Goal: Task Accomplishment & Management: Manage account settings

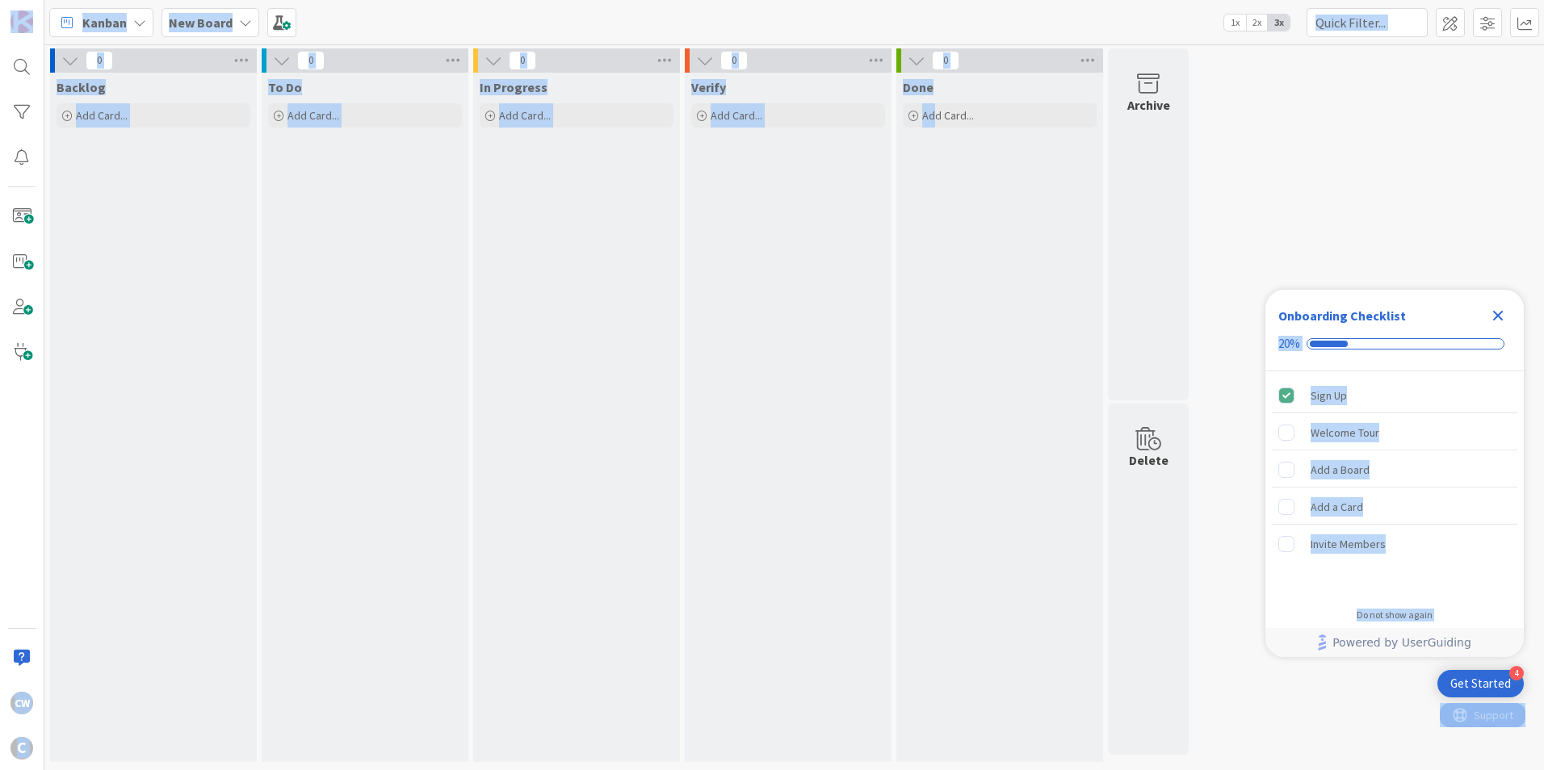
drag, startPoint x: 1489, startPoint y: 314, endPoint x: 968, endPoint y: 165, distance: 541.9
click at [968, 165] on body "4 Get Started Onboarding Checklist 20% Sign Up Welcome Tour Add a Board Add a C…" at bounding box center [772, 385] width 1544 height 770
click at [963, 162] on div "Done Add Card..." at bounding box center [999, 418] width 207 height 690
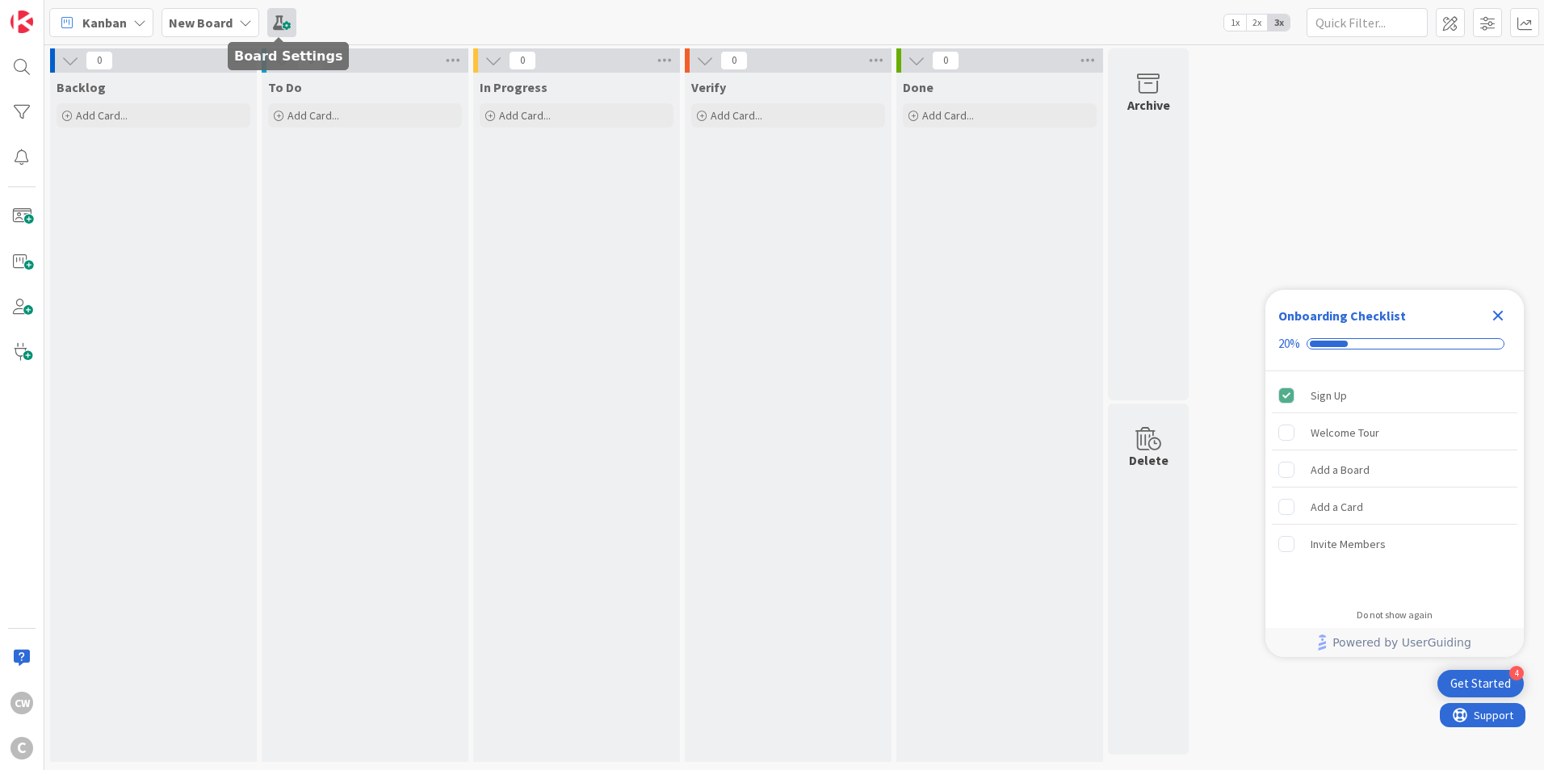
click at [287, 23] on span at bounding box center [281, 22] width 29 height 29
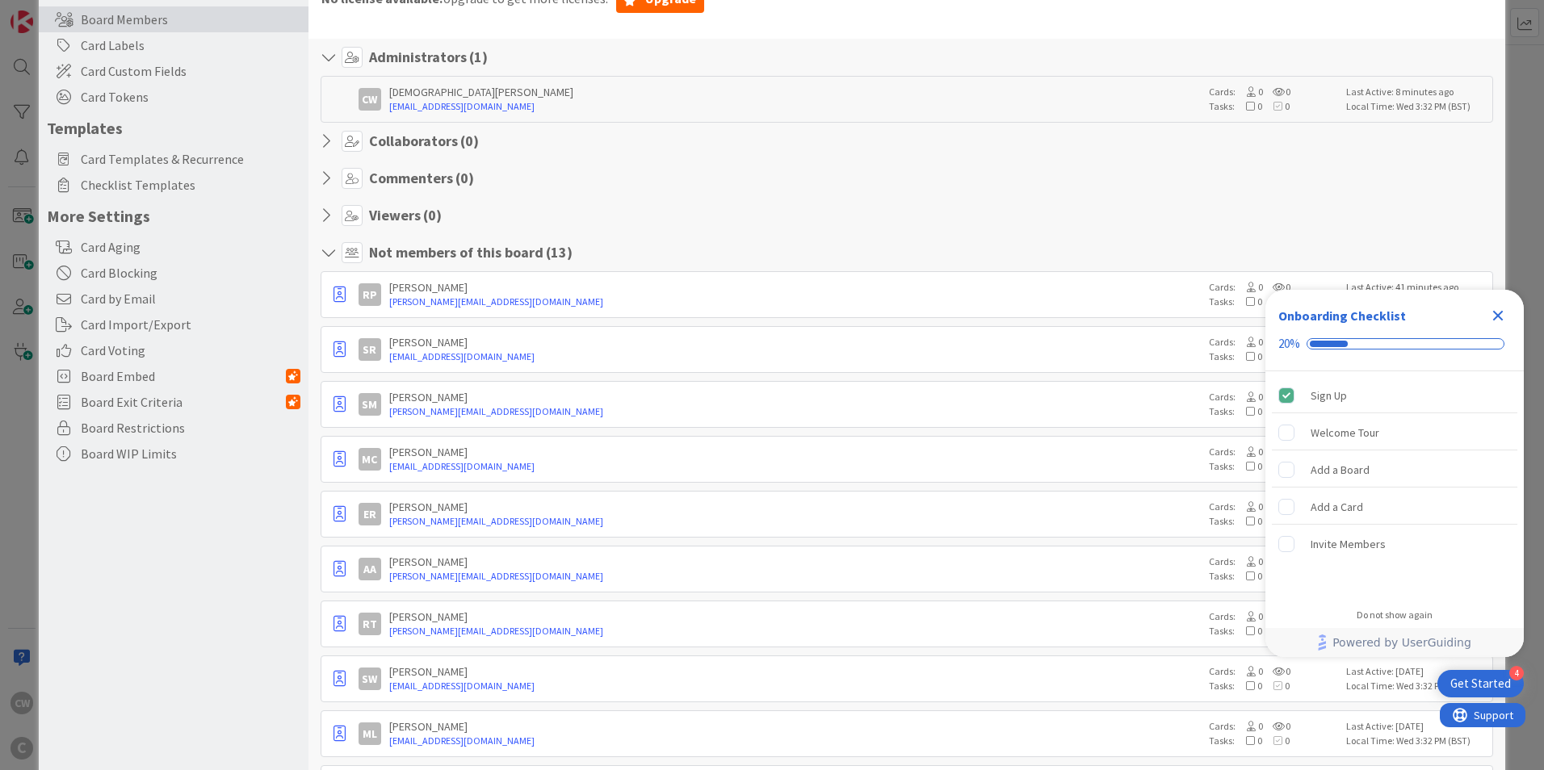
scroll to position [162, 0]
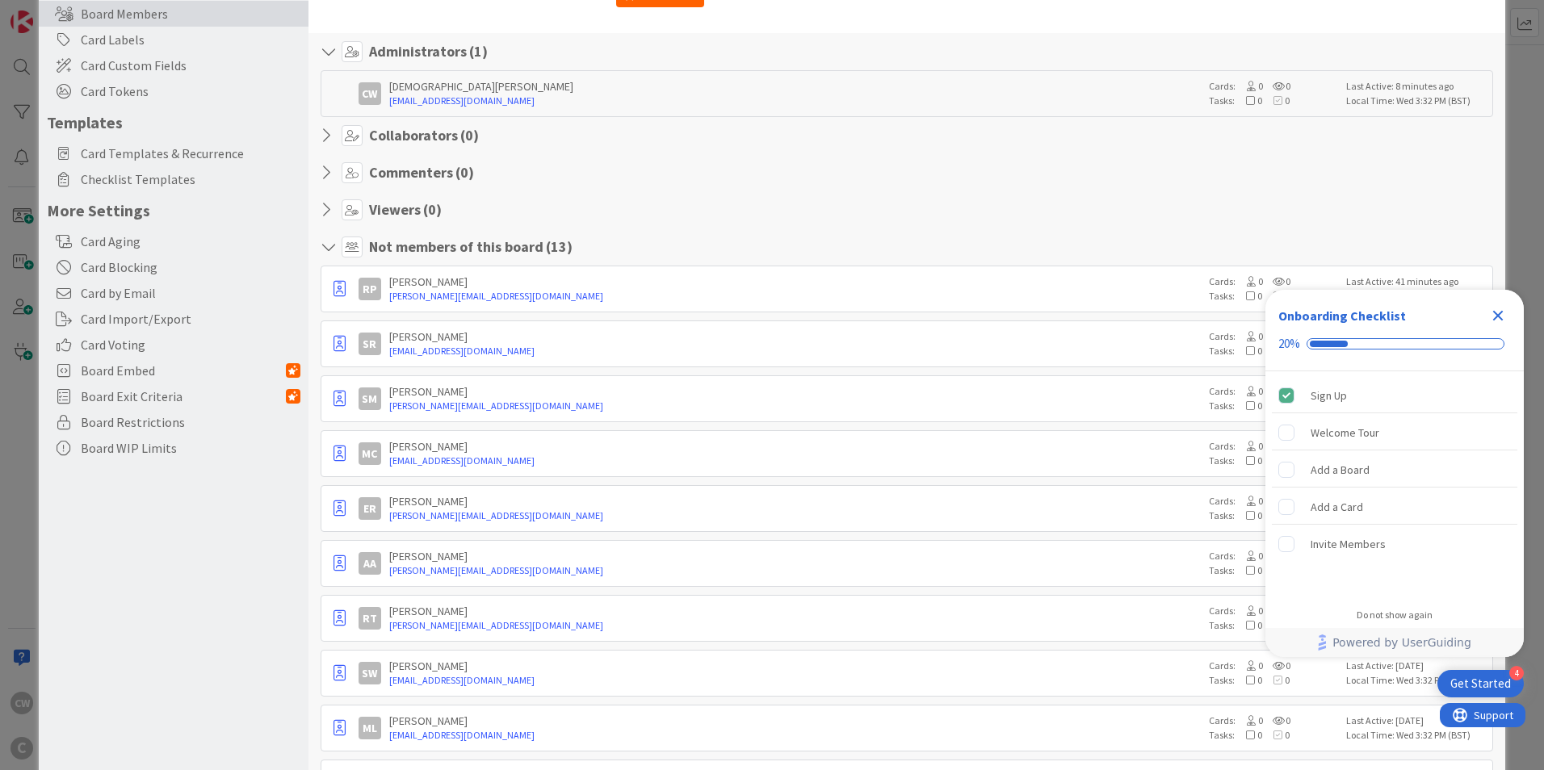
click at [1496, 311] on icon "Close Checklist" at bounding box center [1497, 315] width 19 height 19
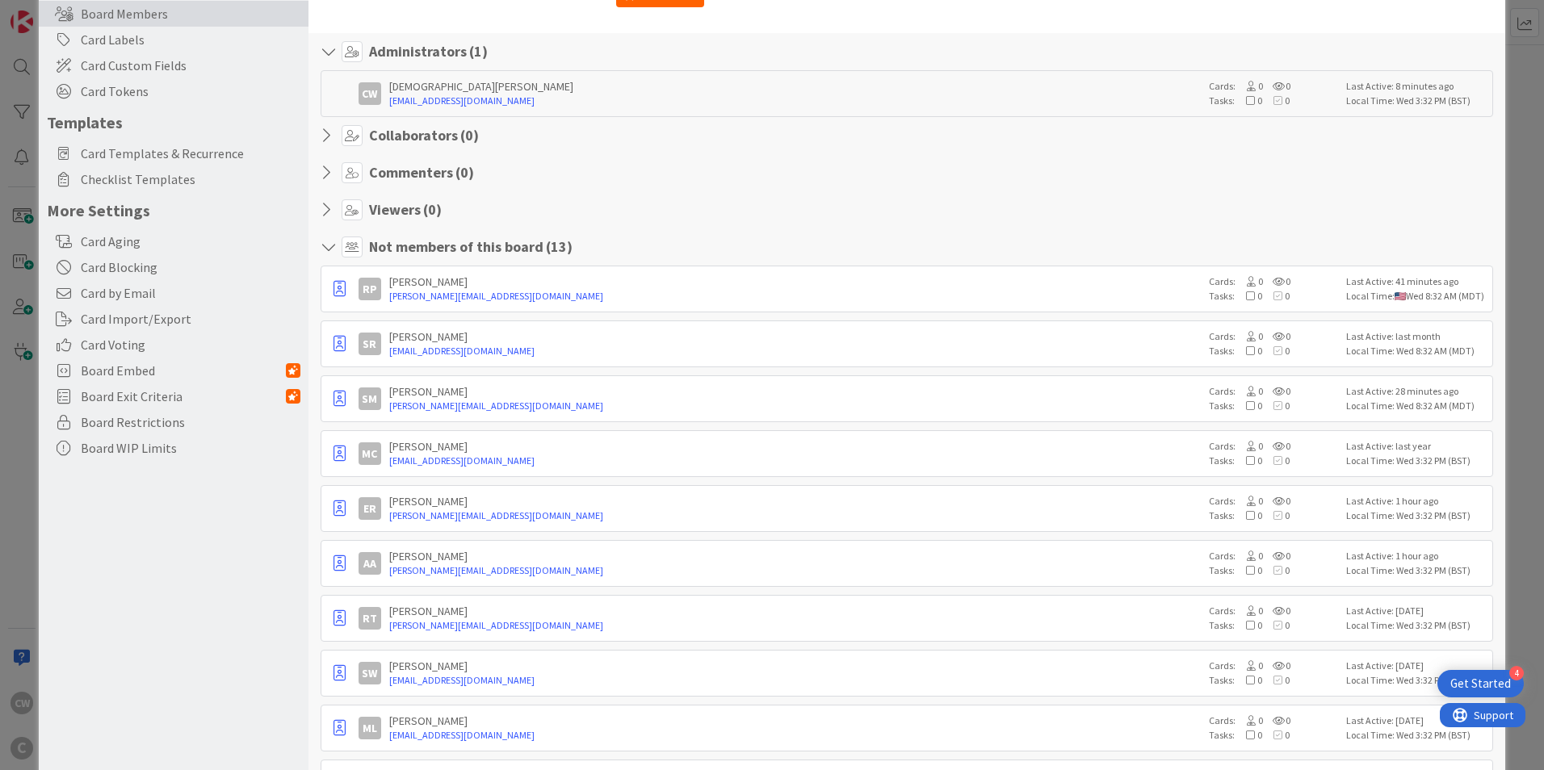
scroll to position [0, 0]
click at [344, 289] on icon "button" at bounding box center [340, 289] width 12 height 16
click at [430, 349] on p "Promote to Collaborator" at bounding box center [419, 351] width 112 height 11
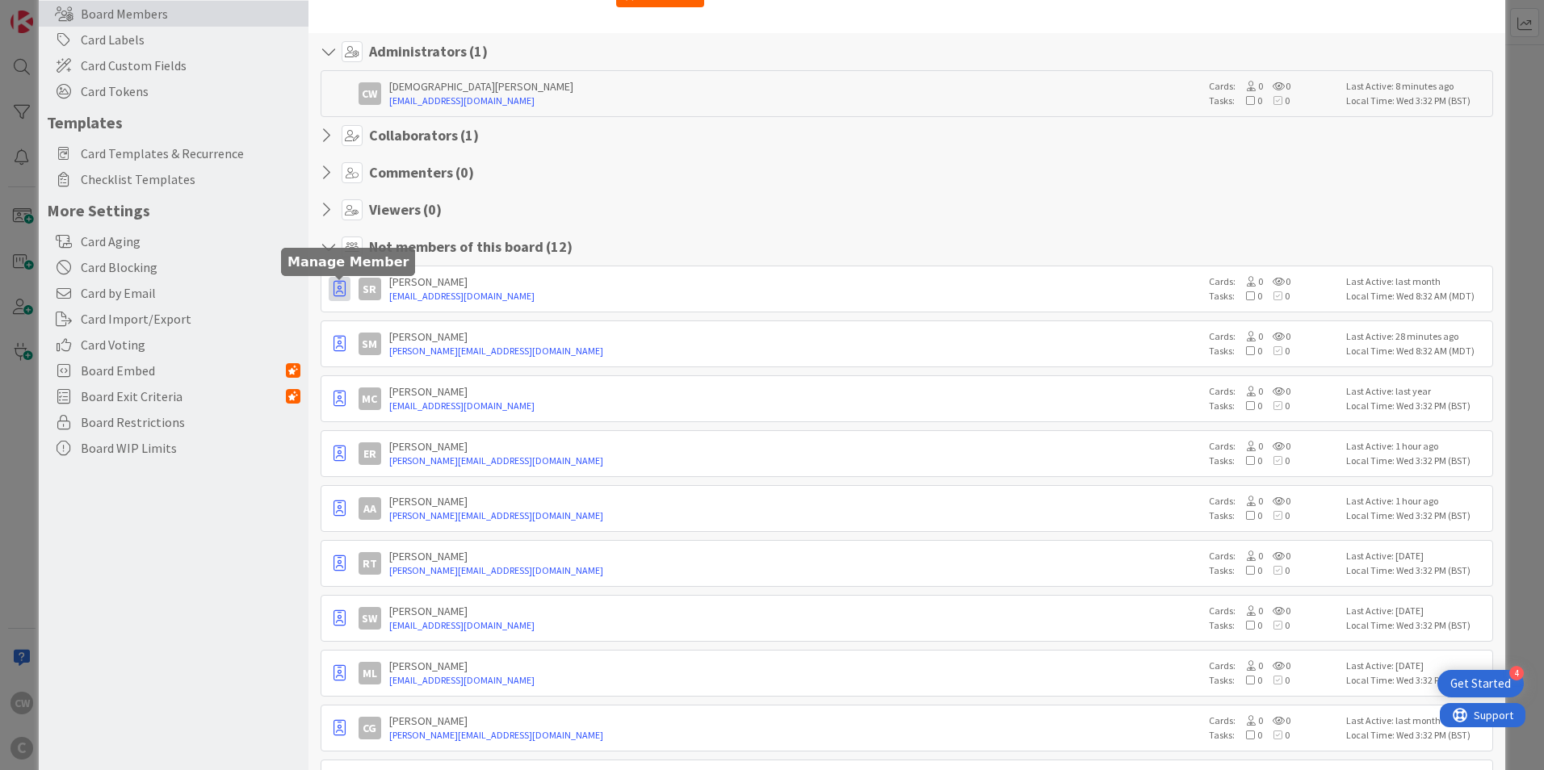
click at [340, 295] on icon "button" at bounding box center [340, 289] width 12 height 16
drag, startPoint x: 656, startPoint y: 206, endPoint x: 645, endPoint y: 215, distance: 13.8
click at [645, 215] on div "Viewers ( 0 )" at bounding box center [907, 209] width 1173 height 21
click at [343, 347] on icon "button" at bounding box center [340, 344] width 12 height 16
click at [404, 395] on link "Promote to Collaborator" at bounding box center [413, 405] width 169 height 27
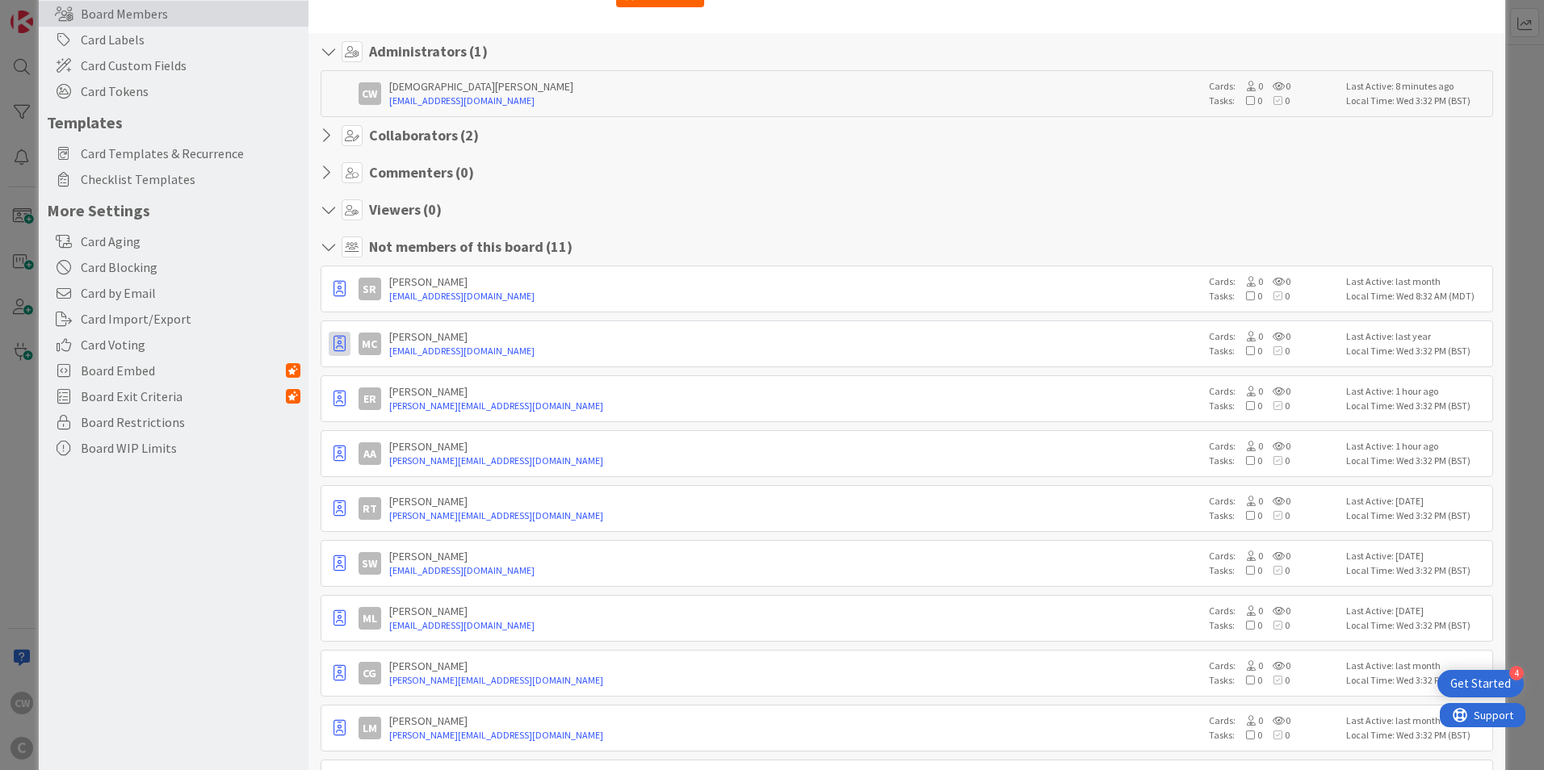
click at [348, 342] on button "button" at bounding box center [340, 344] width 22 height 24
click at [386, 403] on p "Promote to Collaborator" at bounding box center [419, 406] width 112 height 11
click at [331, 338] on button "button" at bounding box center [340, 344] width 22 height 24
drag, startPoint x: 404, startPoint y: 412, endPoint x: 385, endPoint y: 404, distance: 20.3
click at [403, 412] on p "Promote to Collaborator" at bounding box center [419, 406] width 112 height 11
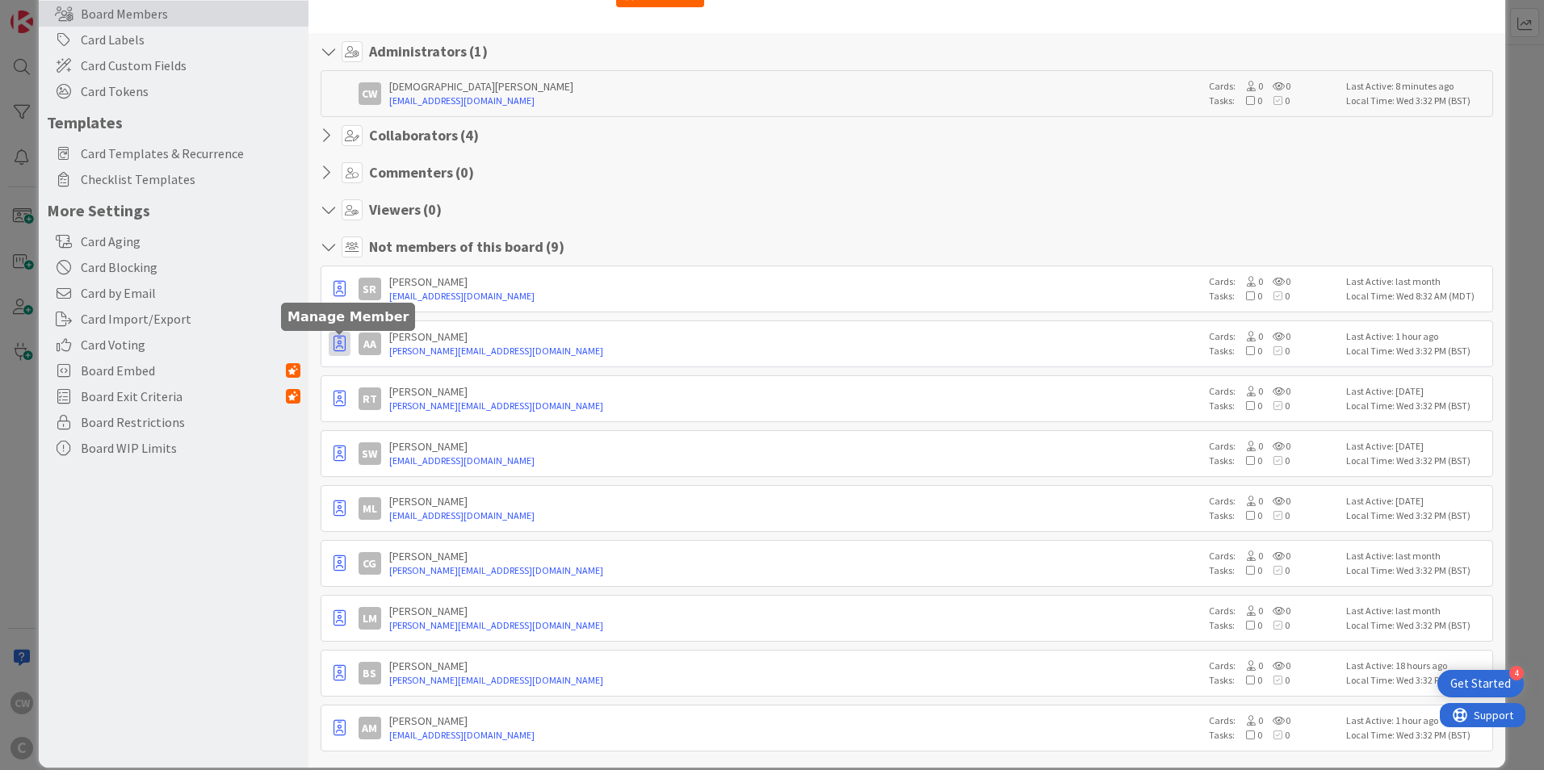
click at [341, 351] on icon "button" at bounding box center [340, 344] width 12 height 16
click at [426, 410] on p "Promote to Collaborator" at bounding box center [419, 406] width 112 height 11
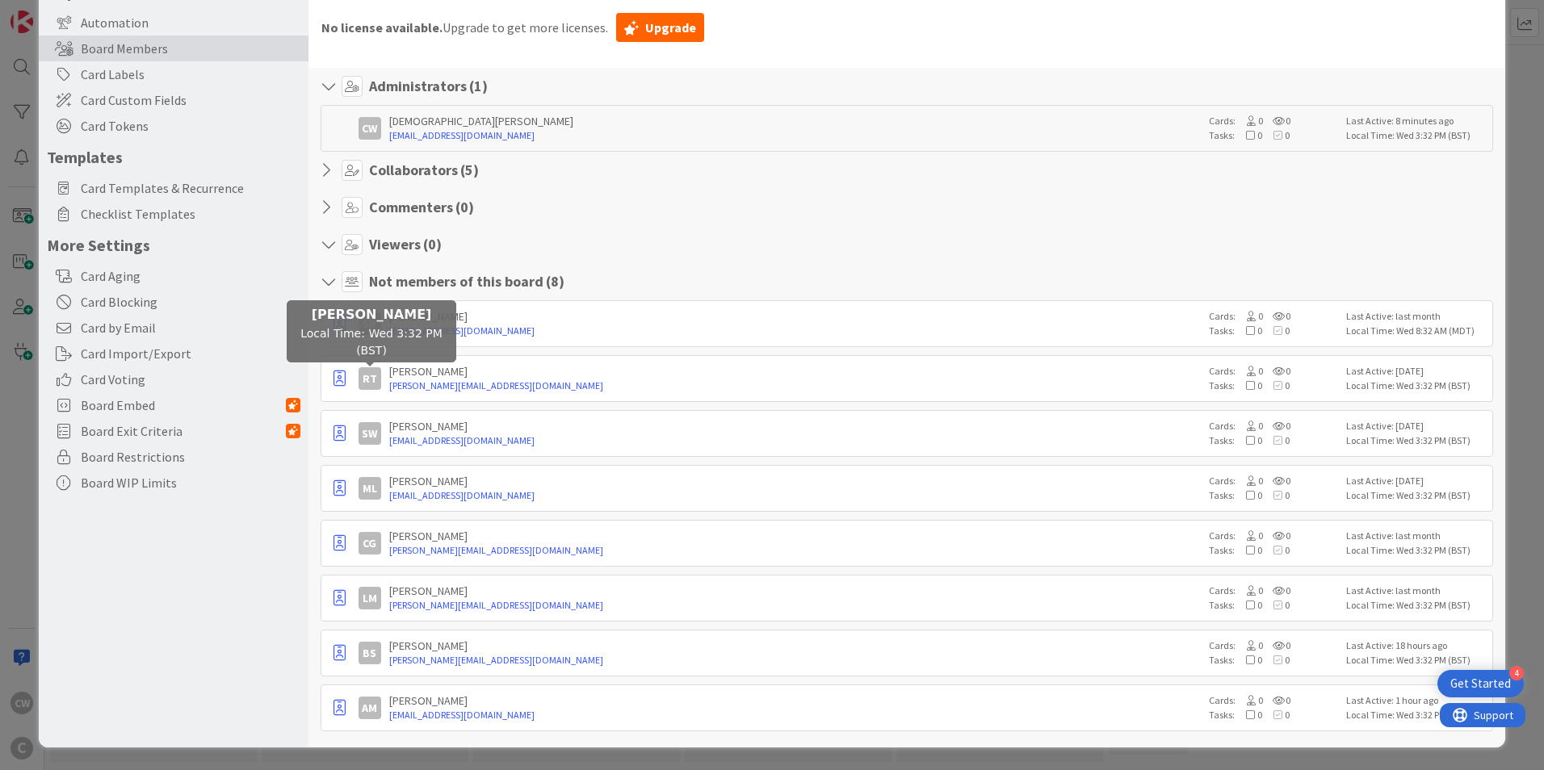
scroll to position [127, 0]
click at [346, 383] on button "button" at bounding box center [340, 379] width 22 height 24
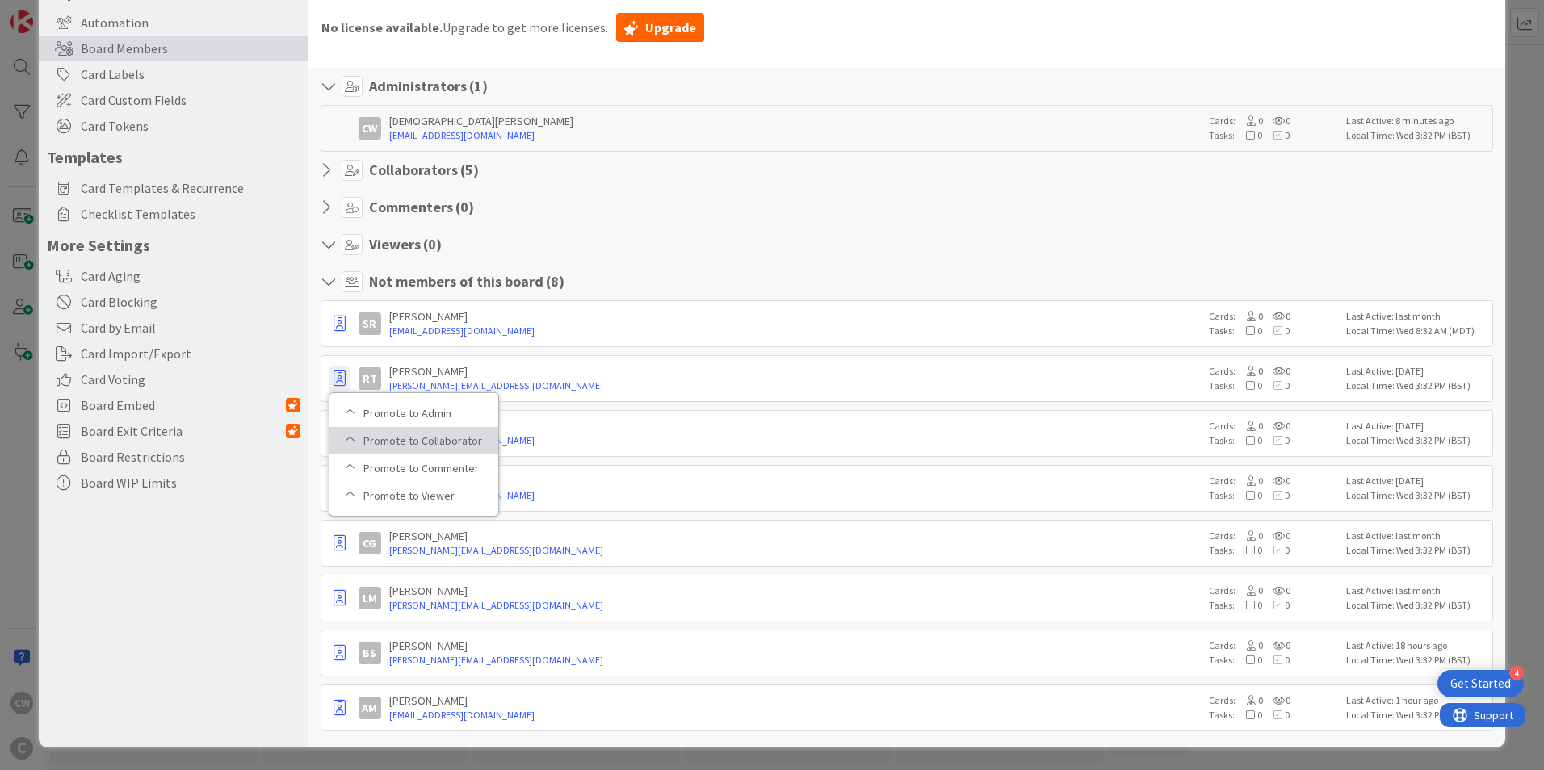
click at [440, 430] on link "Promote to Collaborator" at bounding box center [413, 440] width 169 height 27
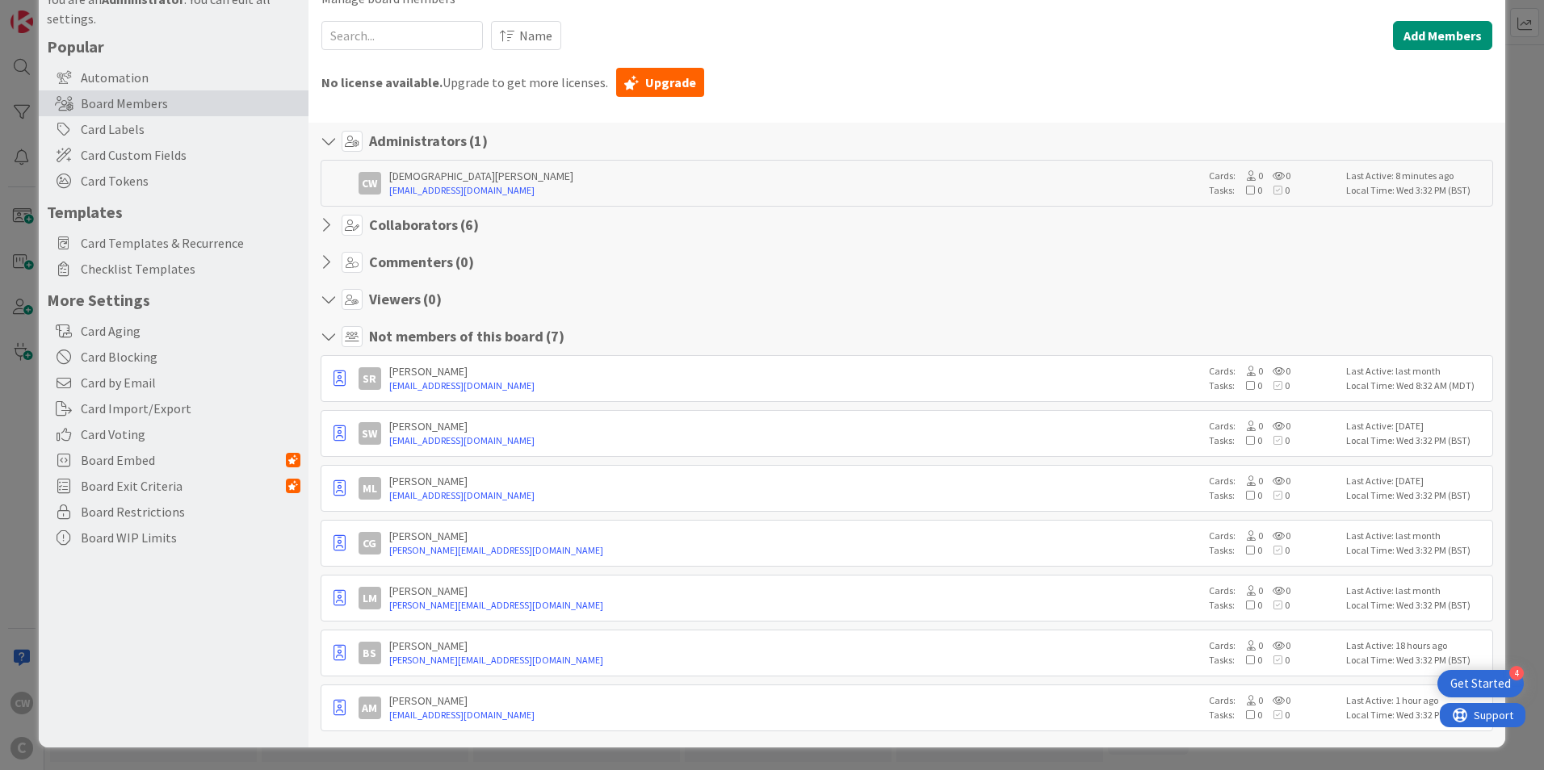
scroll to position [72, 0]
click at [345, 430] on icon "button" at bounding box center [340, 434] width 12 height 16
click at [405, 492] on p "Promote to Collaborator" at bounding box center [419, 495] width 112 height 11
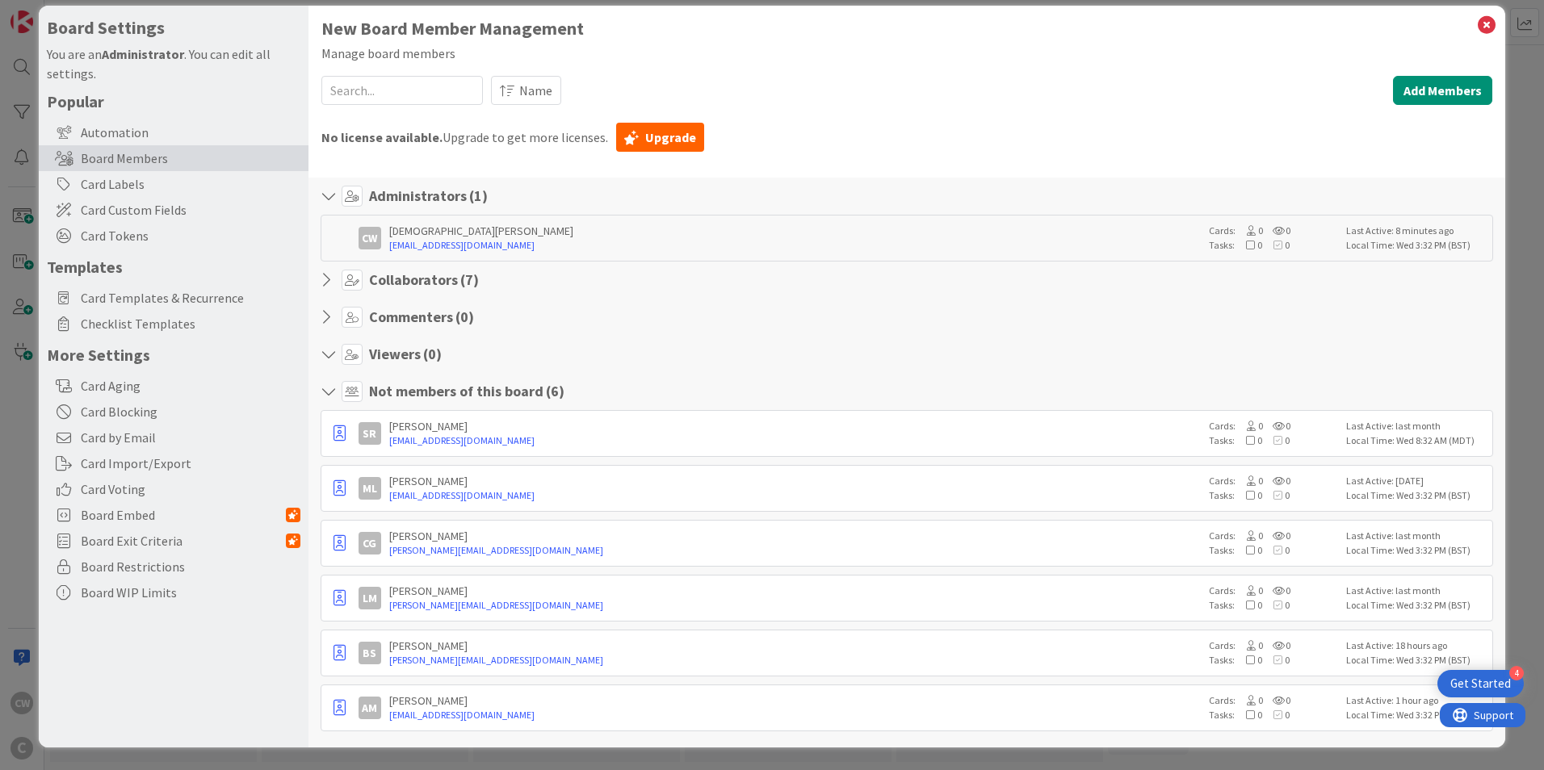
scroll to position [17, 0]
click at [343, 485] on icon "button" at bounding box center [340, 489] width 12 height 16
click at [424, 542] on link "Promote to Collaborator" at bounding box center [413, 550] width 169 height 27
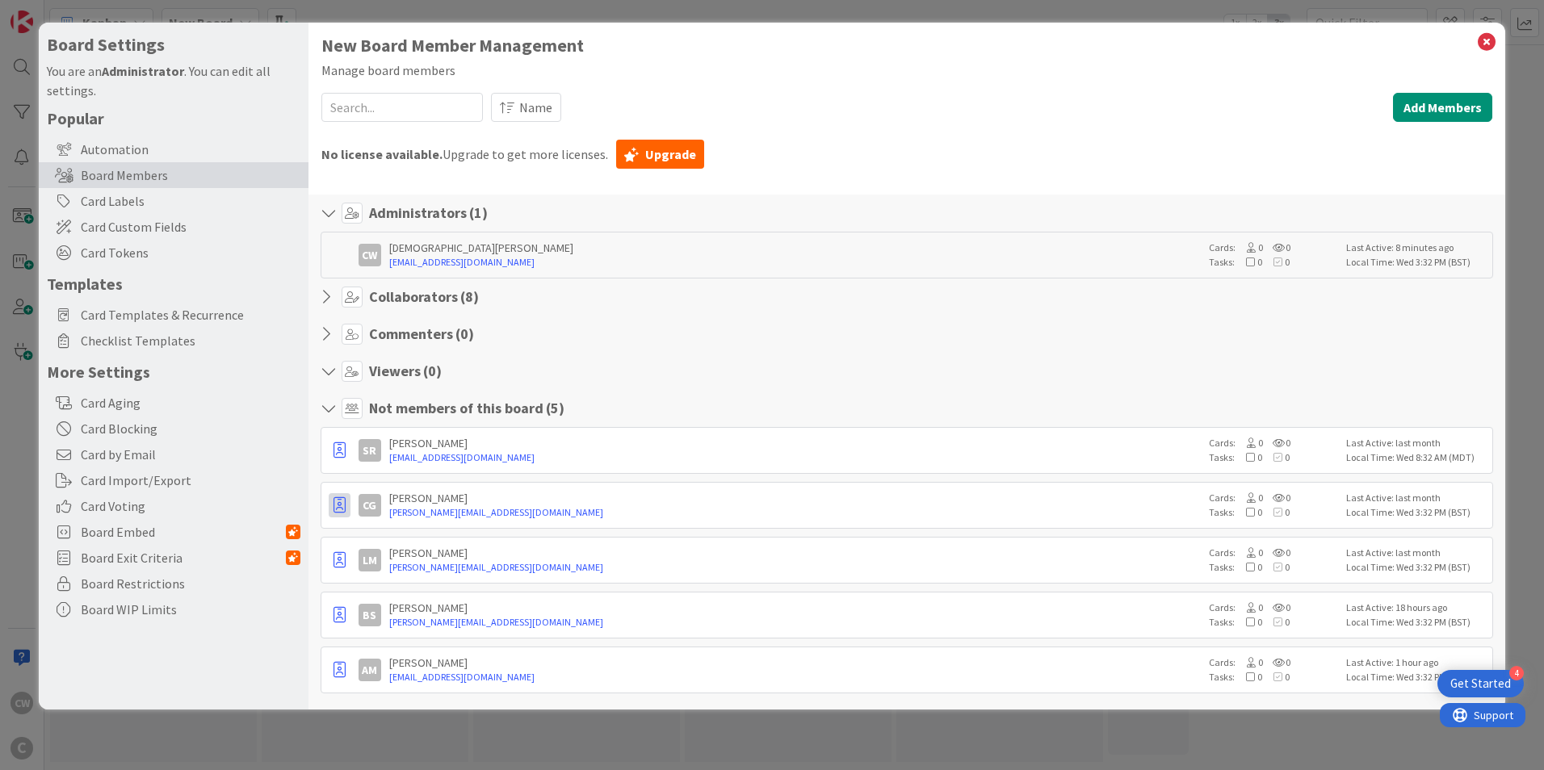
click at [334, 510] on icon "button" at bounding box center [340, 505] width 12 height 16
click at [416, 567] on p "Promote to Collaborator" at bounding box center [419, 567] width 112 height 11
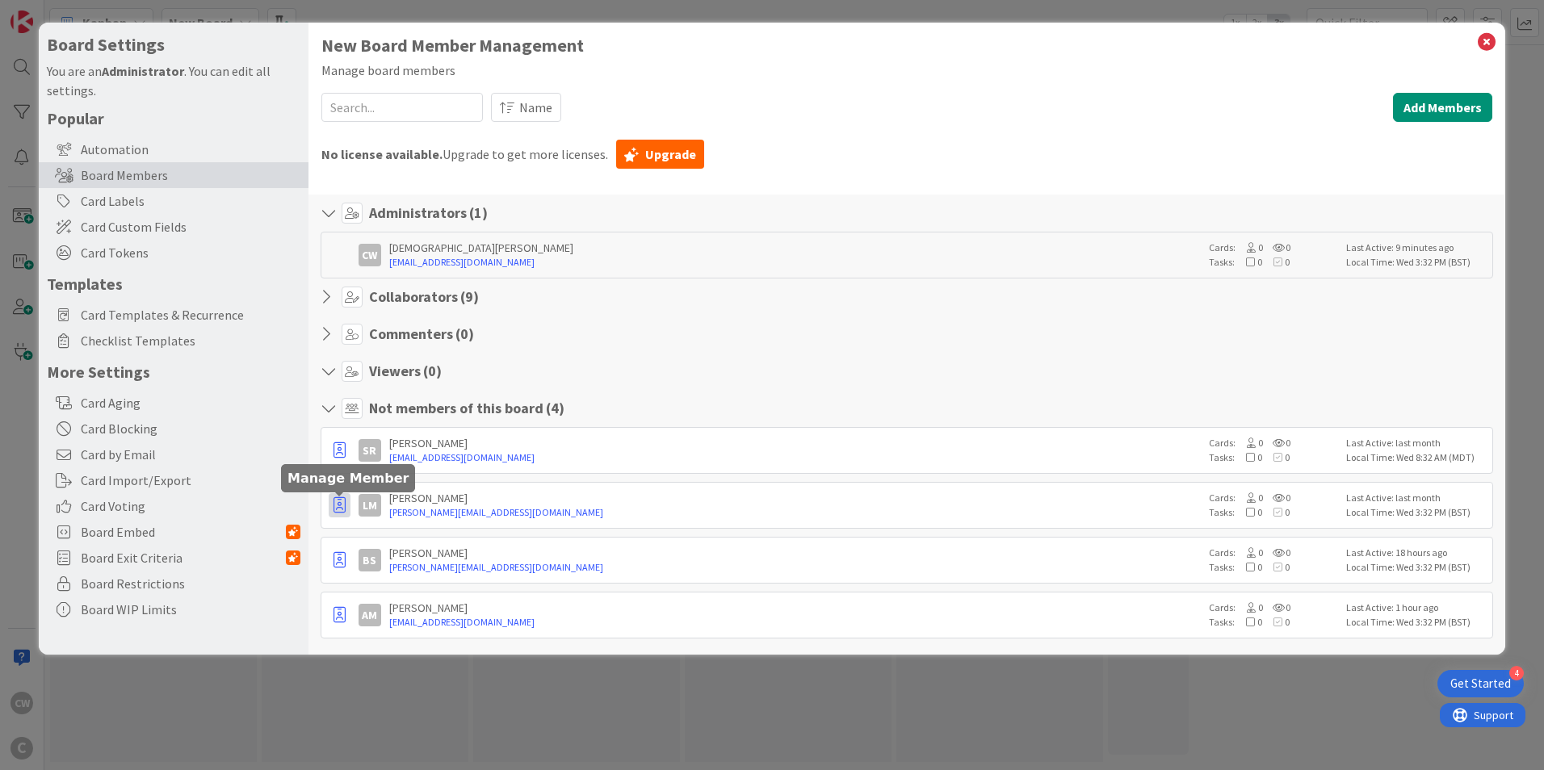
click at [338, 501] on icon "button" at bounding box center [340, 505] width 12 height 16
click at [425, 577] on link "Promote to Collaborator" at bounding box center [413, 567] width 169 height 27
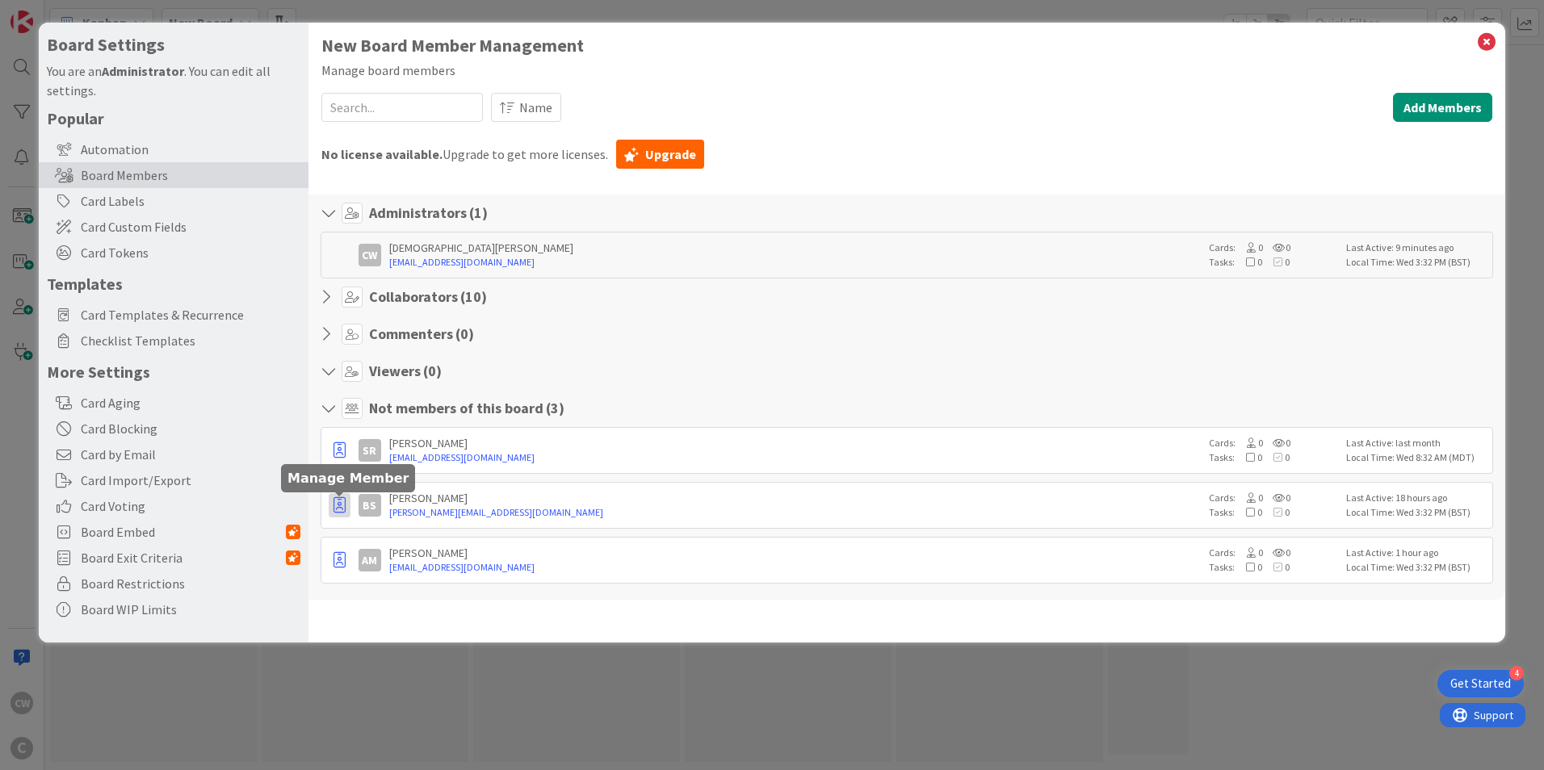
click at [342, 503] on icon "button" at bounding box center [340, 505] width 12 height 16
click at [426, 573] on p "Promote to Collaborator" at bounding box center [419, 567] width 112 height 11
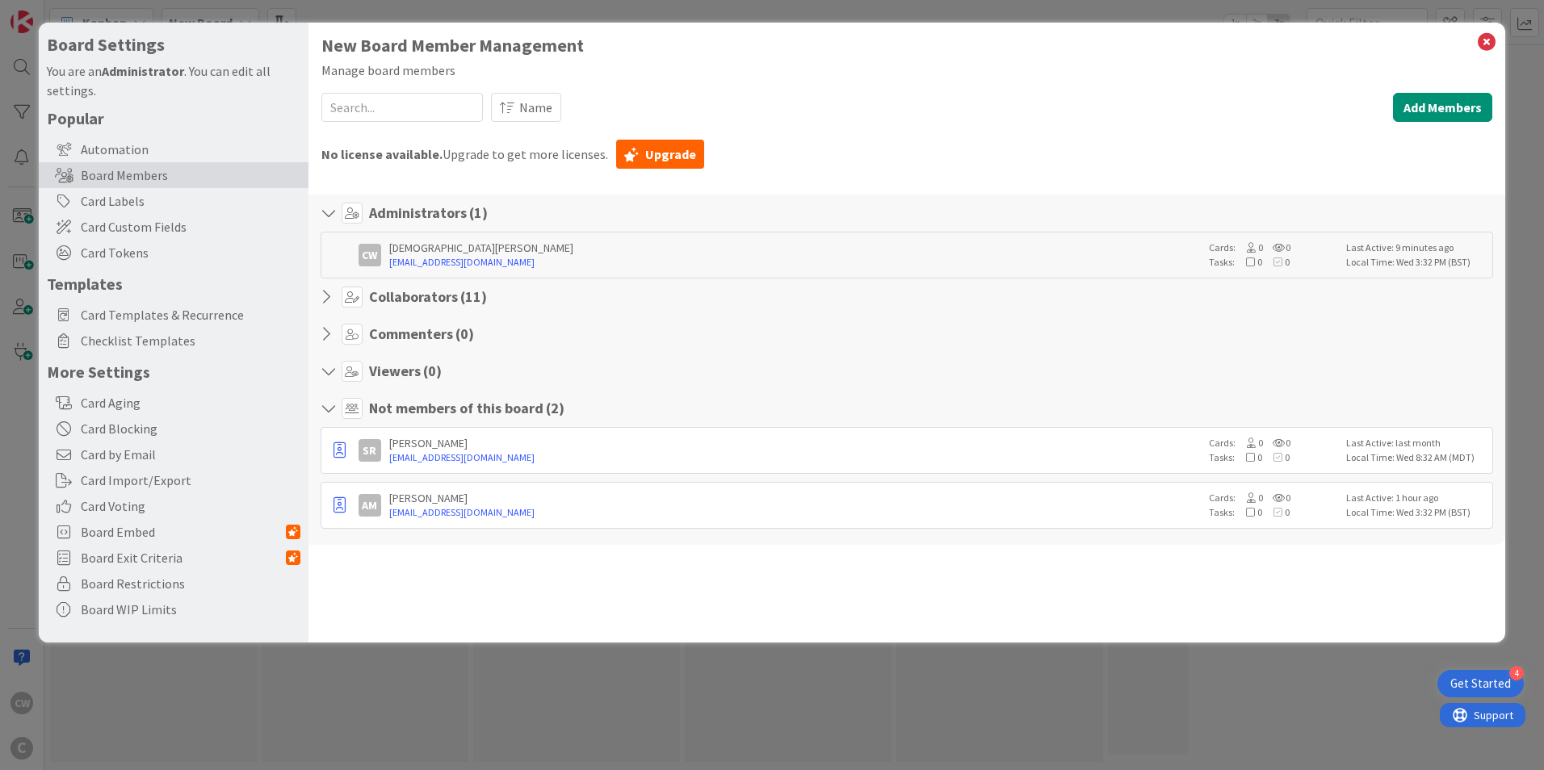
click at [350, 510] on div "AM Amber McGhee amber@cplrlaw.com Cards: 0 0 Tasks: 0 0 Last Active: 1 hour ago…" at bounding box center [907, 505] width 1173 height 47
click at [350, 495] on div "AM Amber McGhee amber@cplrlaw.com Cards: 0 0 Tasks: 0 0 Last Active: 1 hour ago…" at bounding box center [907, 505] width 1173 height 47
click at [342, 507] on icon "button" at bounding box center [340, 505] width 12 height 16
click at [439, 562] on p "Promote to Collaborator" at bounding box center [419, 567] width 112 height 11
drag, startPoint x: 480, startPoint y: 568, endPoint x: 495, endPoint y: 555, distance: 20.1
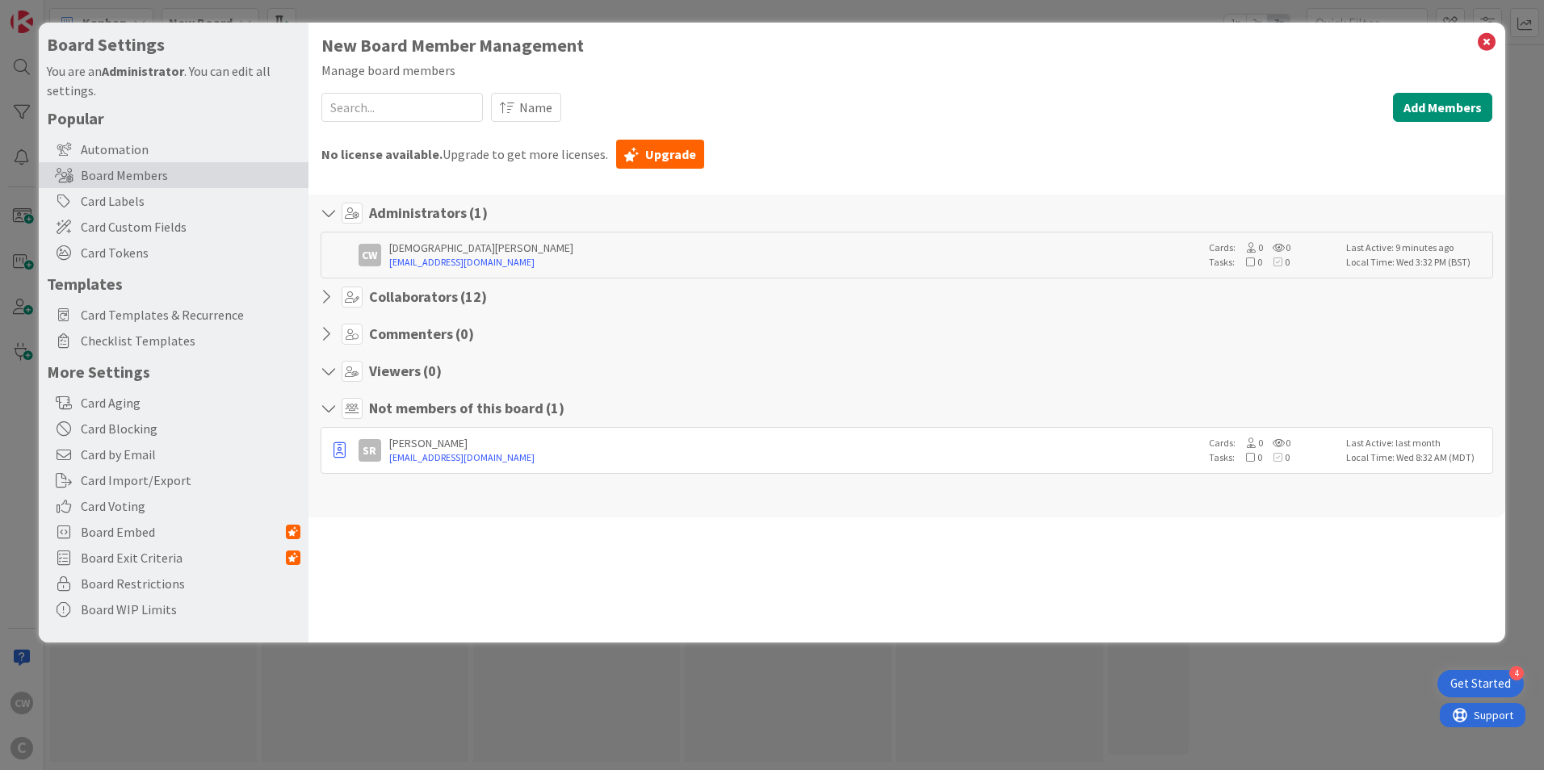
click at [481, 568] on div "New Board Member Management Manage board members Name Add Members Show Less Det…" at bounding box center [906, 333] width 1197 height 620
click at [1491, 43] on icon at bounding box center [1486, 42] width 21 height 23
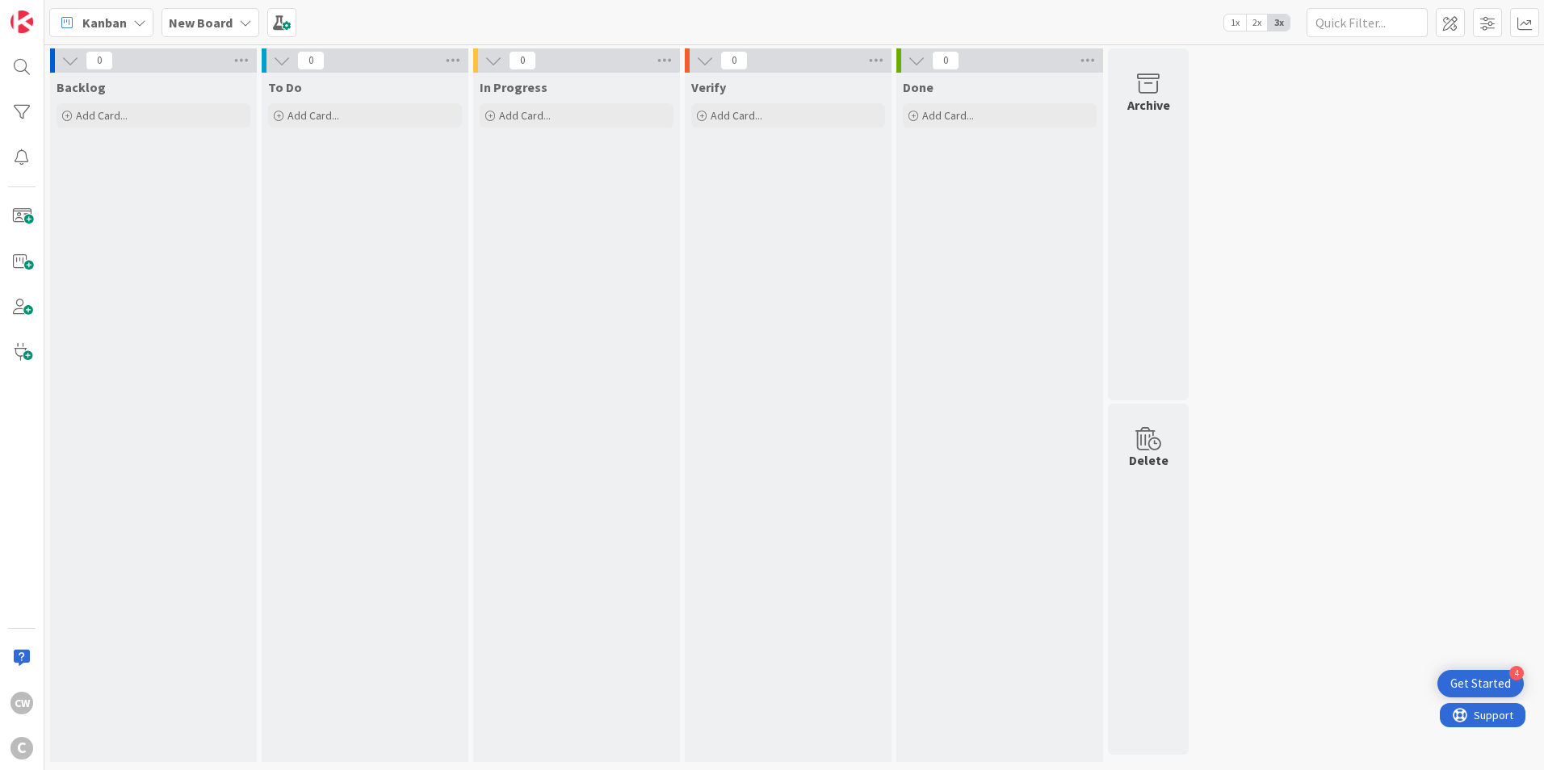
click at [127, 15] on div "Kanban" at bounding box center [101, 22] width 104 height 29
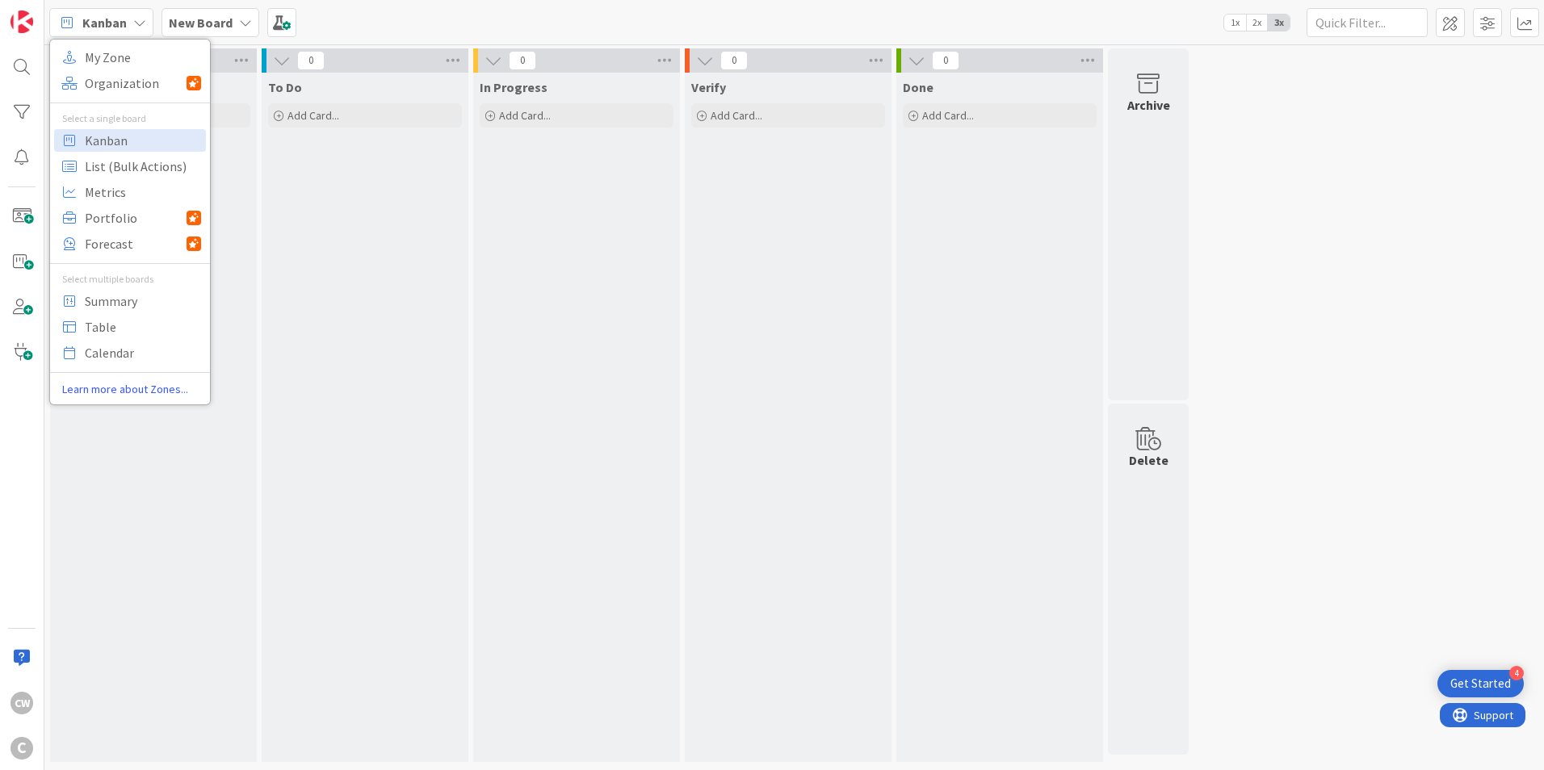
click at [219, 23] on b "New Board" at bounding box center [201, 23] width 64 height 16
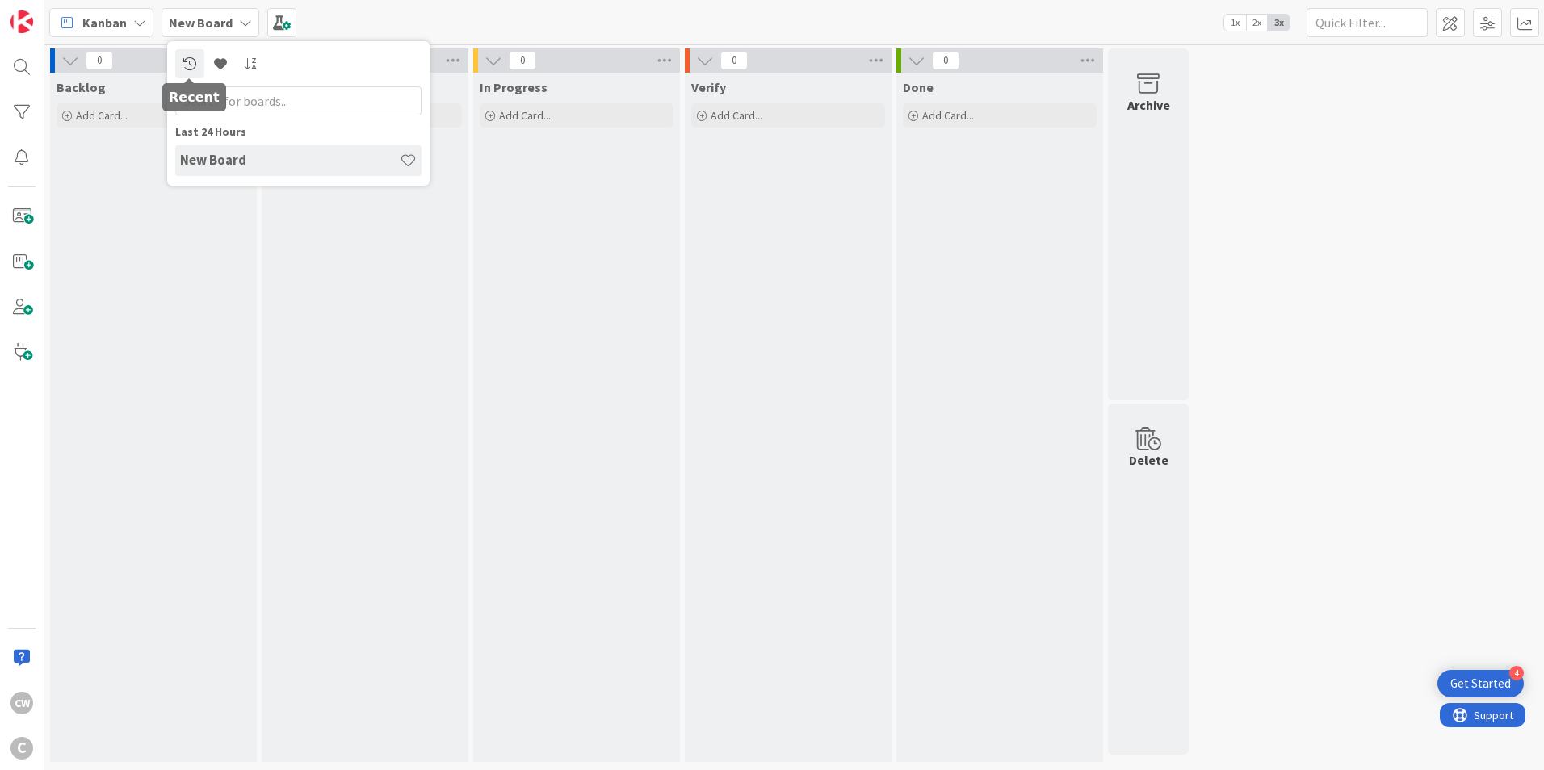
click at [191, 63] on icon at bounding box center [189, 63] width 13 height 13
click at [190, 67] on icon at bounding box center [189, 63] width 13 height 13
click at [229, 25] on b "New Board" at bounding box center [201, 23] width 64 height 16
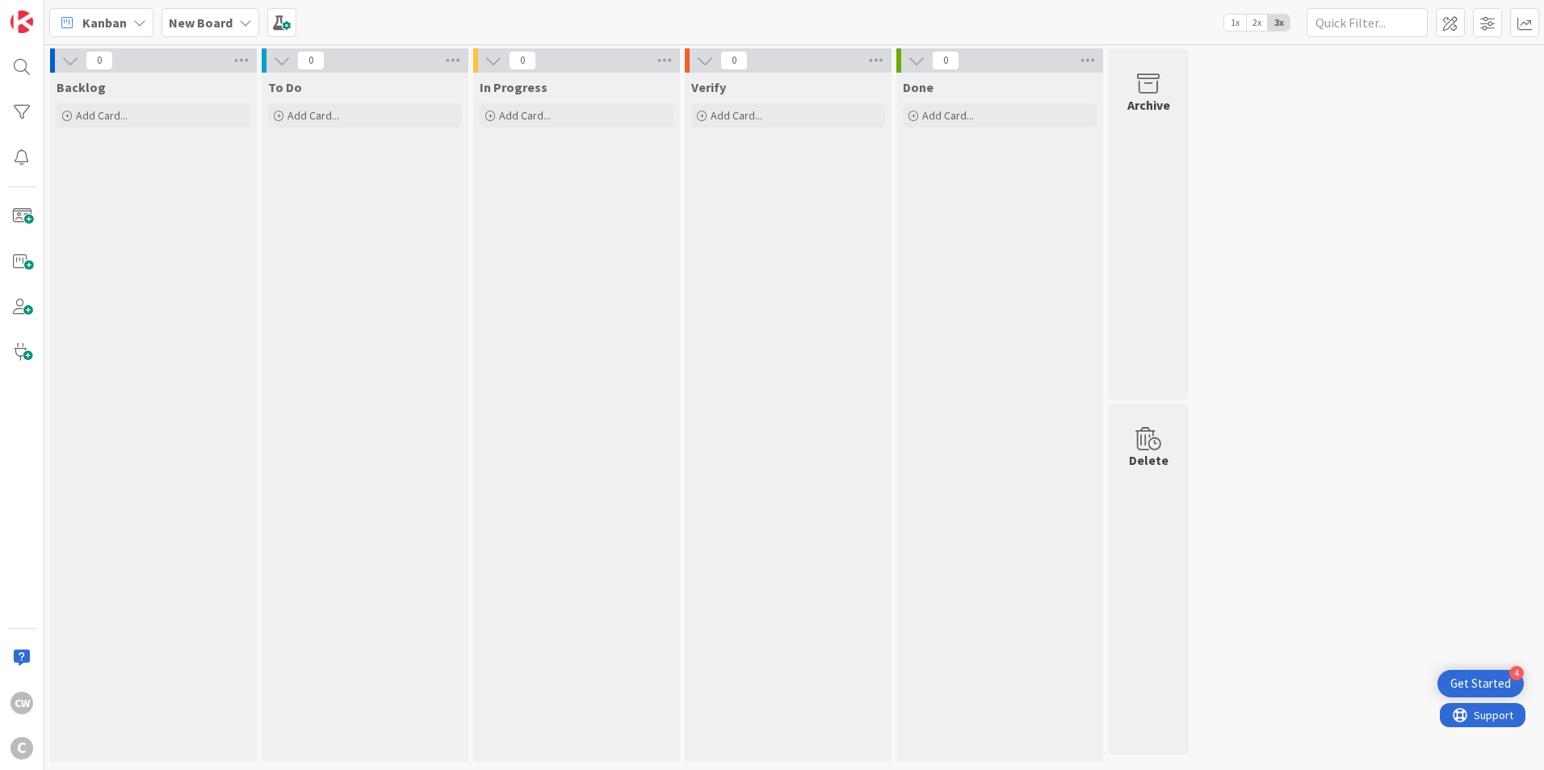
click at [229, 25] on b "New Board" at bounding box center [201, 23] width 64 height 16
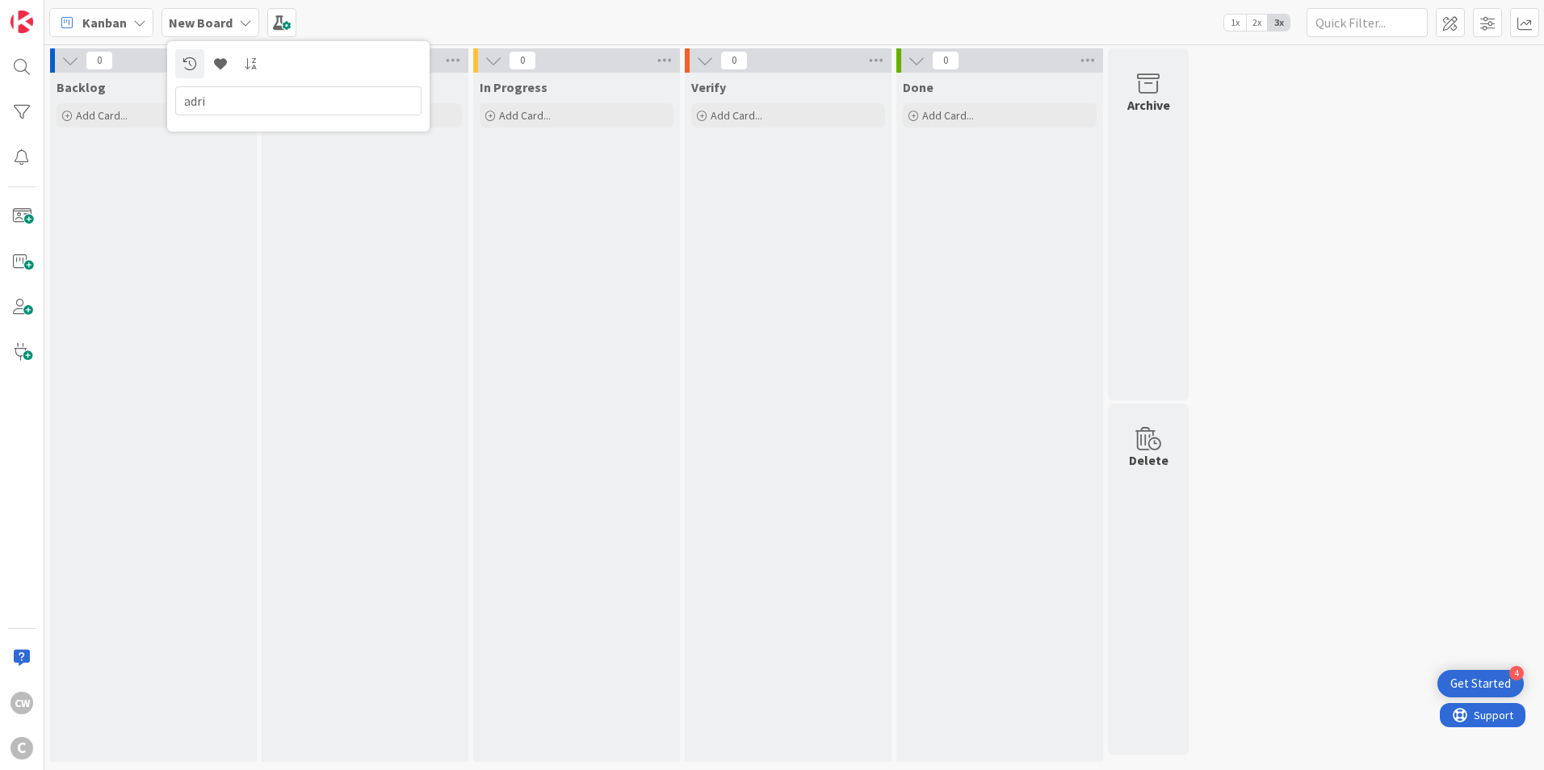
type input "adri"
click at [393, 23] on div "Kanban My Zone Organization Select a single board Kanban List (Bulk Actions) Me…" at bounding box center [794, 22] width 1500 height 44
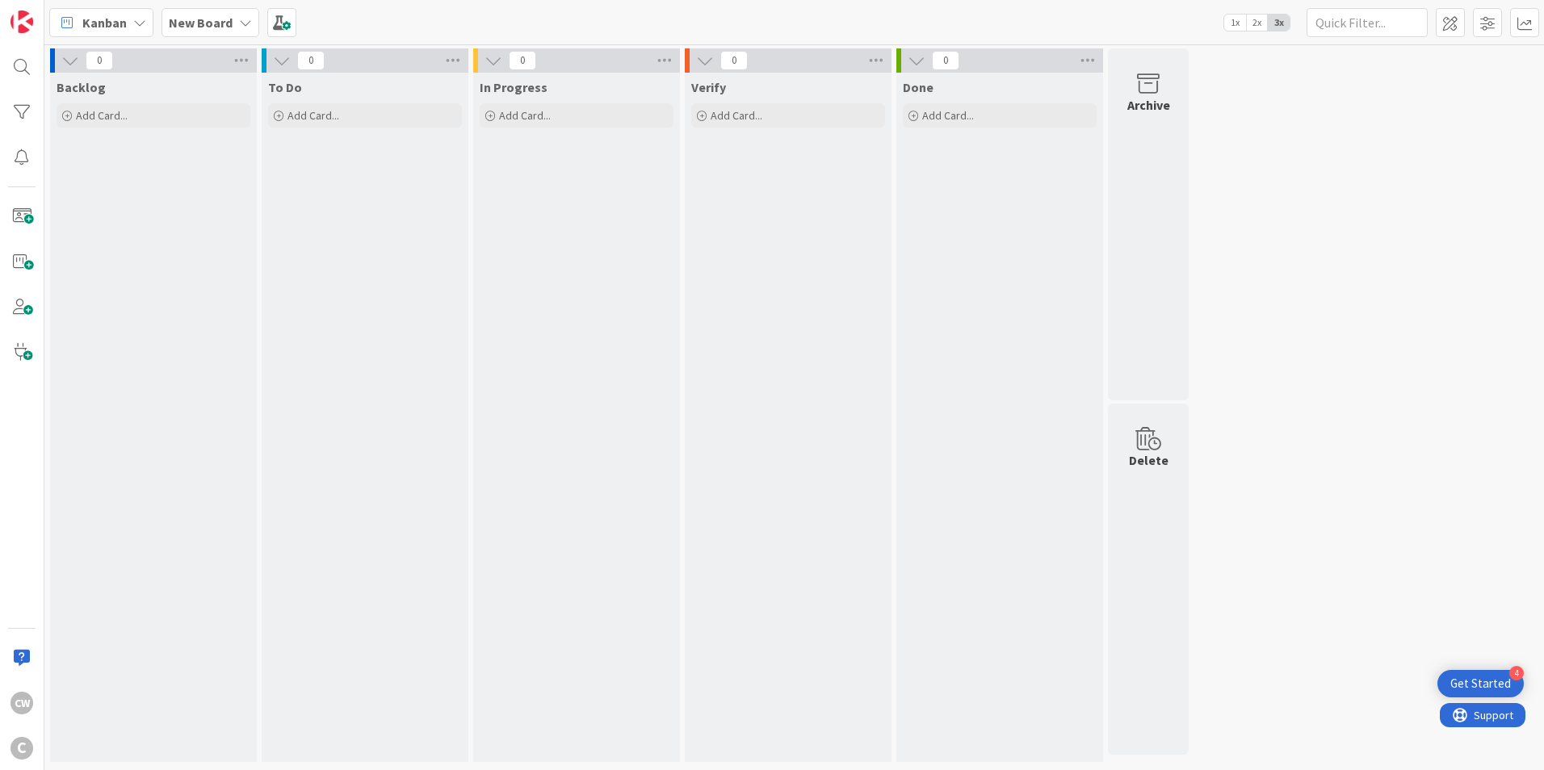
click at [243, 30] on div "New Board" at bounding box center [211, 22] width 98 height 29
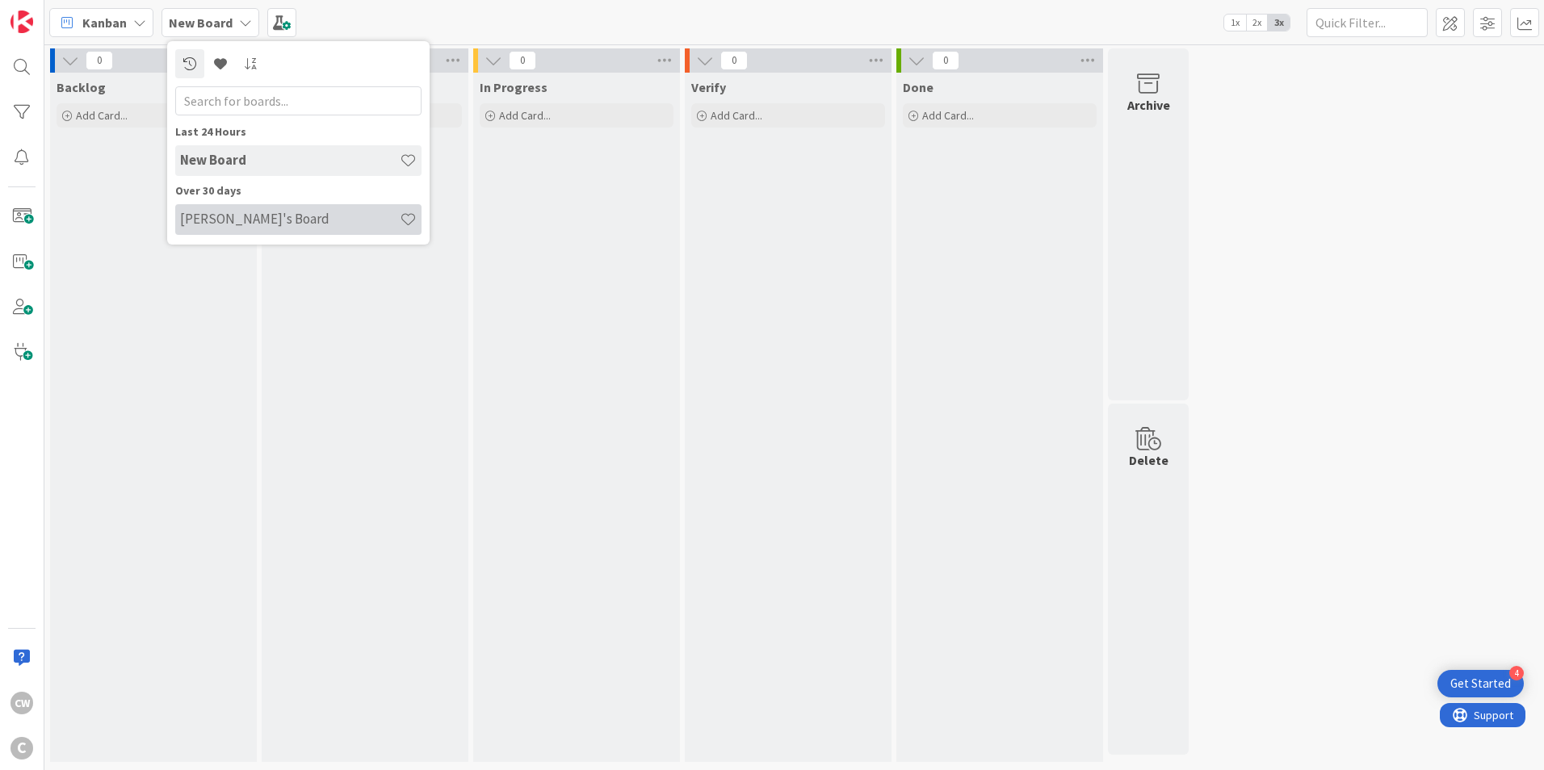
click at [272, 220] on h4 "[PERSON_NAME]'s Board" at bounding box center [290, 219] width 220 height 16
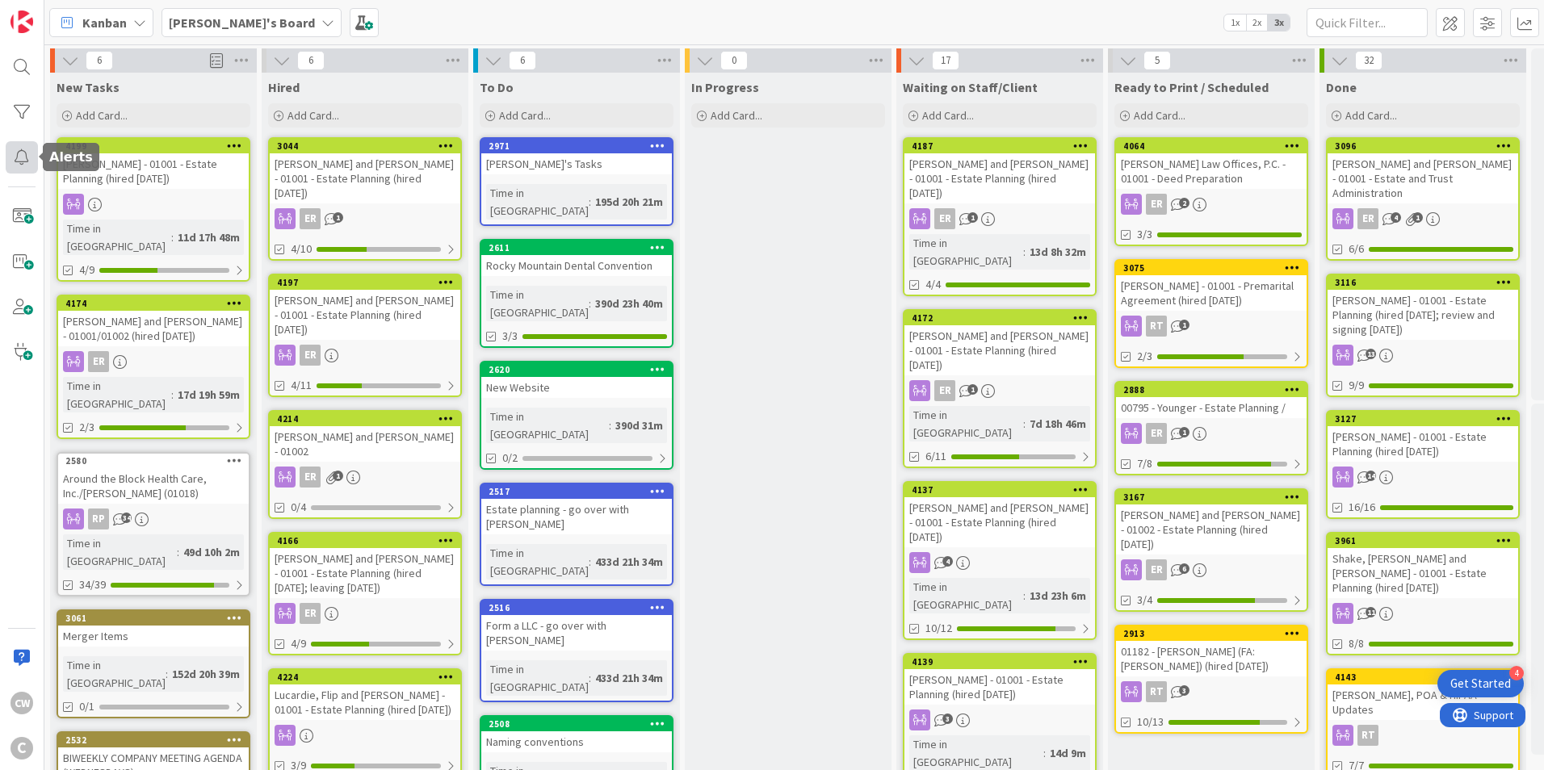
click at [30, 163] on div at bounding box center [22, 157] width 32 height 32
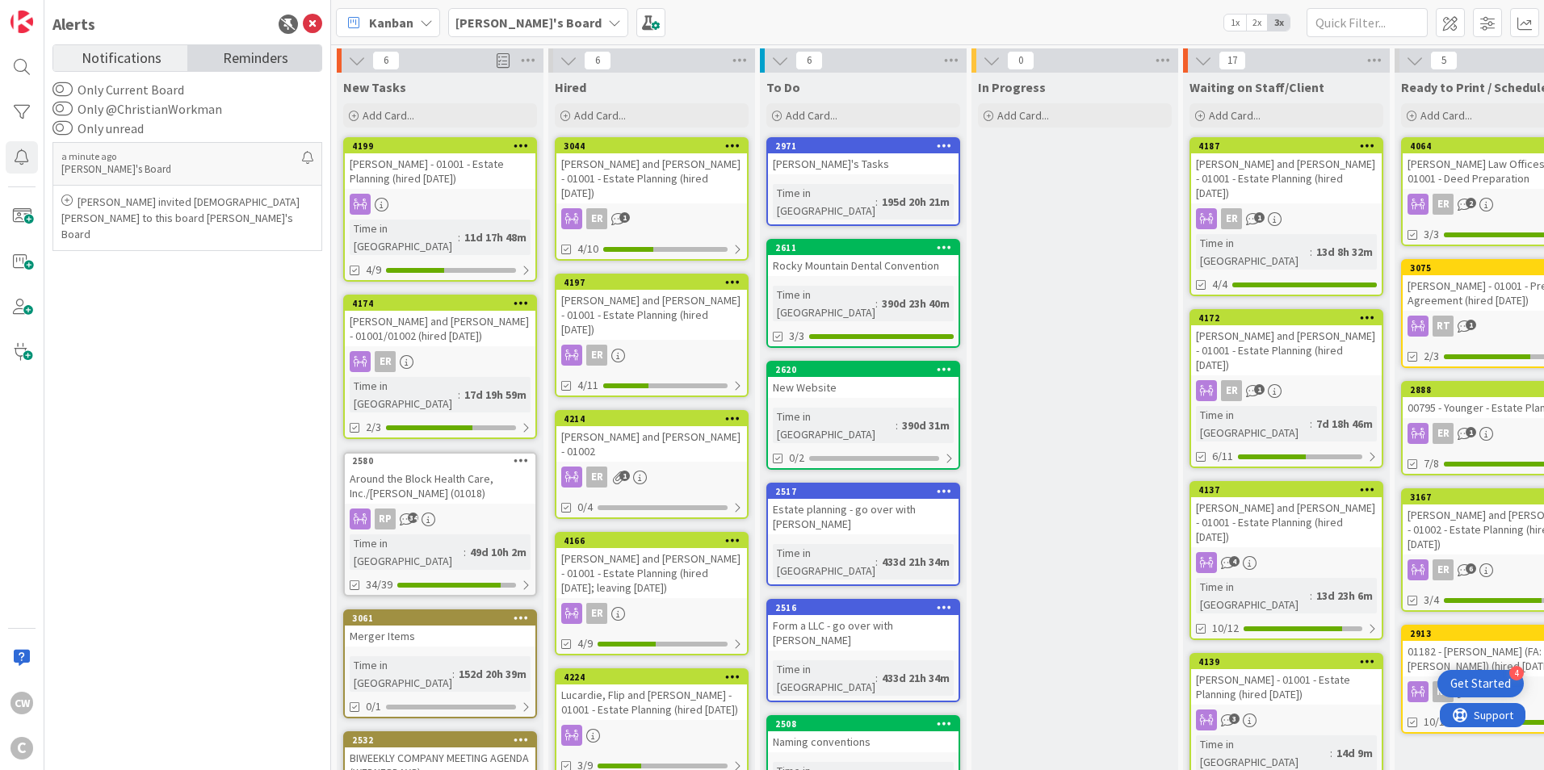
click at [279, 65] on span "Reminders" at bounding box center [255, 56] width 65 height 23
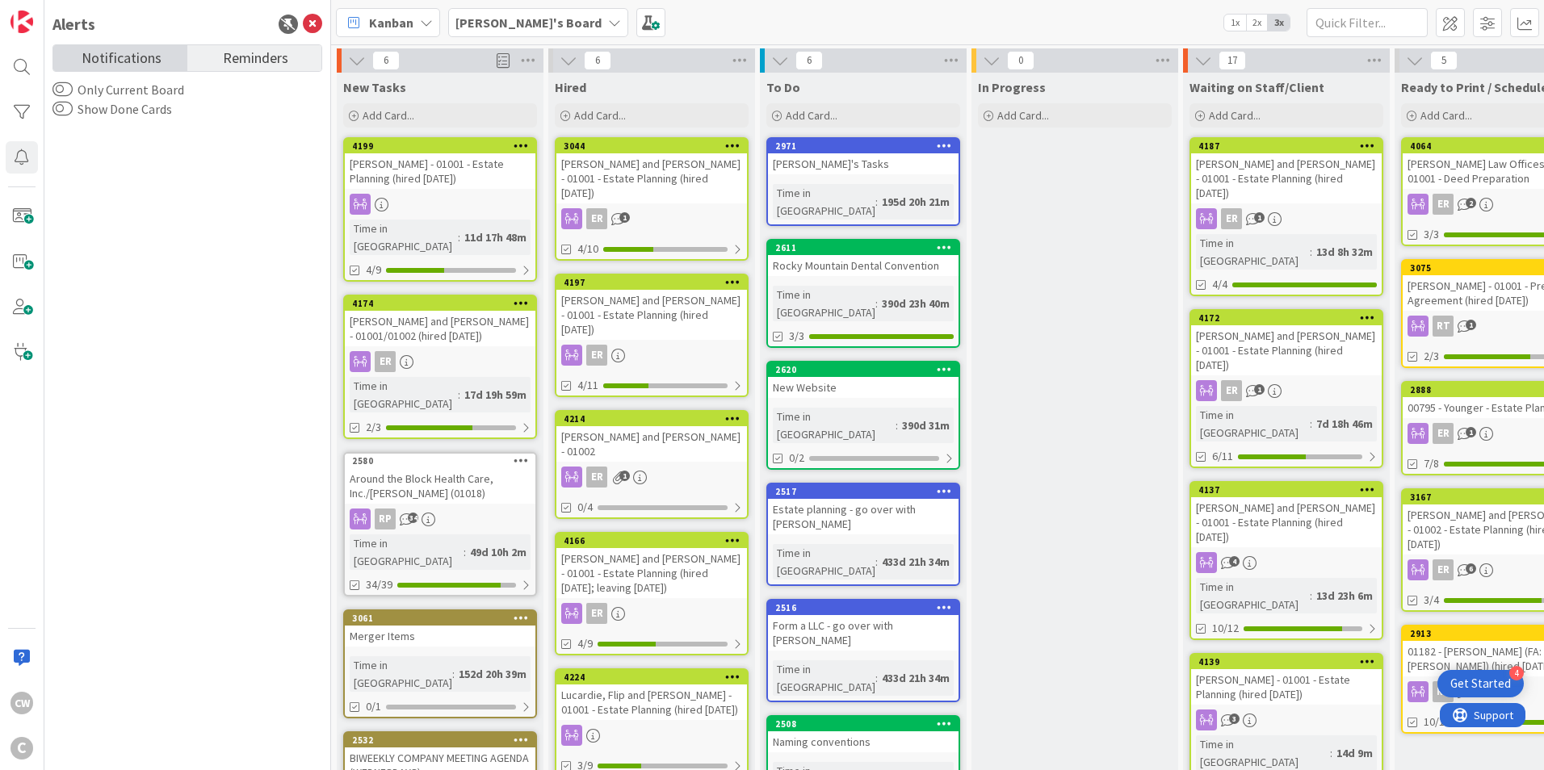
click at [110, 61] on span "Notifications" at bounding box center [122, 56] width 80 height 23
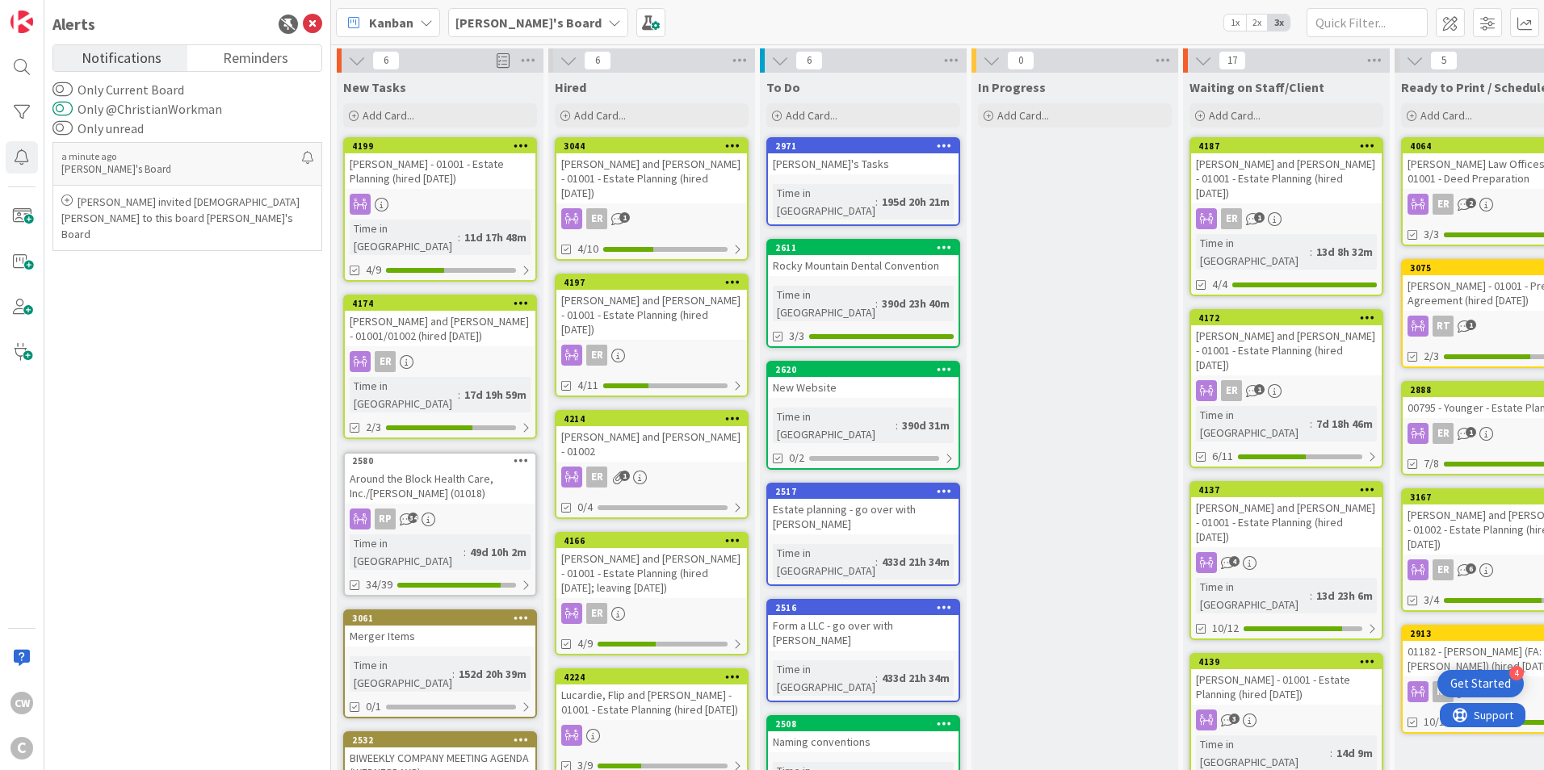
click at [71, 107] on button "Only @ChristianWorkman" at bounding box center [62, 109] width 20 height 16
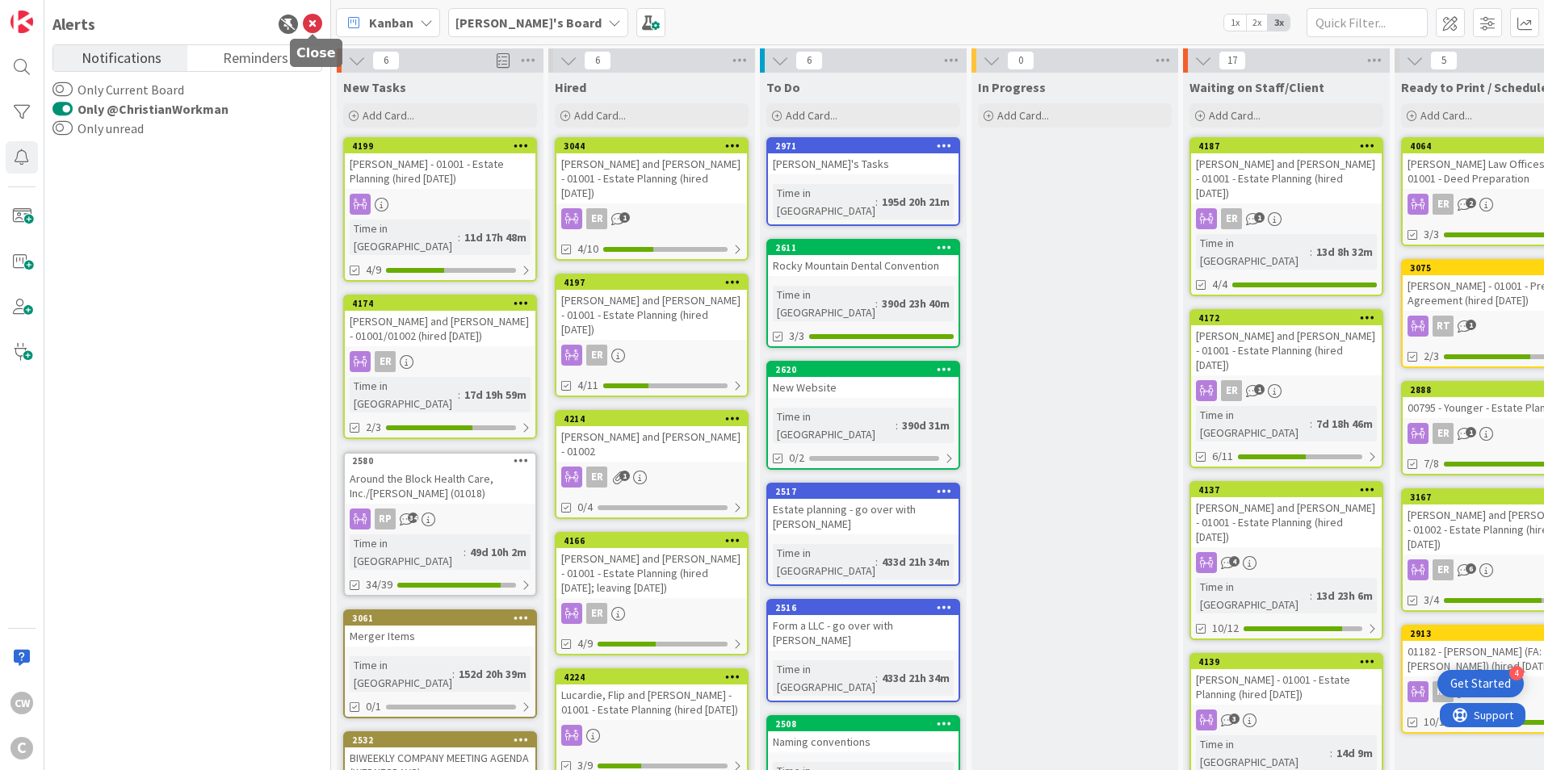
click at [312, 32] on icon at bounding box center [312, 24] width 19 height 19
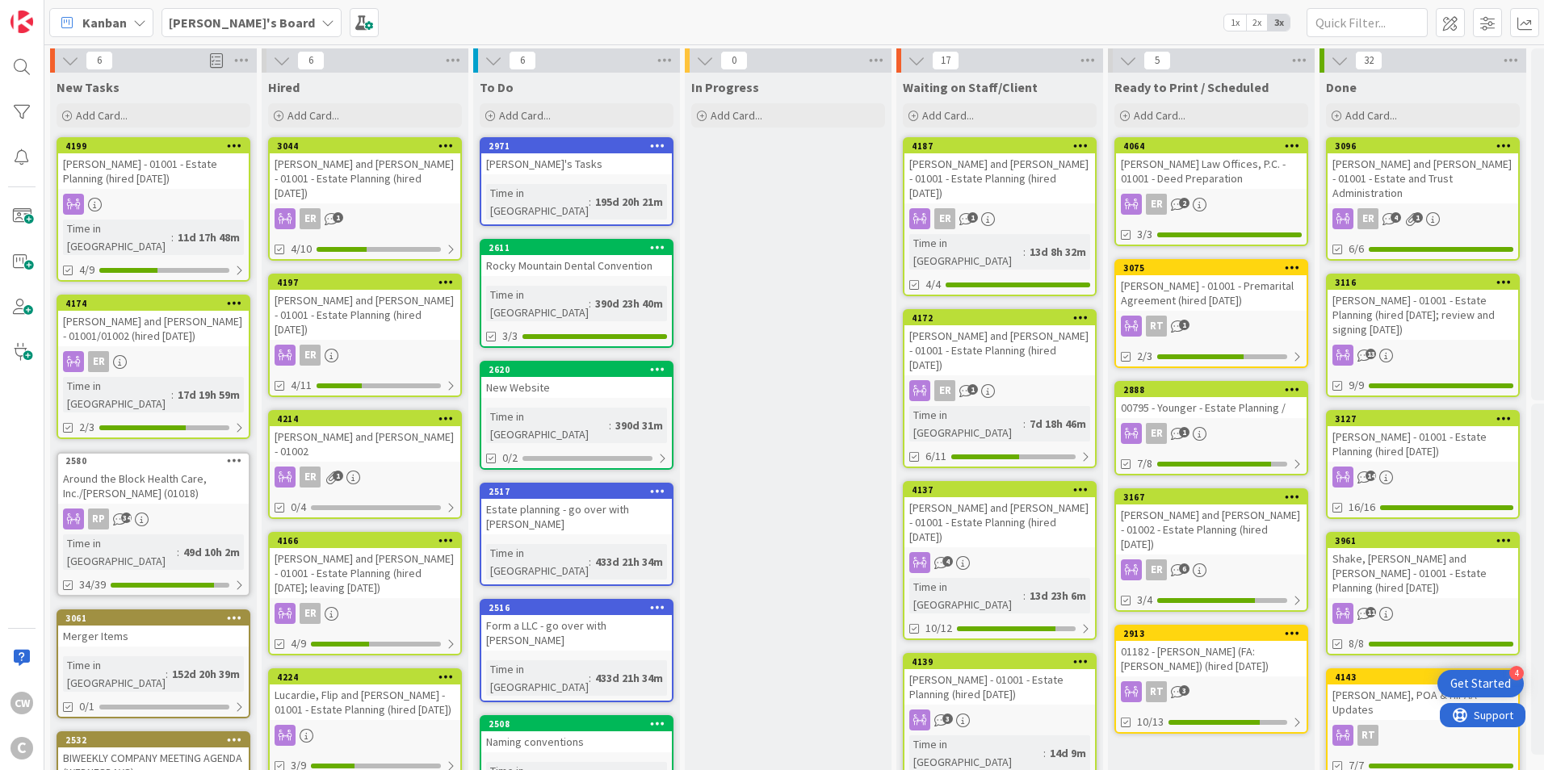
click at [387, 178] on div "Heasty, Scott and Sara - 01001 - Estate Planning (hired 4.23.25)" at bounding box center [365, 178] width 191 height 50
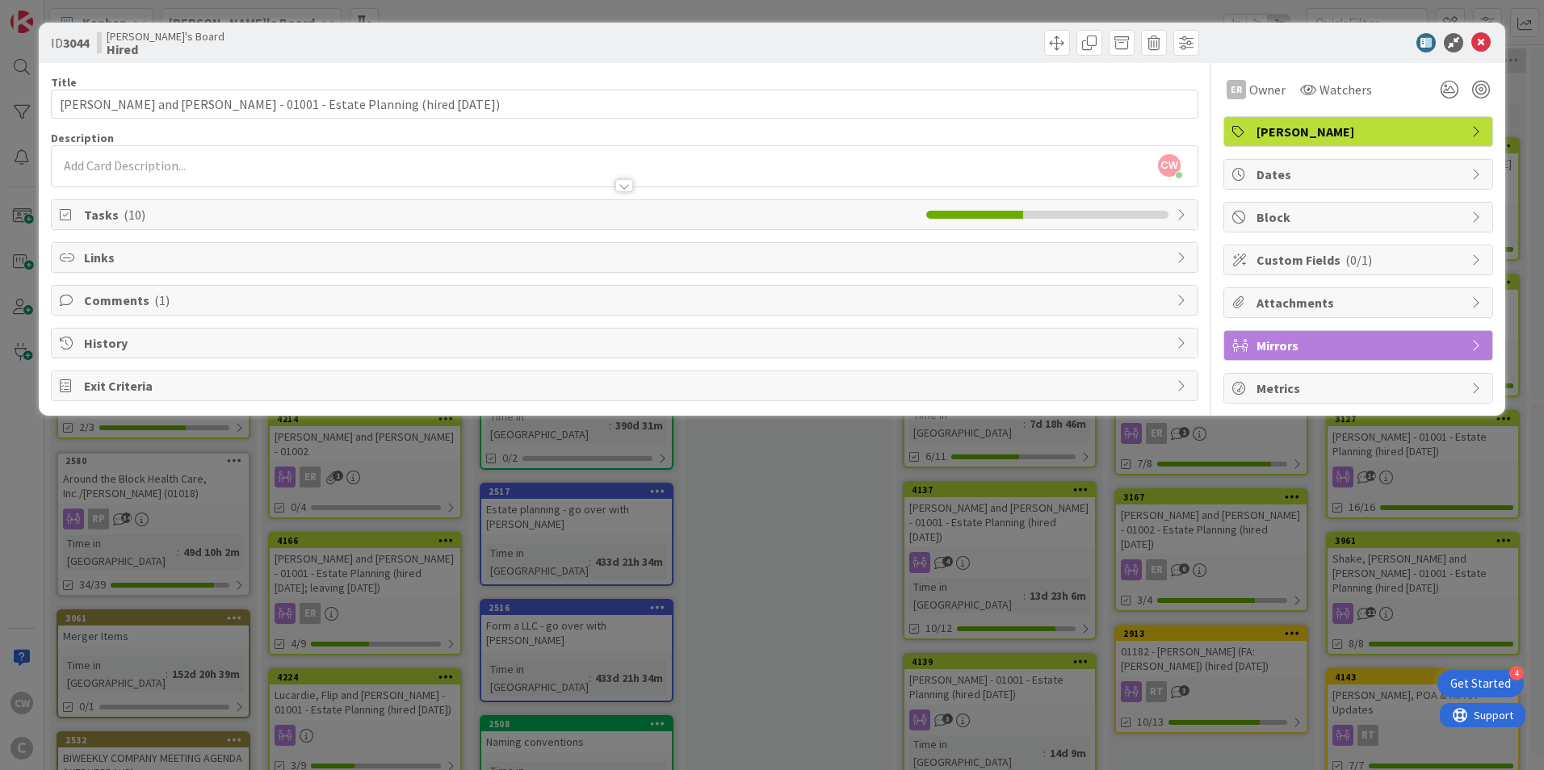
click at [112, 221] on span "Tasks ( 10 )" at bounding box center [501, 214] width 834 height 19
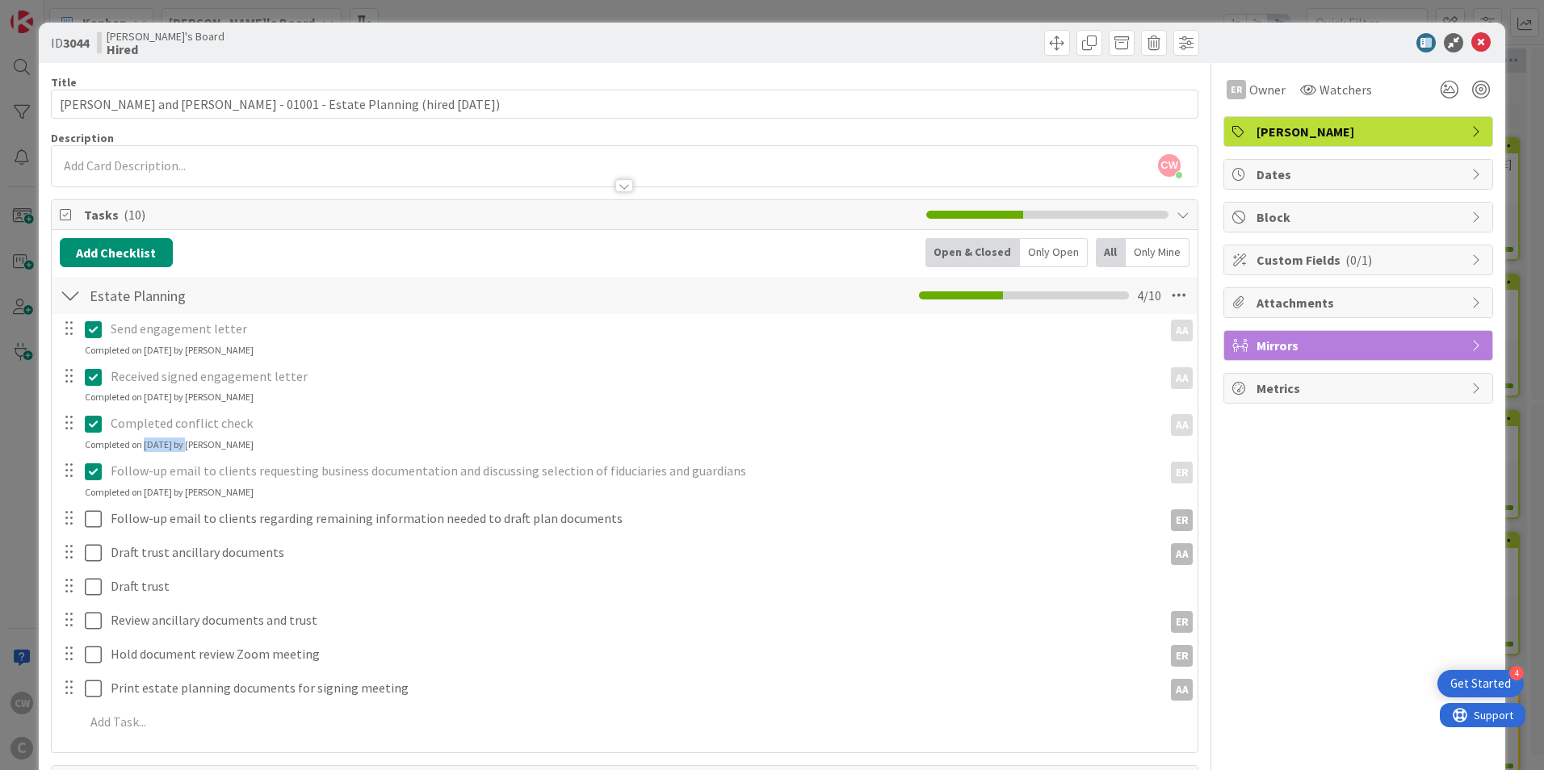
drag, startPoint x: 145, startPoint y: 447, endPoint x: 187, endPoint y: 446, distance: 41.2
click at [187, 446] on div "Completed on 04/23/2025 by Adrianna Auerhamer" at bounding box center [169, 445] width 169 height 15
click at [1473, 42] on icon at bounding box center [1480, 42] width 19 height 19
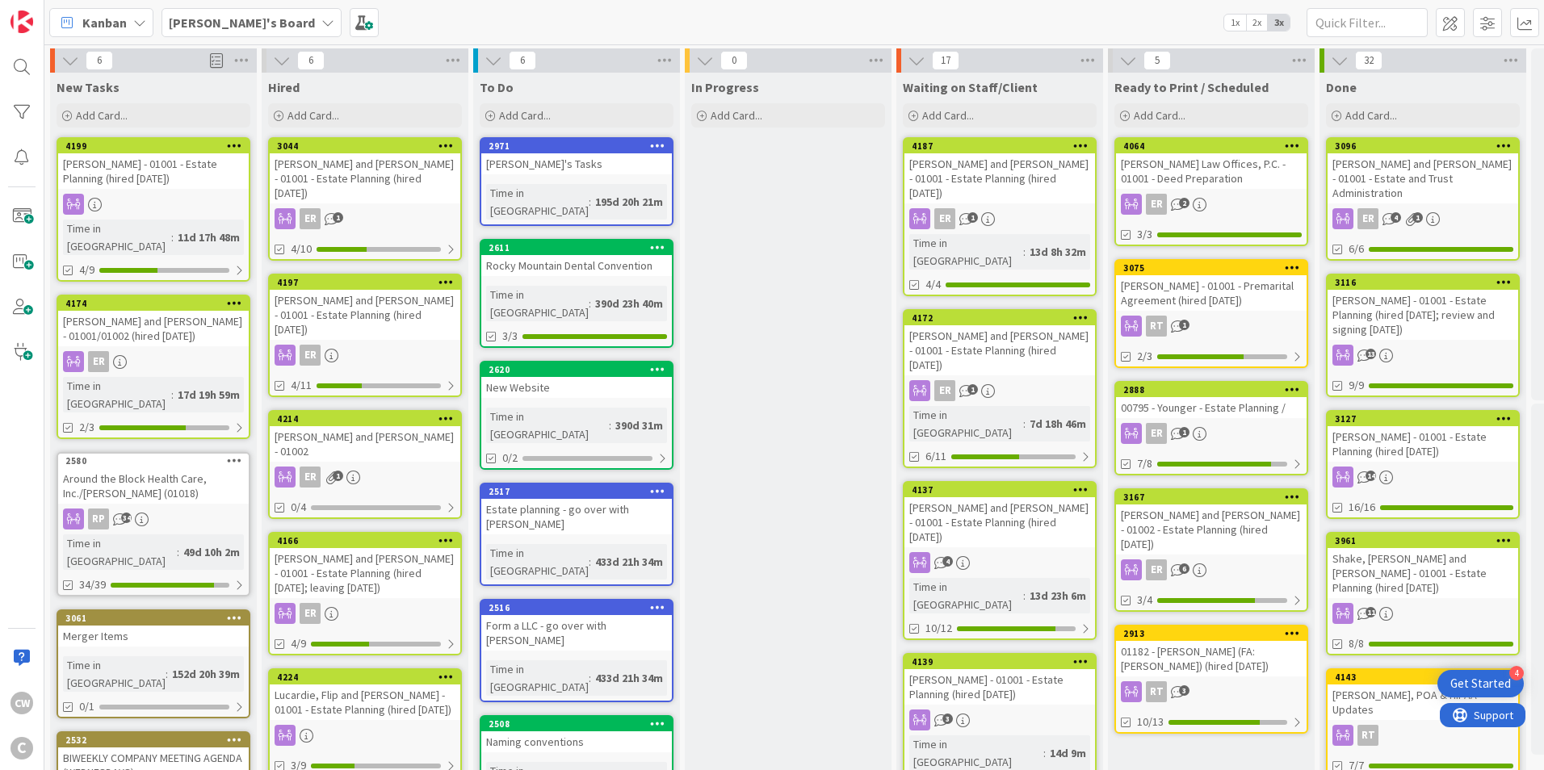
click at [391, 548] on div "Conrad, Kevin and Leslie - 01001 - Estate Planning (hired 9.9.25; leaving 10.12…" at bounding box center [365, 573] width 191 height 50
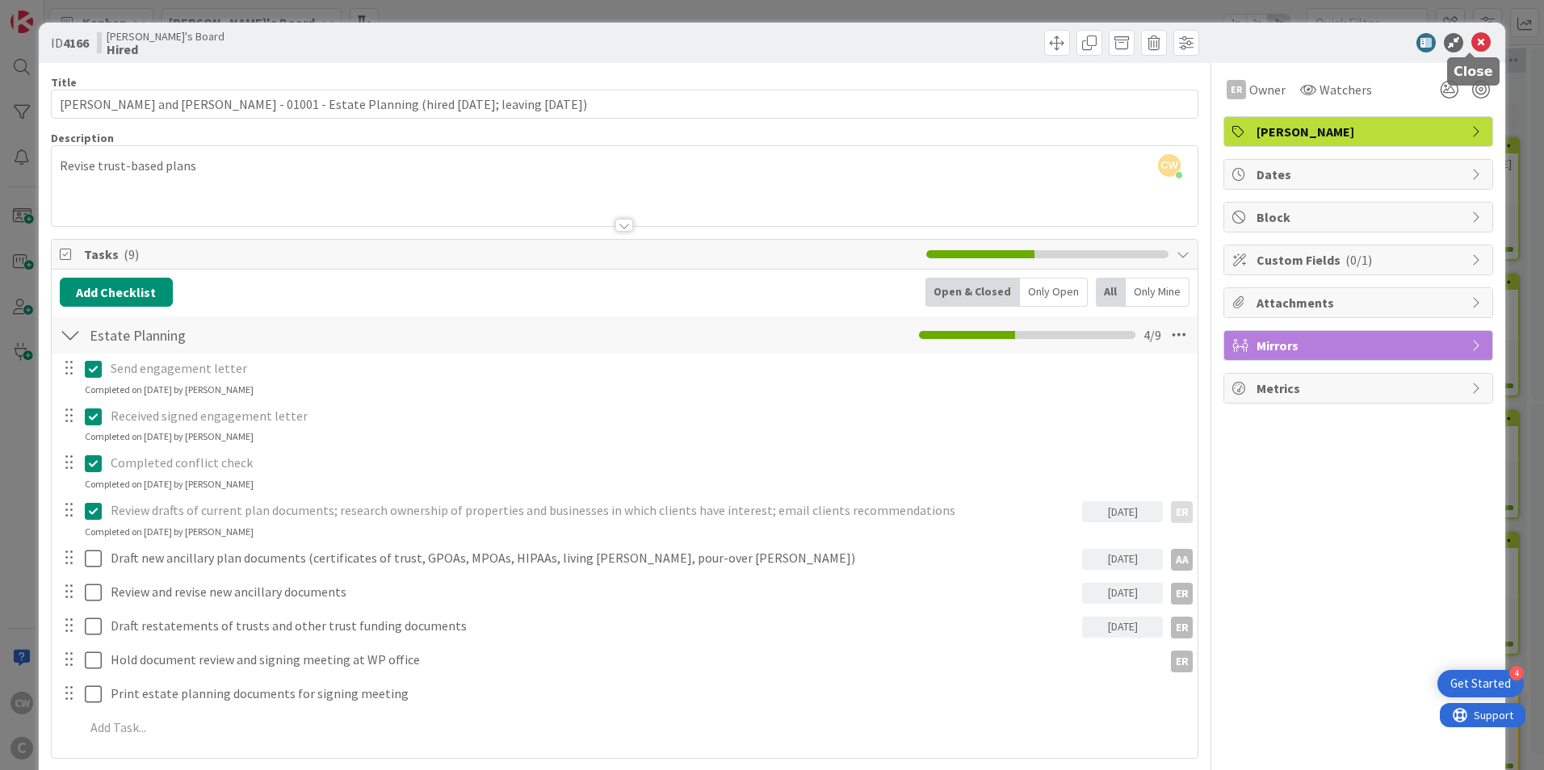
click at [1472, 40] on icon at bounding box center [1480, 42] width 19 height 19
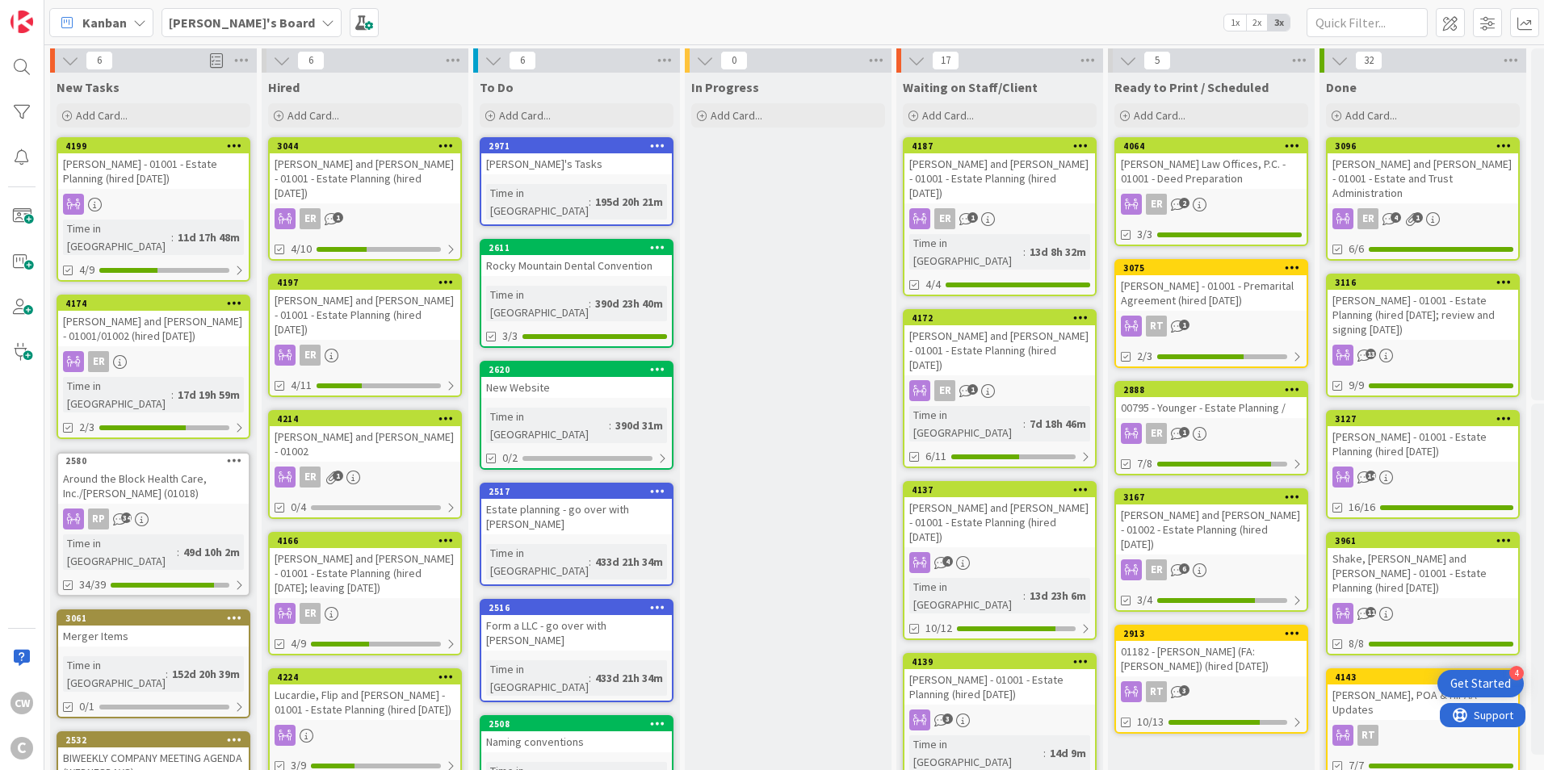
click at [243, 24] on b "[PERSON_NAME]'s Board" at bounding box center [242, 23] width 146 height 16
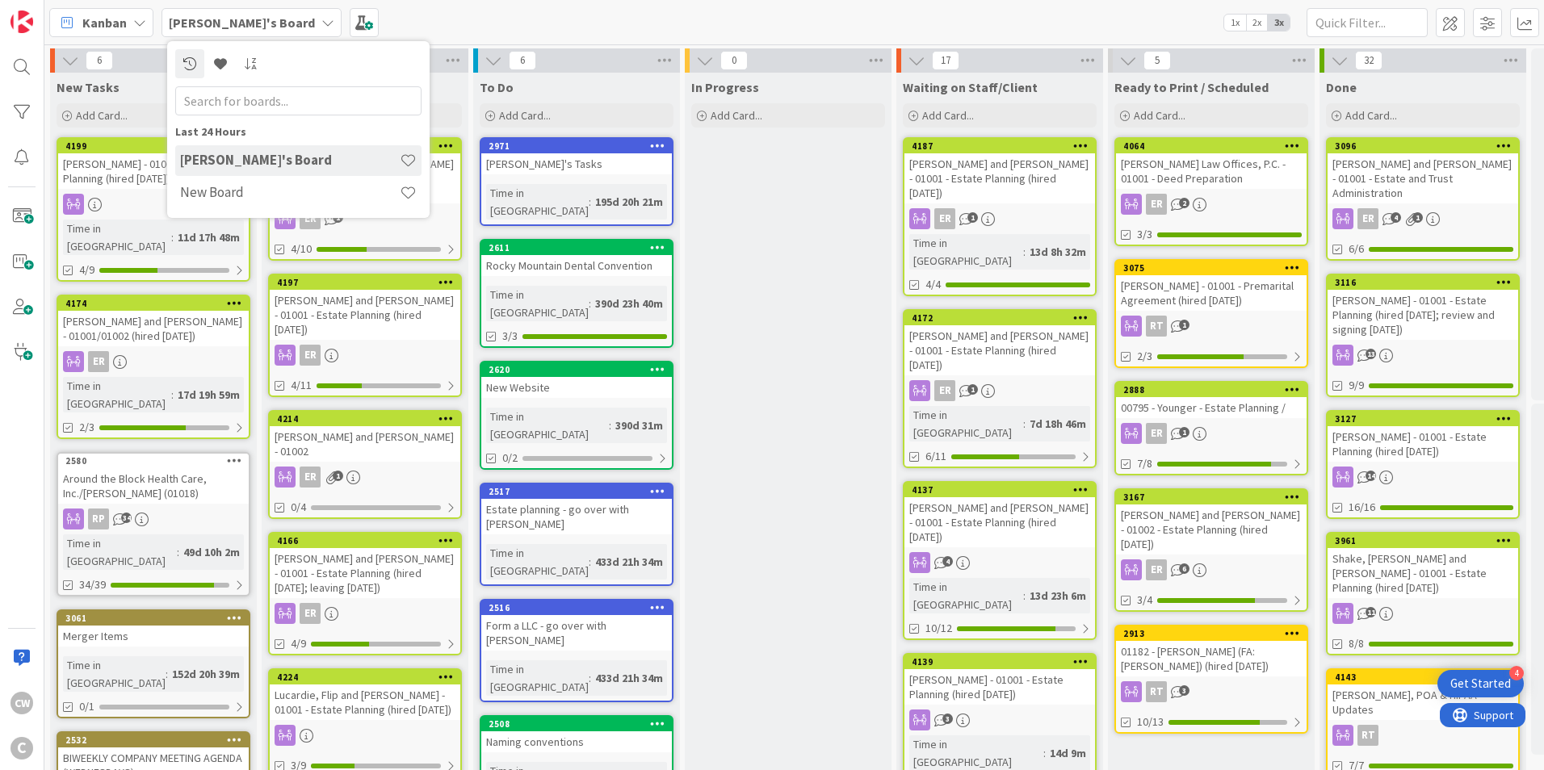
click at [262, 6] on div "Kanban Adrianna's Board Last 24 Hours Adrianna's Board New Board 1x 2x 3x" at bounding box center [794, 22] width 1500 height 44
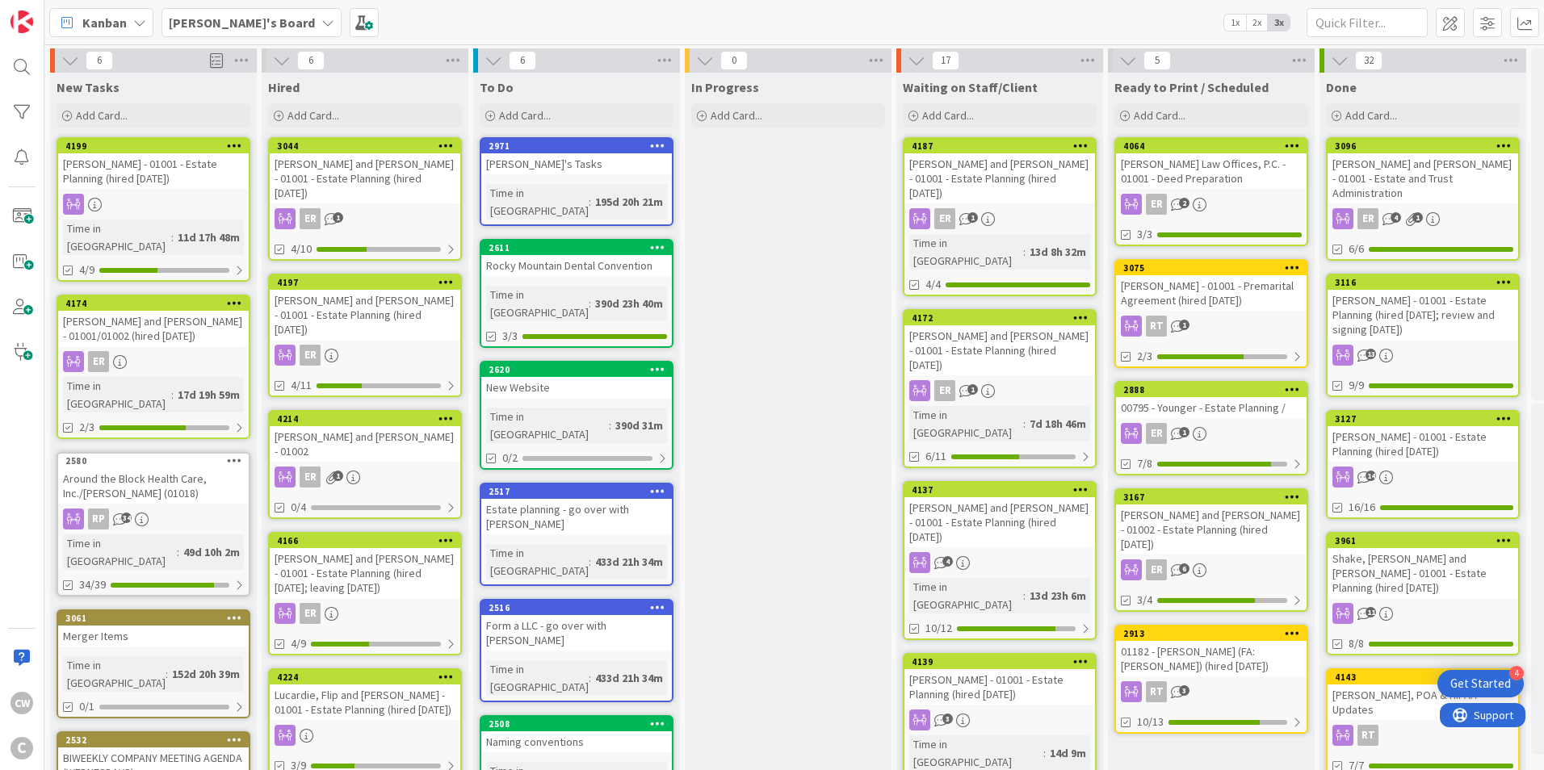
click at [262, 15] on b "[PERSON_NAME]'s Board" at bounding box center [242, 23] width 146 height 16
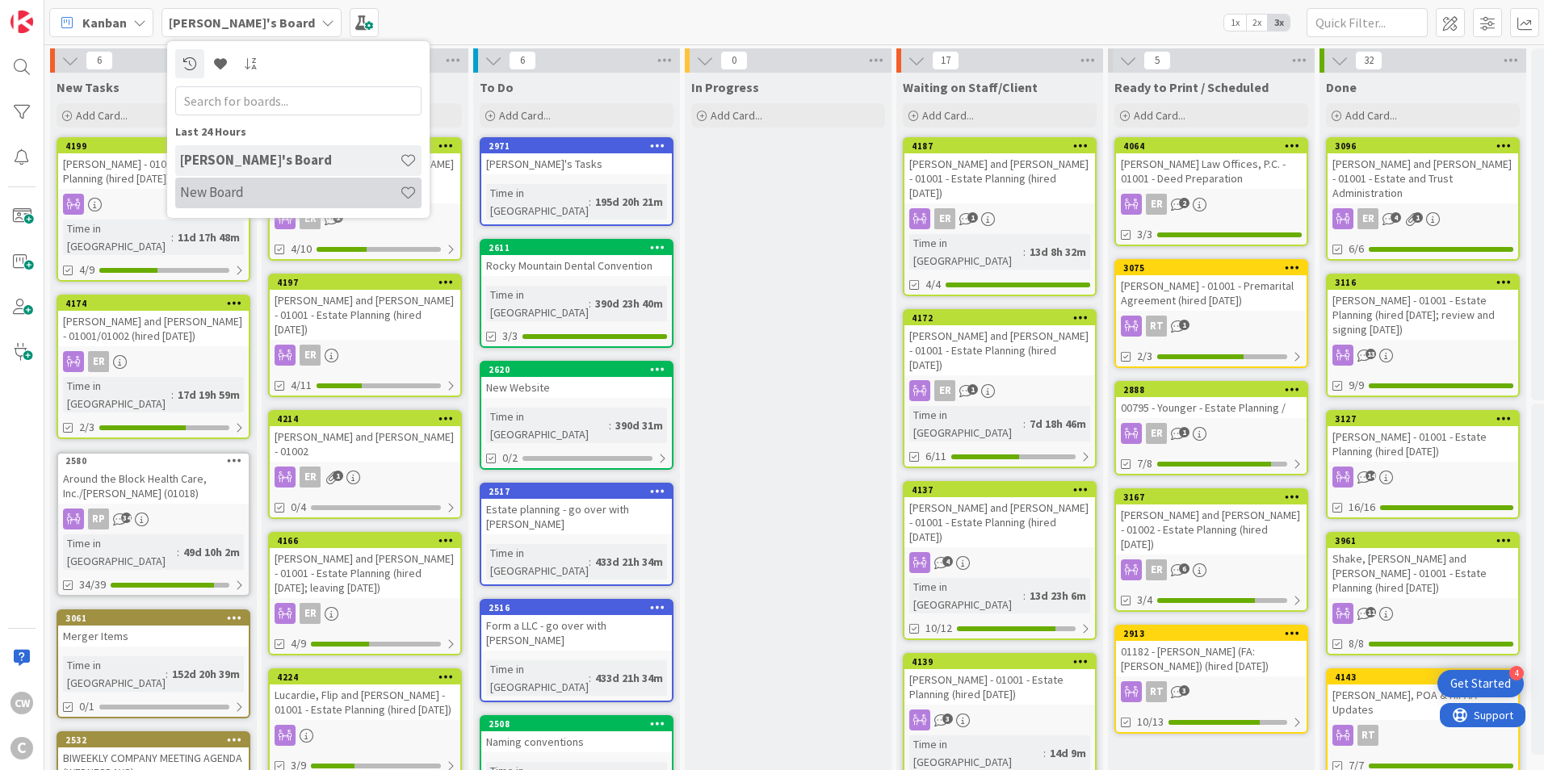
click at [271, 191] on h4 "New Board" at bounding box center [290, 192] width 220 height 16
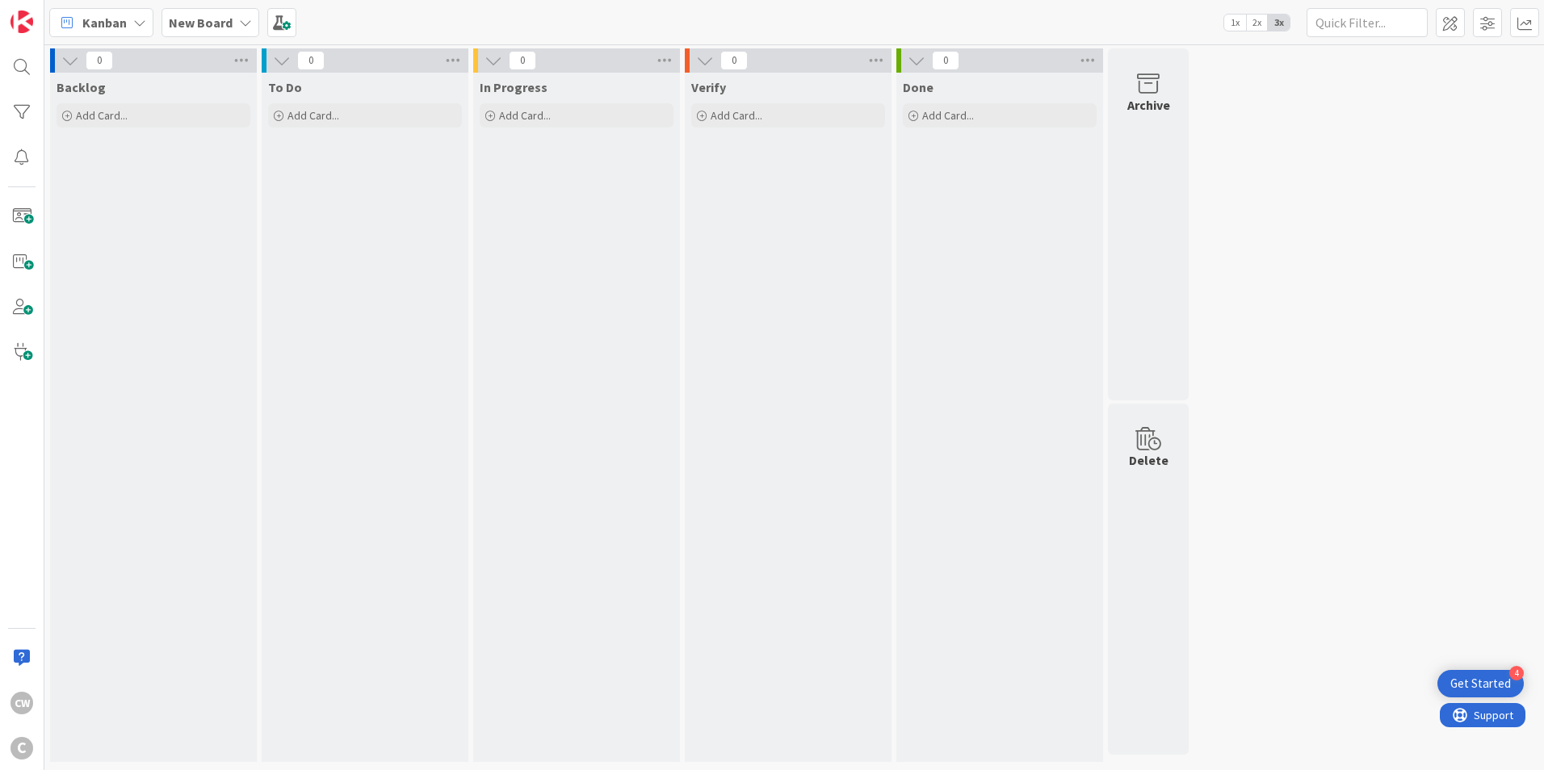
click at [195, 24] on b "New Board" at bounding box center [201, 23] width 64 height 16
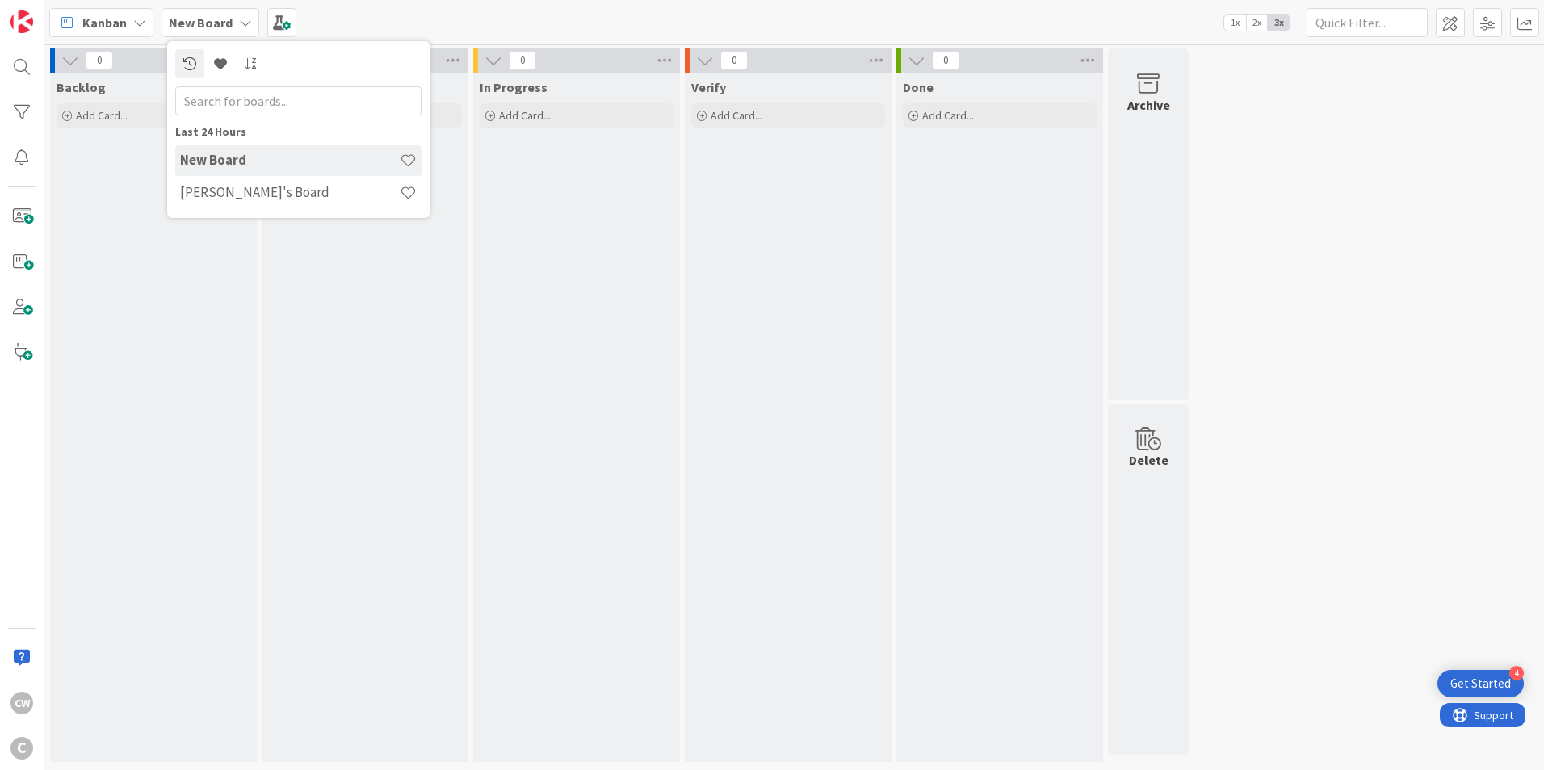
drag, startPoint x: 251, startPoint y: 163, endPoint x: 116, endPoint y: 210, distance: 142.8
click at [116, 210] on div "Backlog Add Card..." at bounding box center [153, 418] width 207 height 690
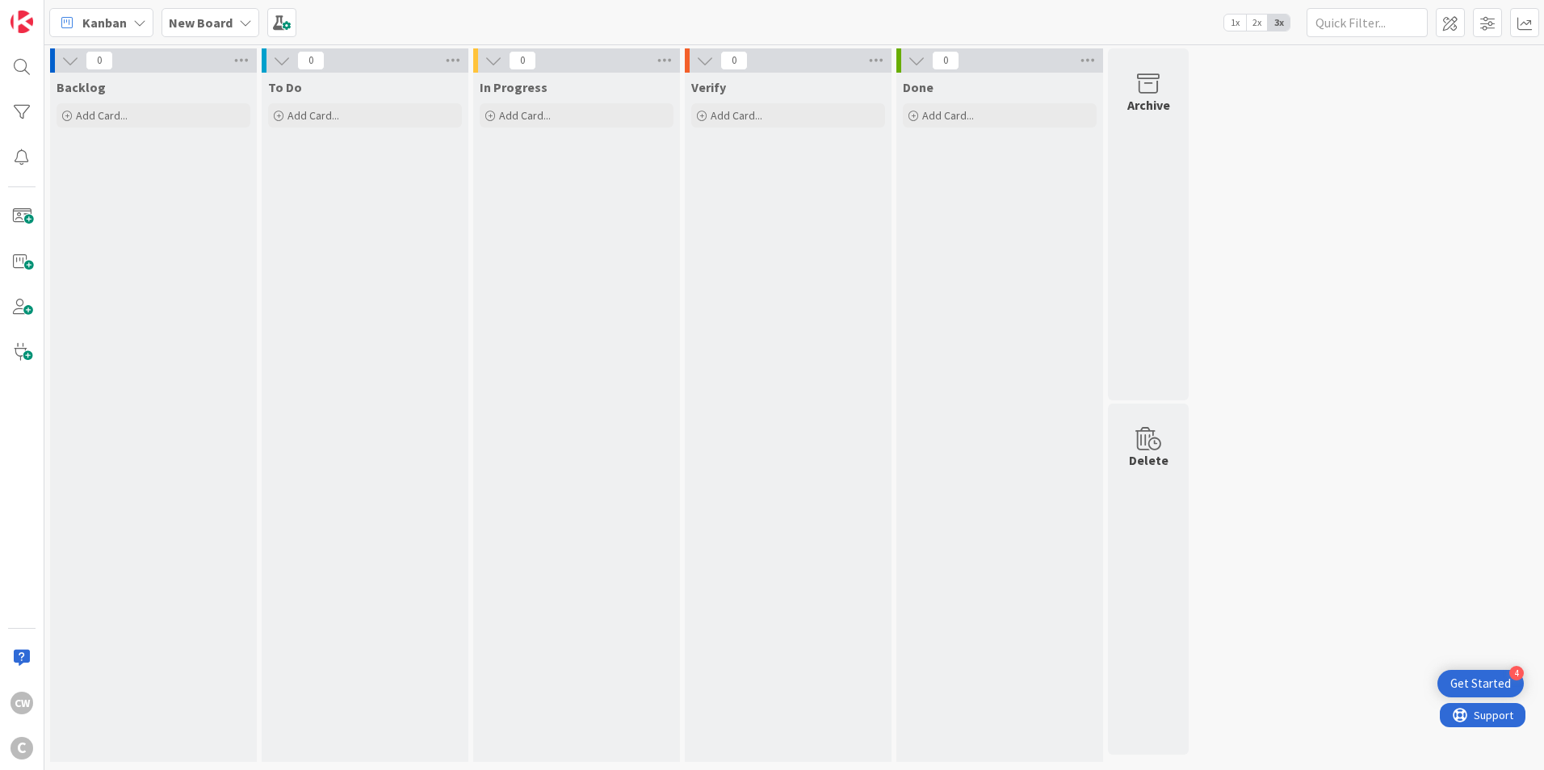
click at [234, 18] on div "New Board" at bounding box center [211, 22] width 98 height 29
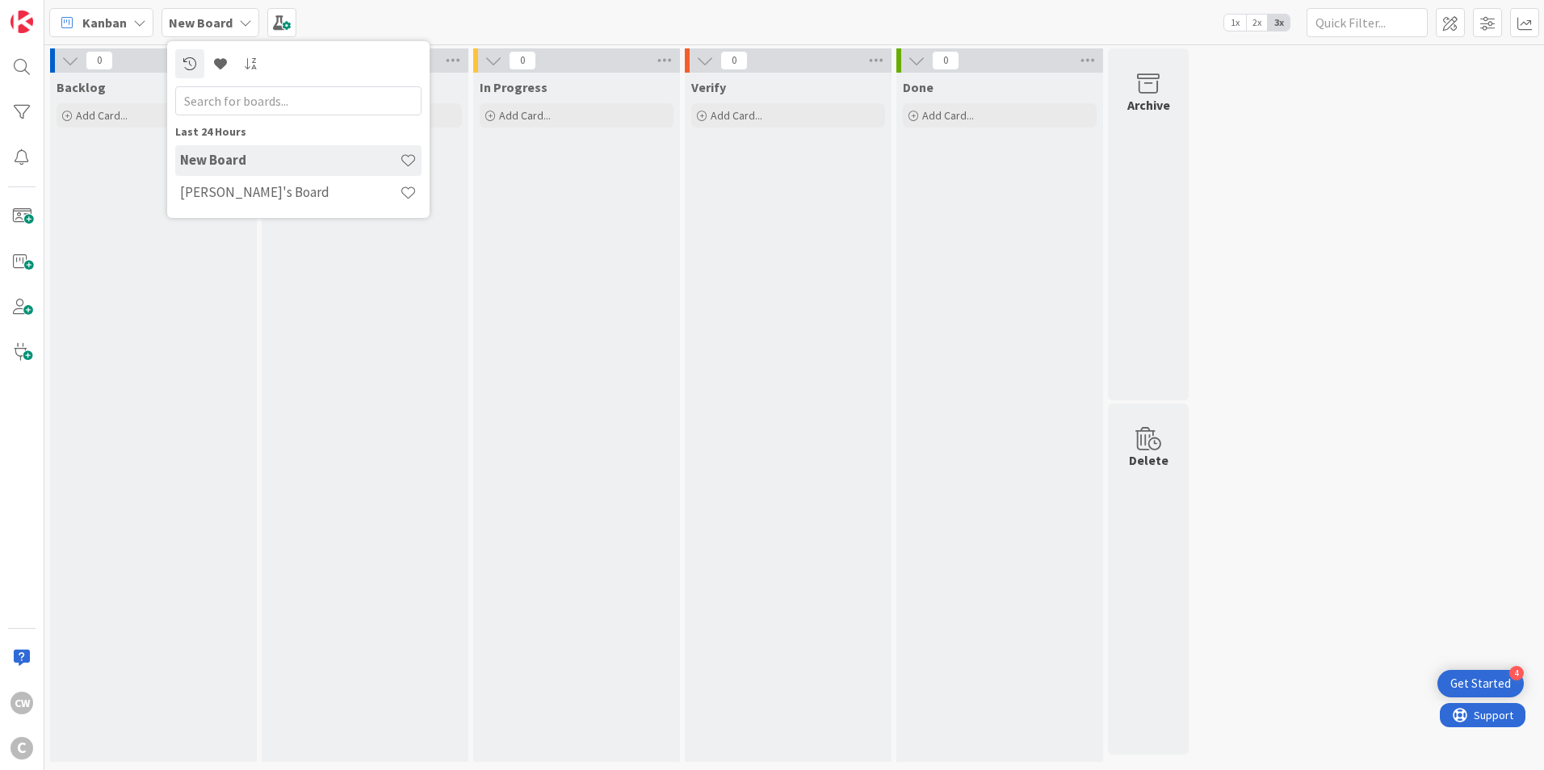
click at [239, 18] on icon at bounding box center [245, 22] width 13 height 13
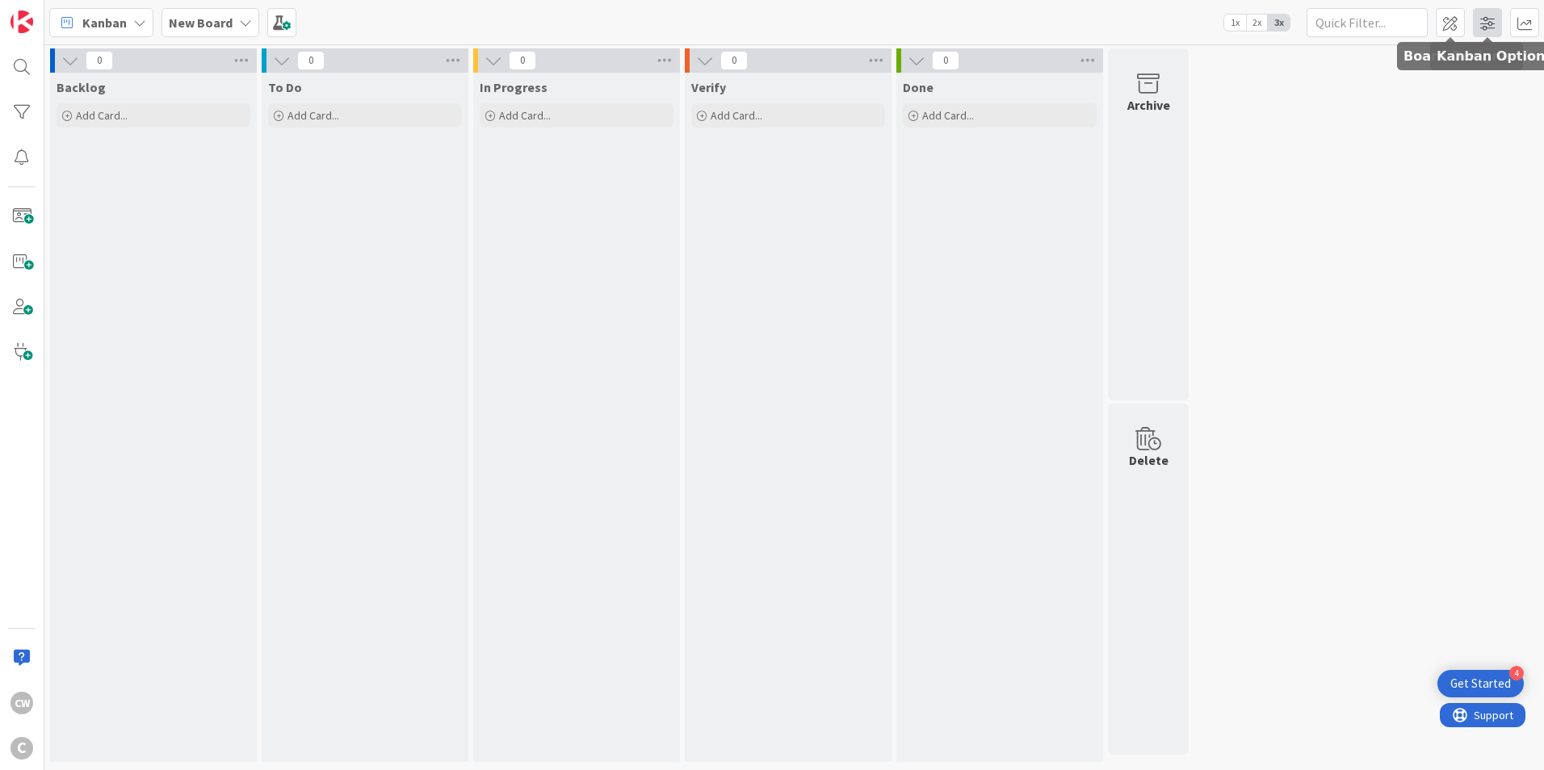
click at [1475, 27] on span at bounding box center [1487, 22] width 29 height 29
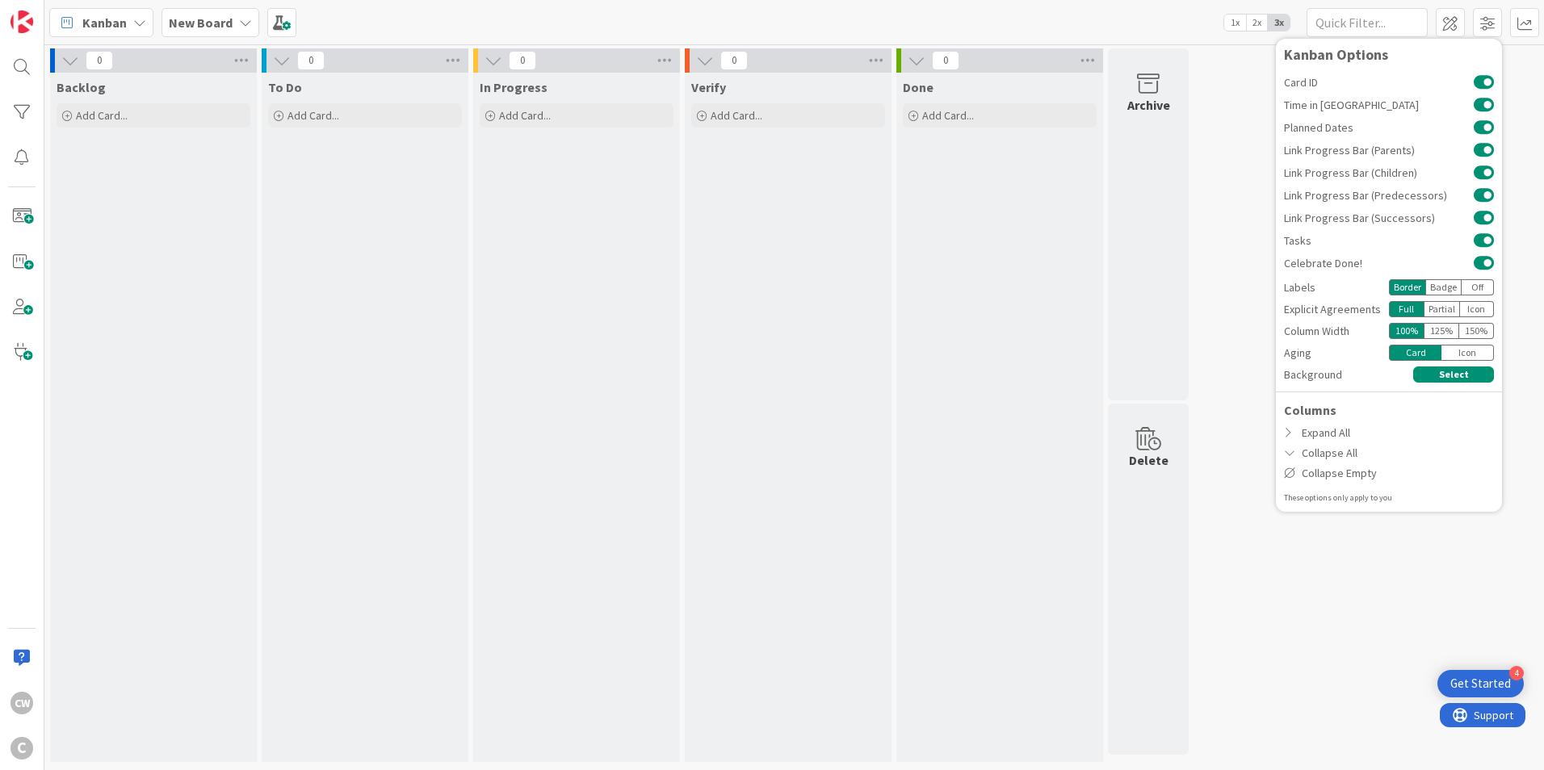
click at [1223, 364] on div "0 Backlog Add Card... 0 To Do Add Card... 0 In Progress Add Card... 0 Verify Ad…" at bounding box center [794, 409] width 1493 height 722
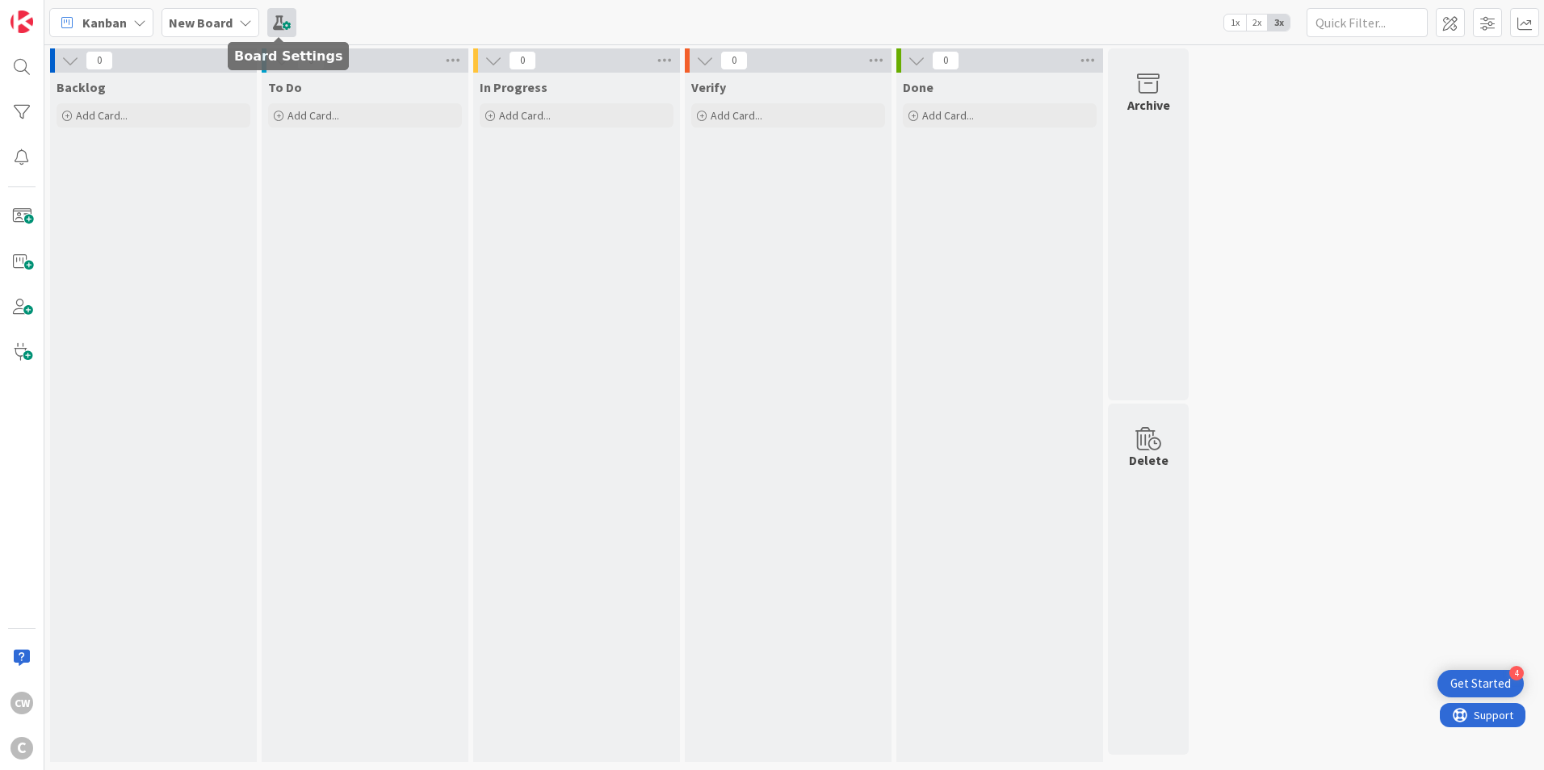
click at [270, 27] on span at bounding box center [281, 22] width 29 height 29
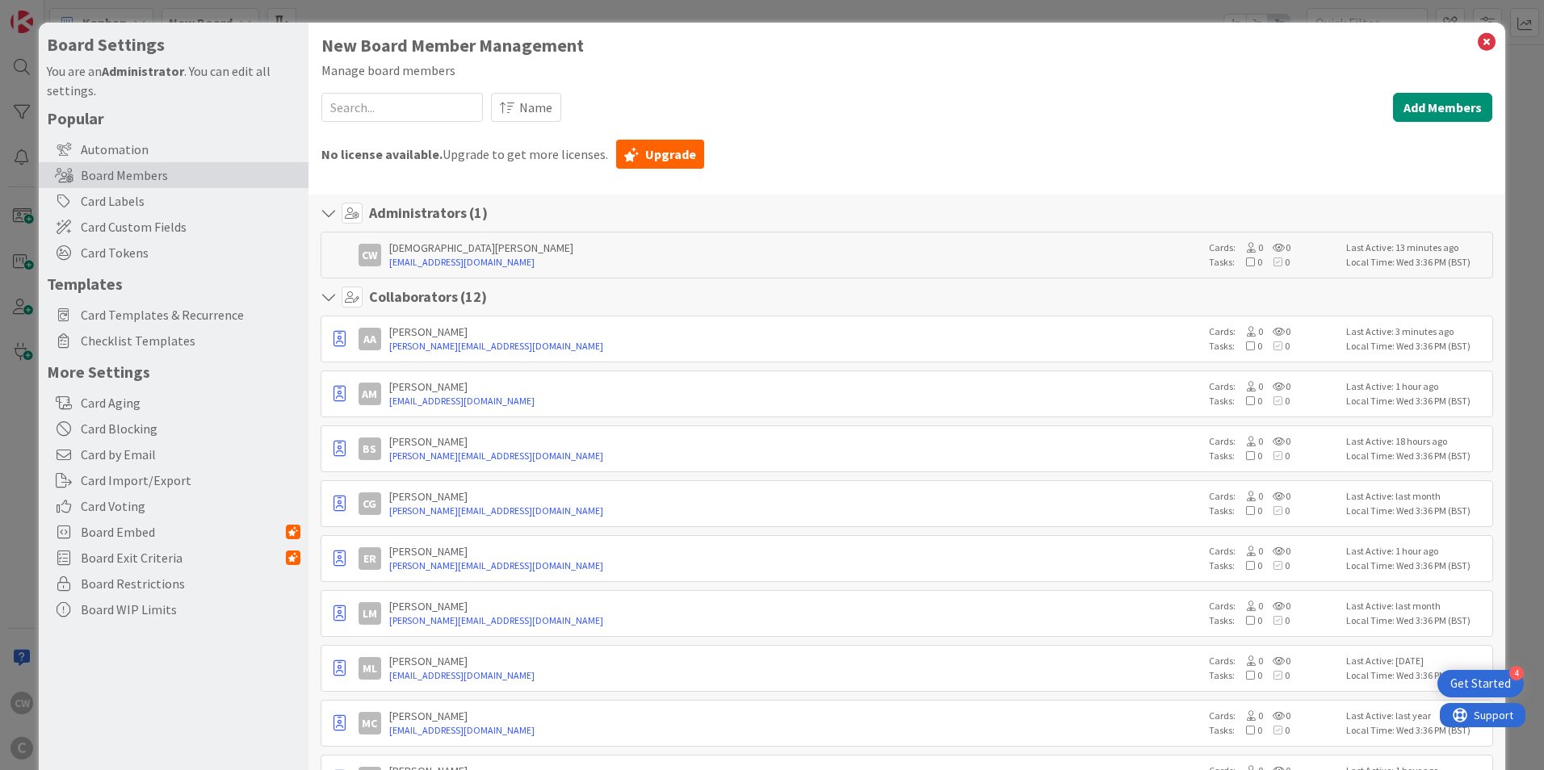
click at [270, 166] on div "Board Members" at bounding box center [174, 175] width 270 height 26
click at [269, 154] on div "Automation" at bounding box center [174, 149] width 270 height 26
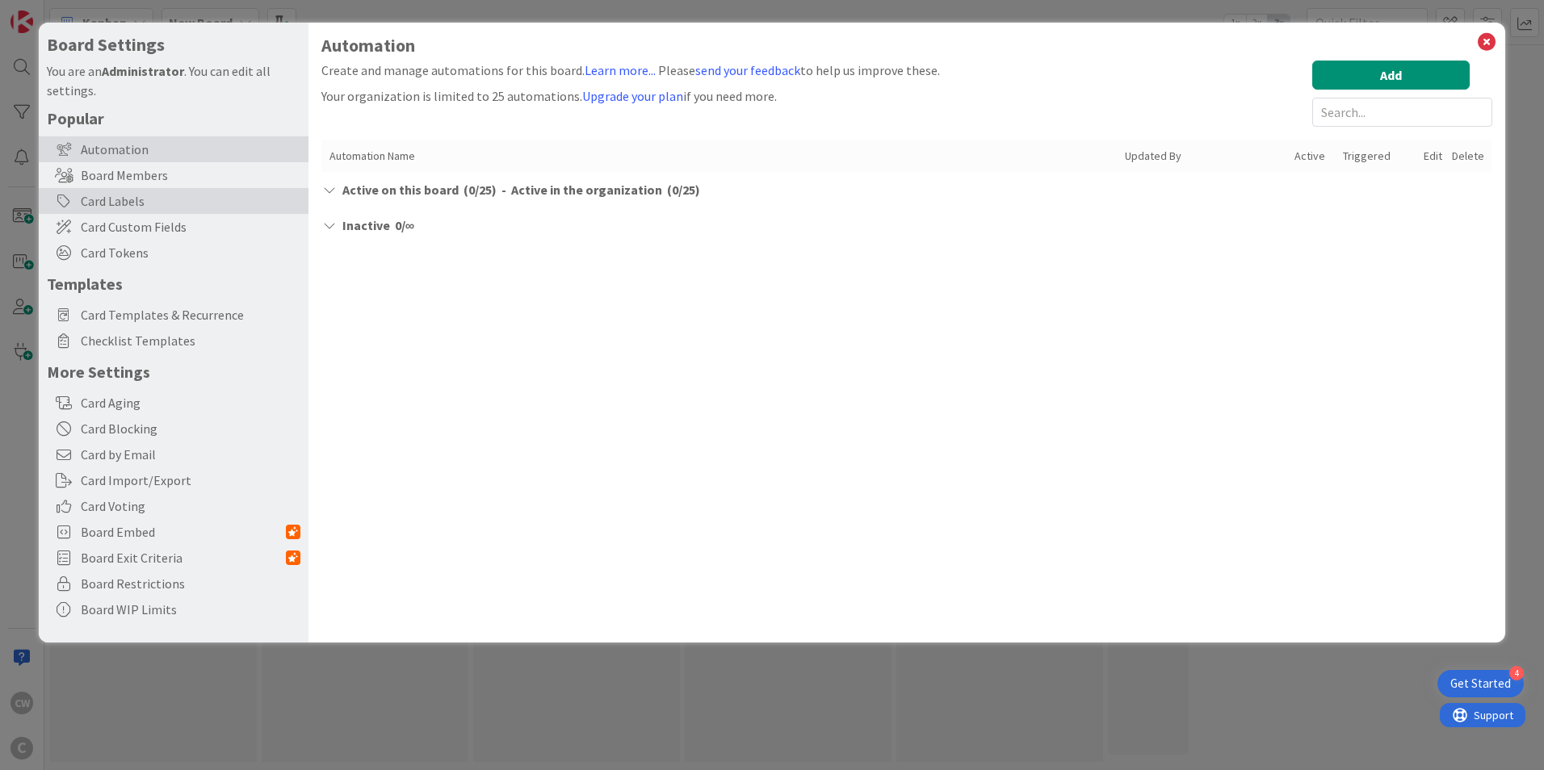
click at [257, 194] on div "Card Labels" at bounding box center [174, 201] width 270 height 26
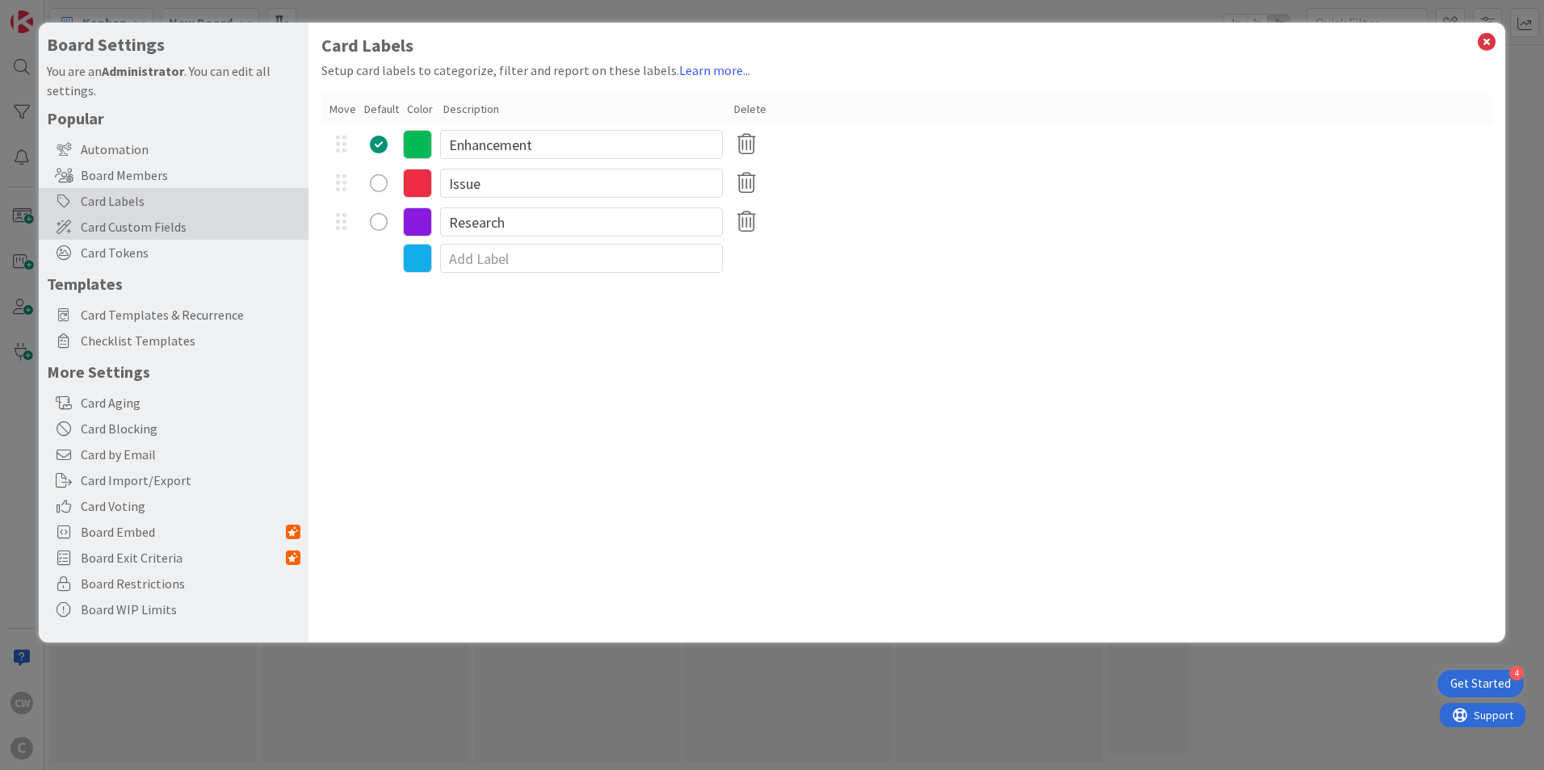
click at [252, 233] on span "Card Custom Fields" at bounding box center [191, 226] width 220 height 19
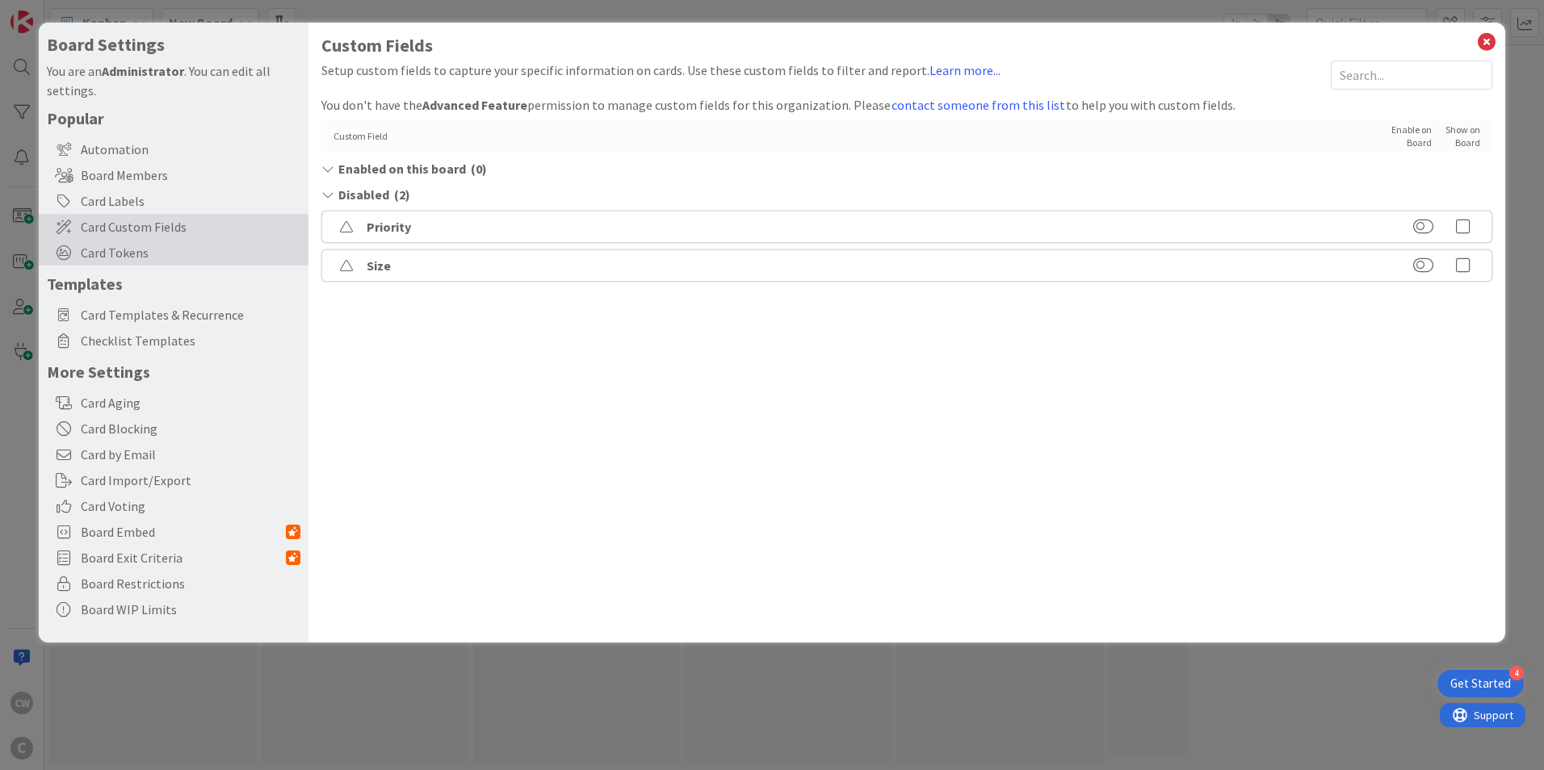
click at [258, 259] on span "Card Tokens" at bounding box center [191, 252] width 220 height 19
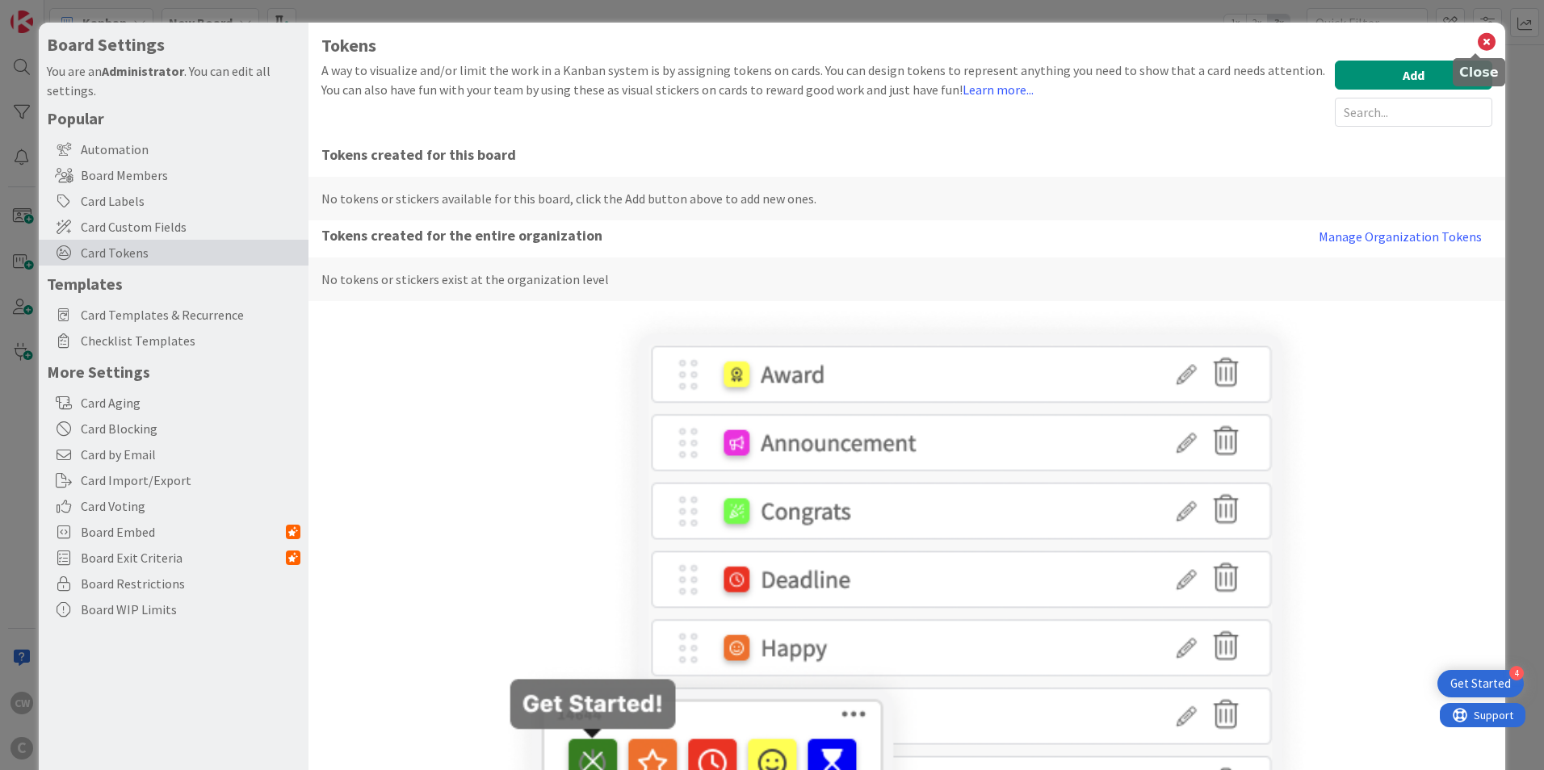
click at [1476, 37] on icon at bounding box center [1486, 42] width 21 height 23
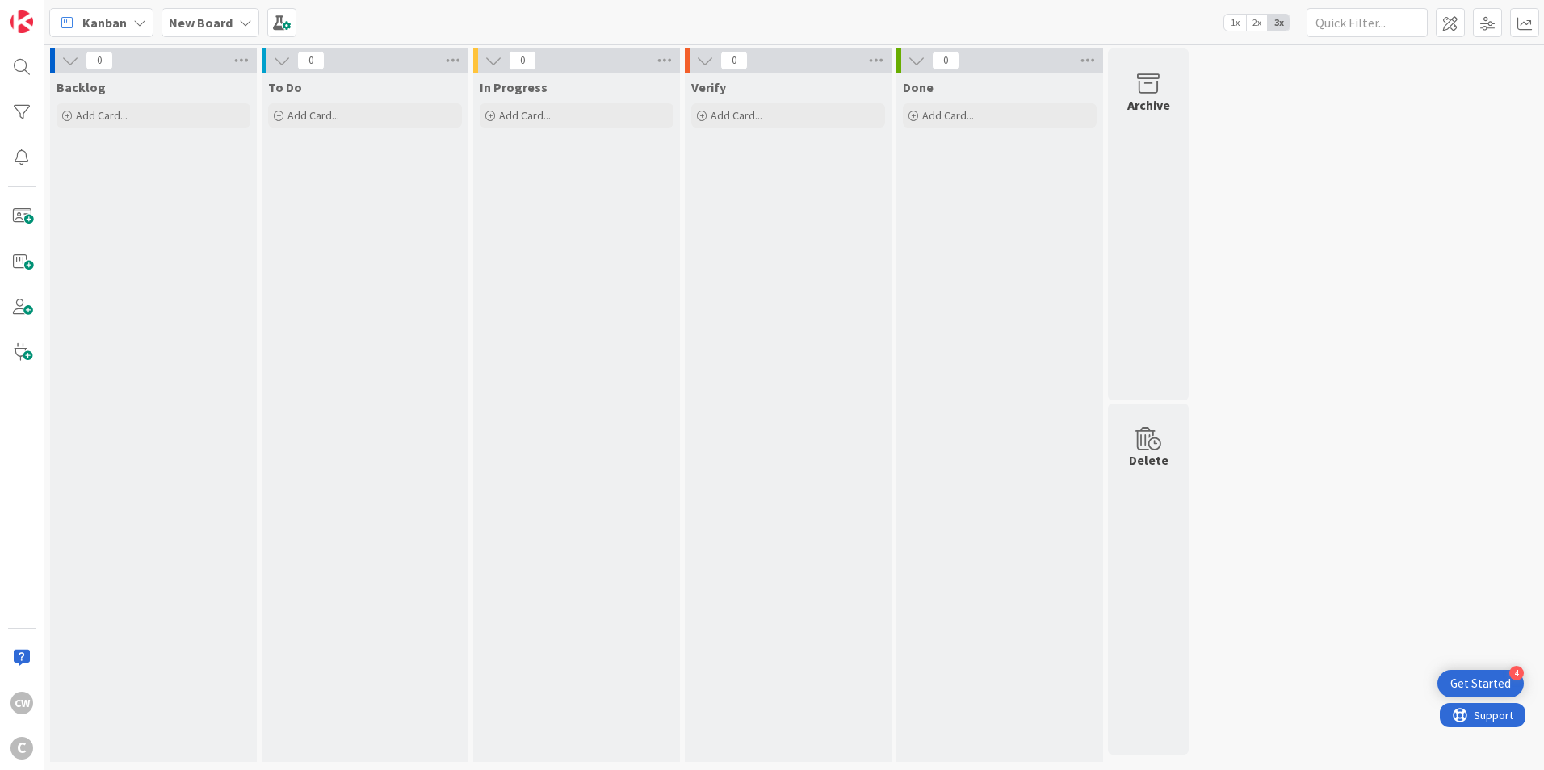
click at [139, 22] on icon at bounding box center [139, 22] width 13 height 13
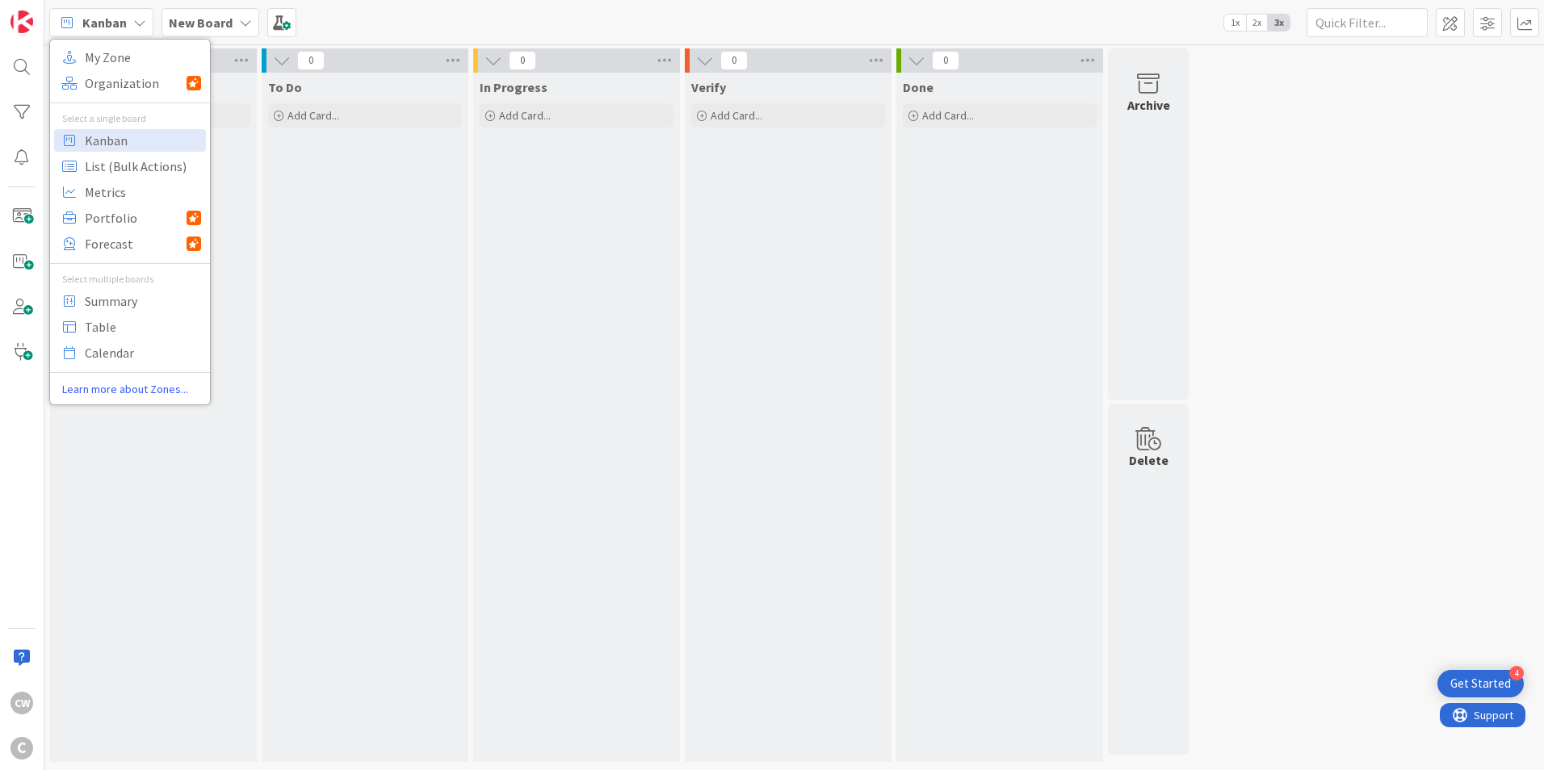
click at [126, 19] on div "Kanban" at bounding box center [101, 22] width 104 height 29
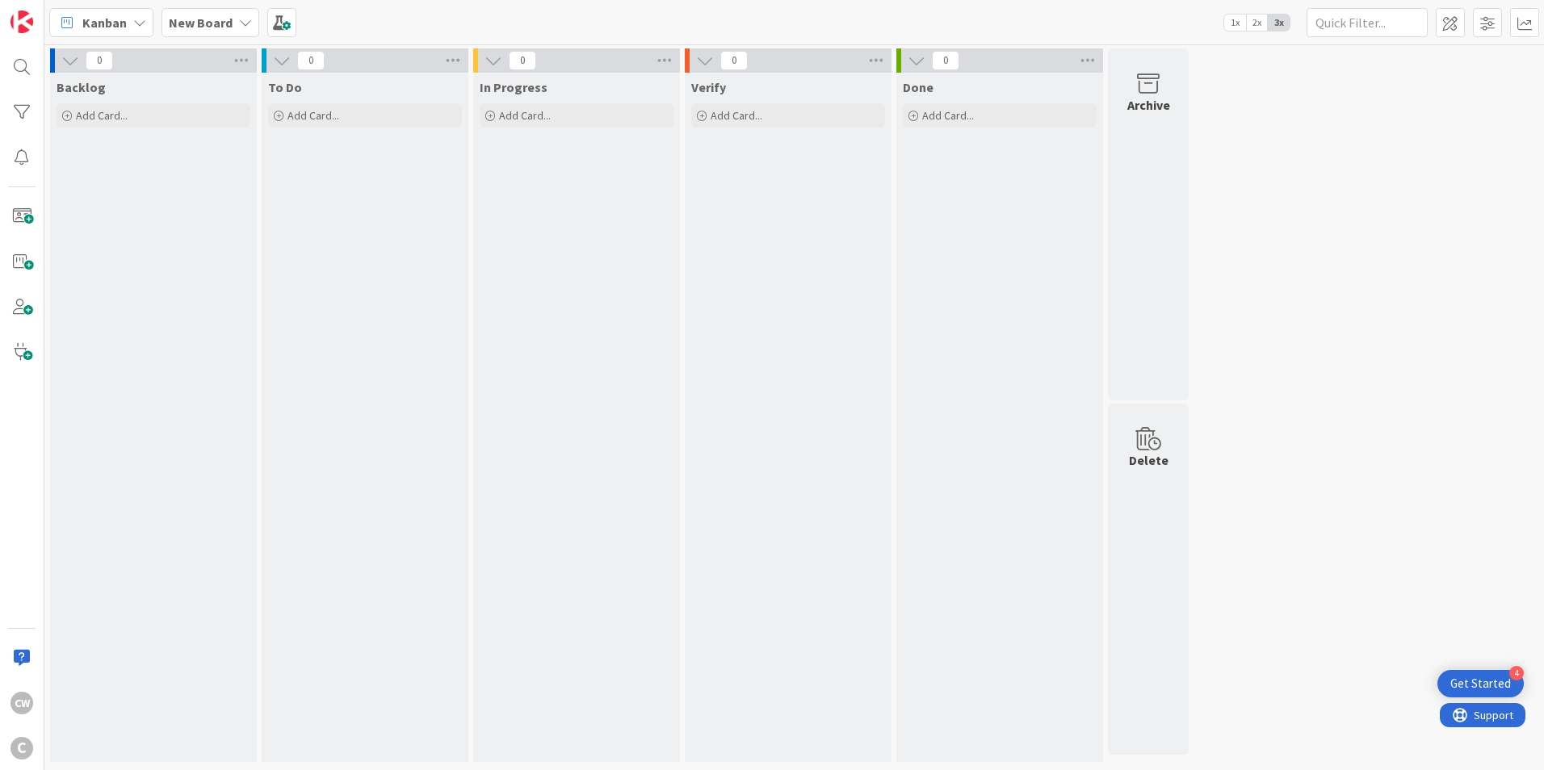
click at [135, 15] on div "Kanban" at bounding box center [101, 22] width 104 height 29
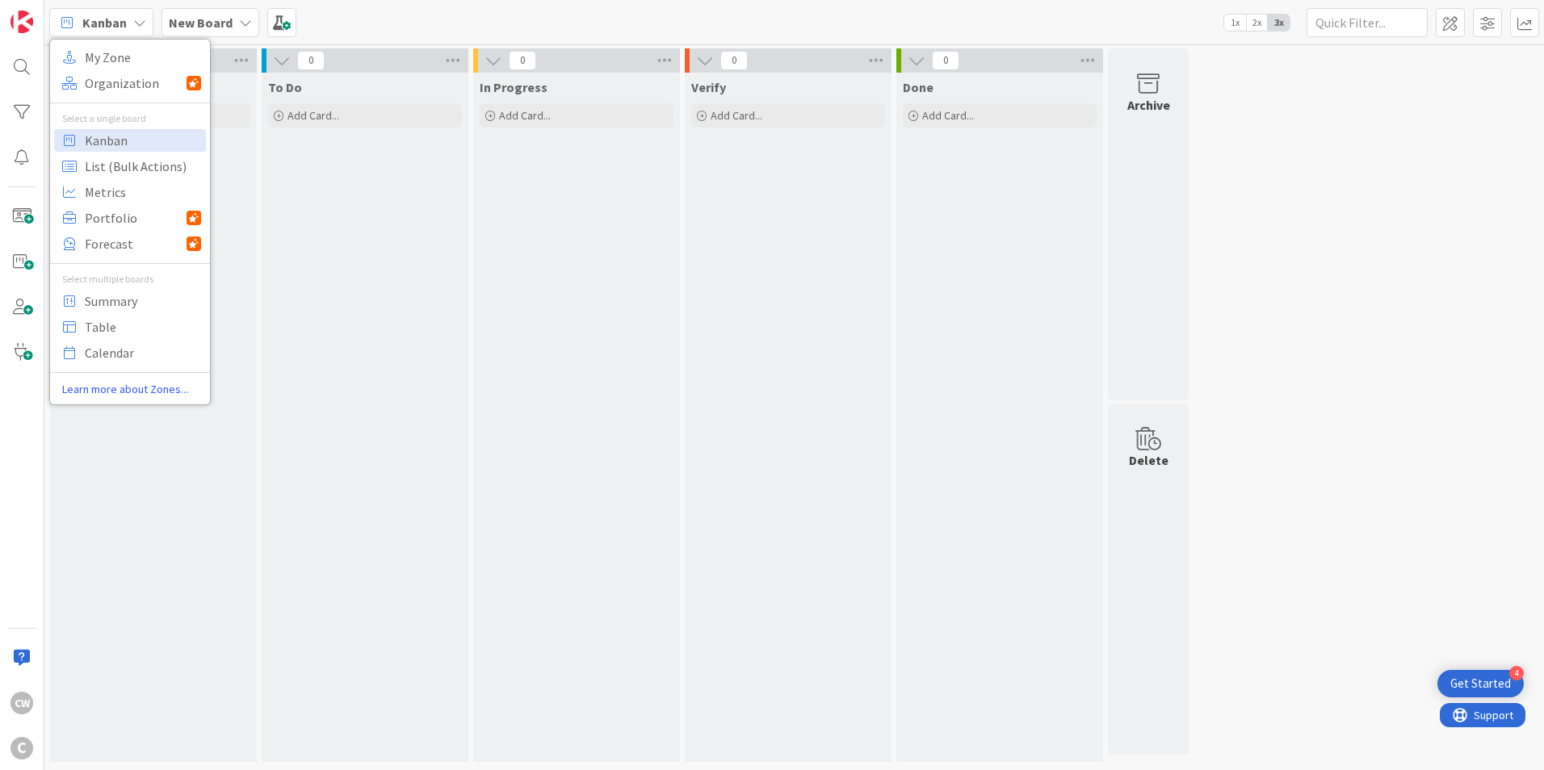
click at [134, 9] on div "Kanban" at bounding box center [101, 22] width 104 height 29
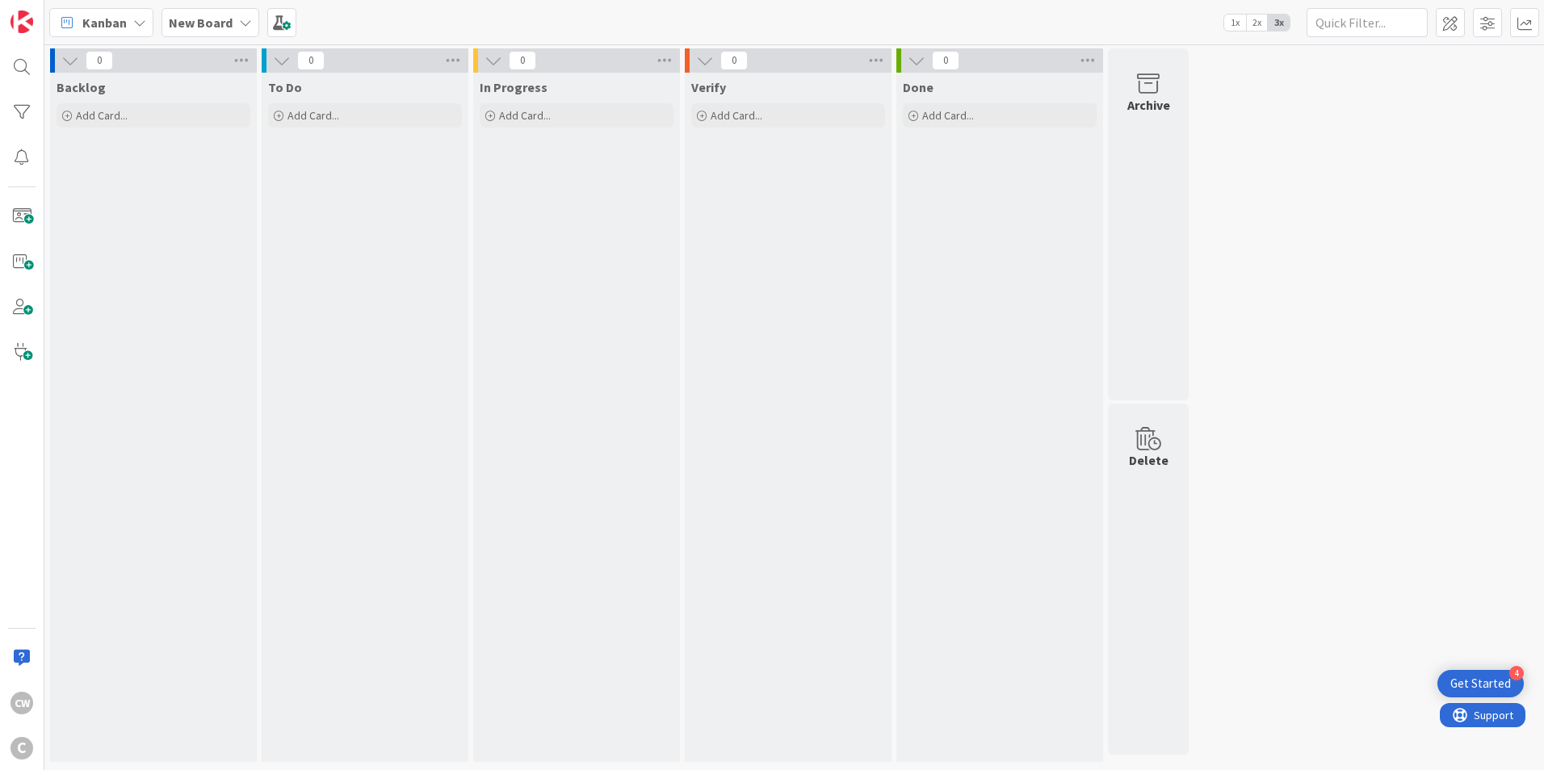
click at [204, 15] on b "New Board" at bounding box center [201, 23] width 64 height 16
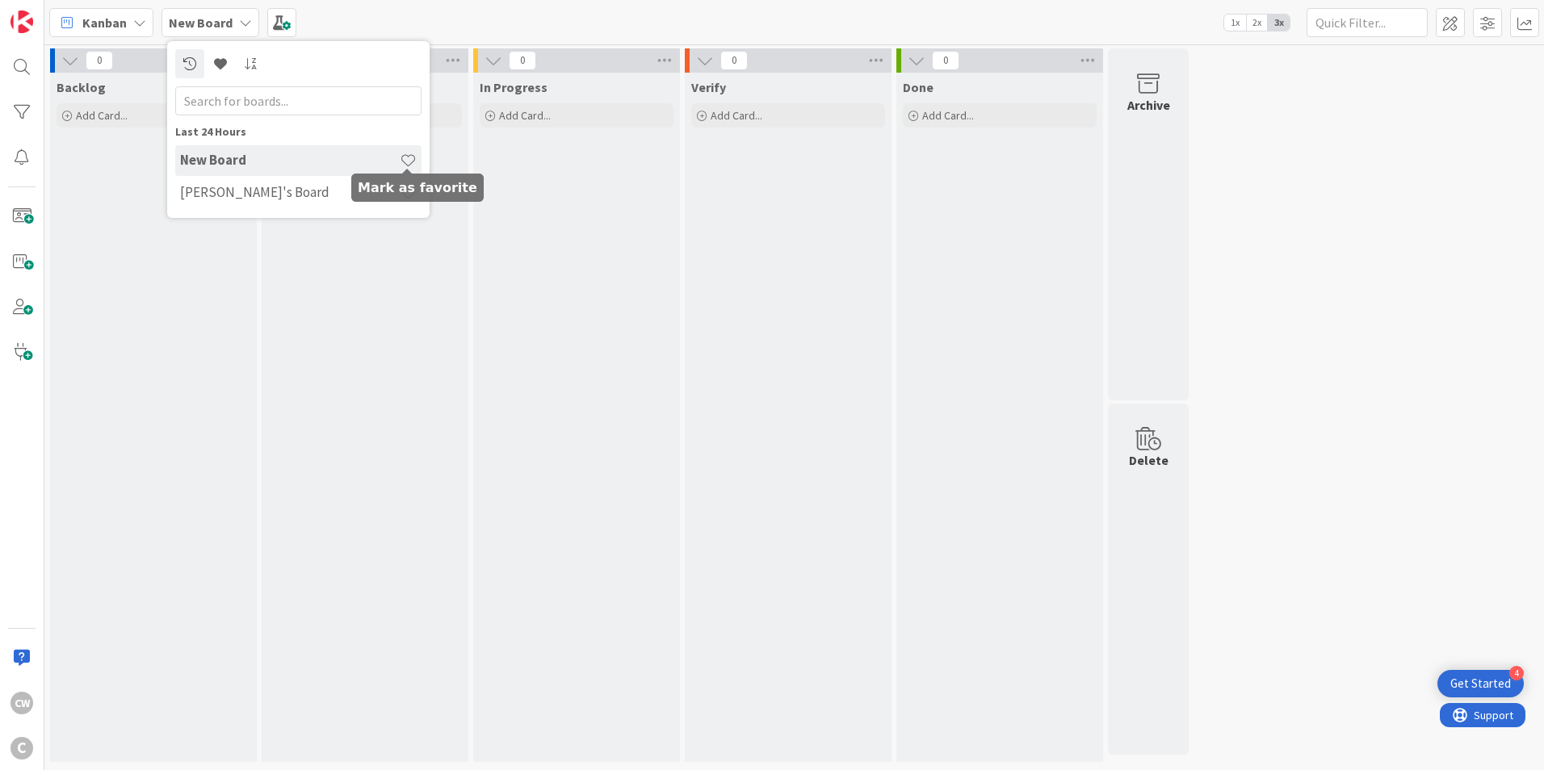
click at [402, 155] on span at bounding box center [408, 160] width 17 height 17
click at [201, 73] on link at bounding box center [189, 63] width 29 height 29
click at [115, 191] on div "Backlog Add Card..." at bounding box center [153, 418] width 207 height 690
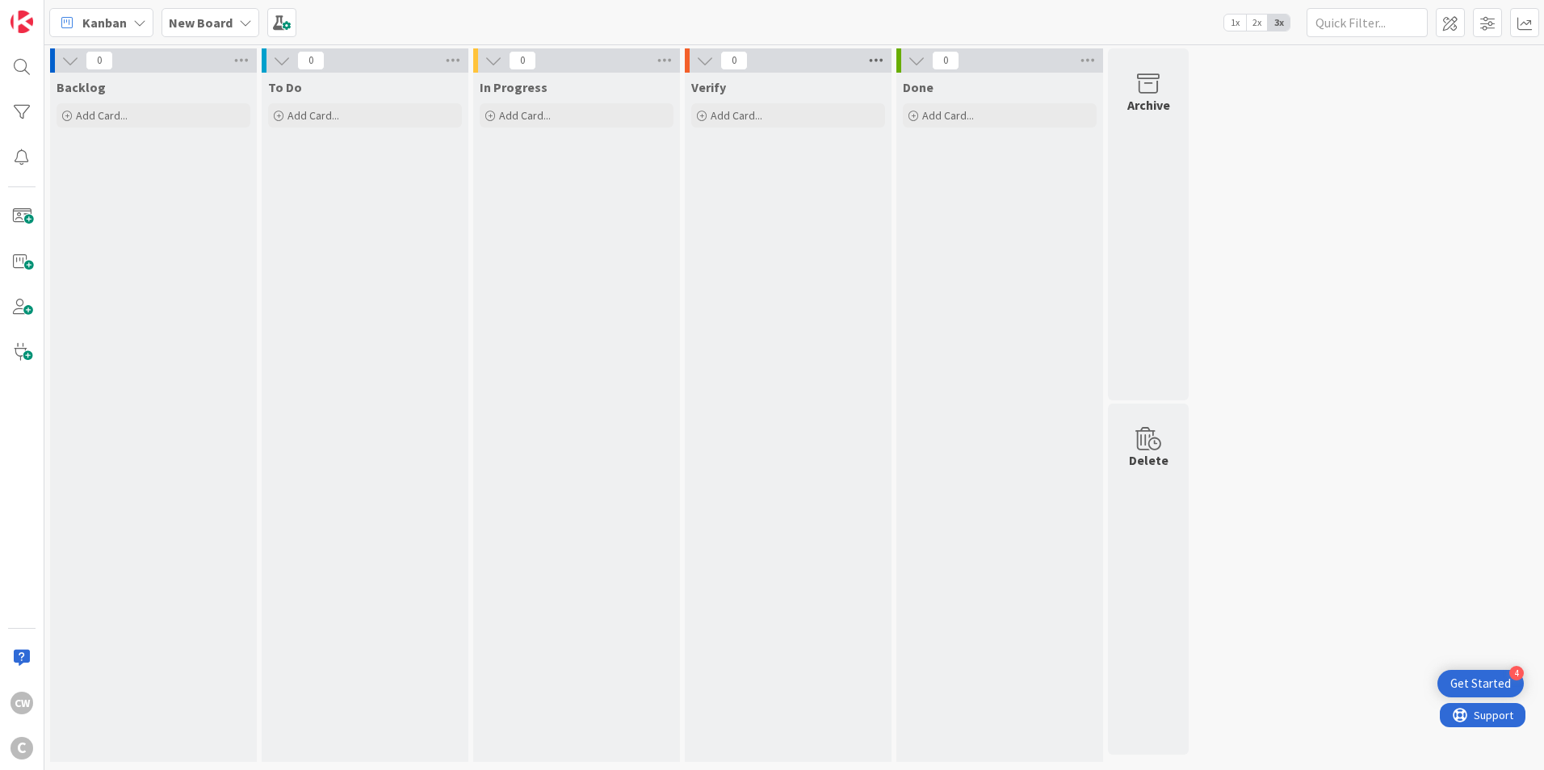
click at [875, 61] on icon at bounding box center [876, 60] width 21 height 24
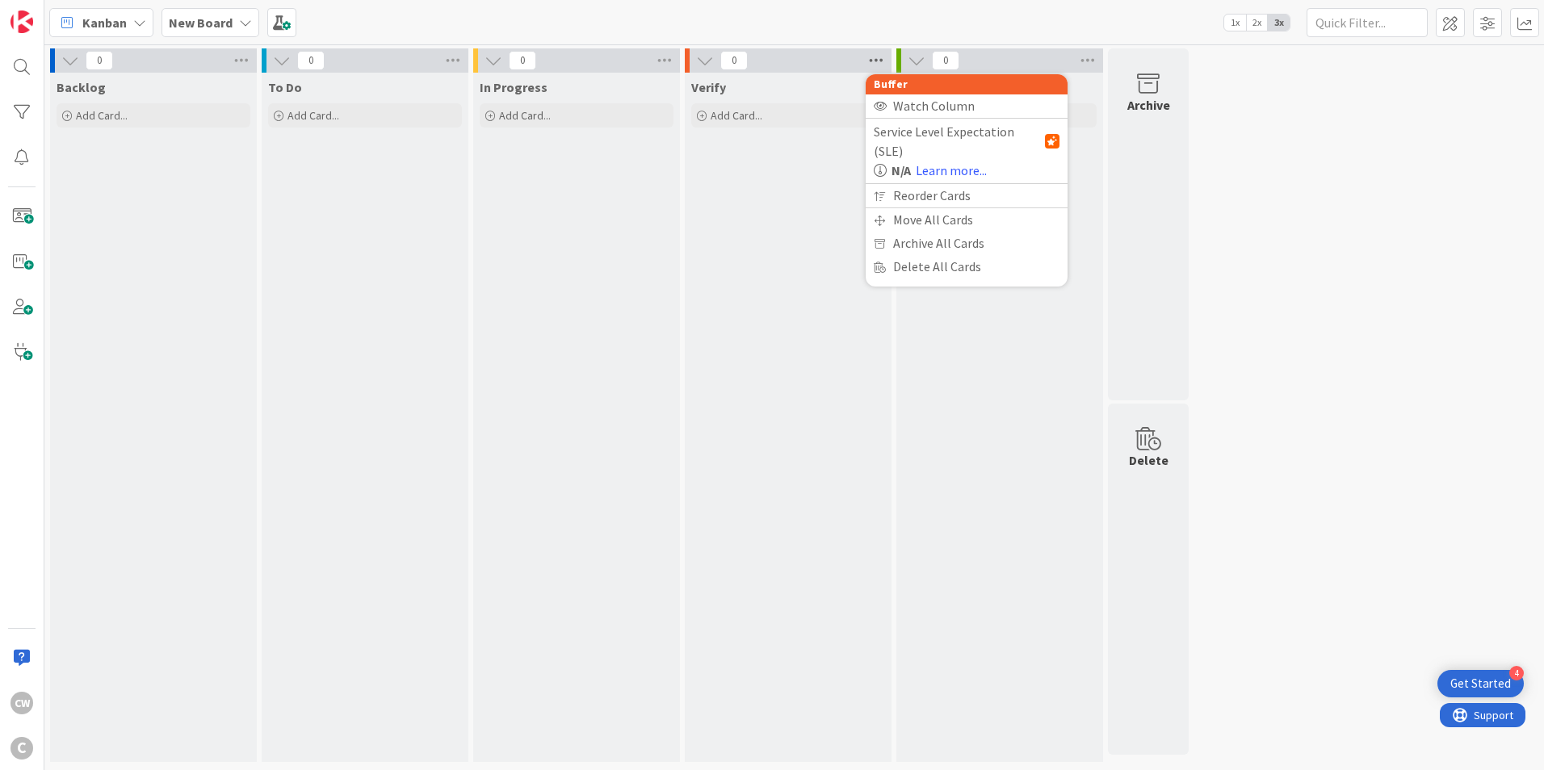
click at [875, 61] on icon at bounding box center [876, 60] width 21 height 24
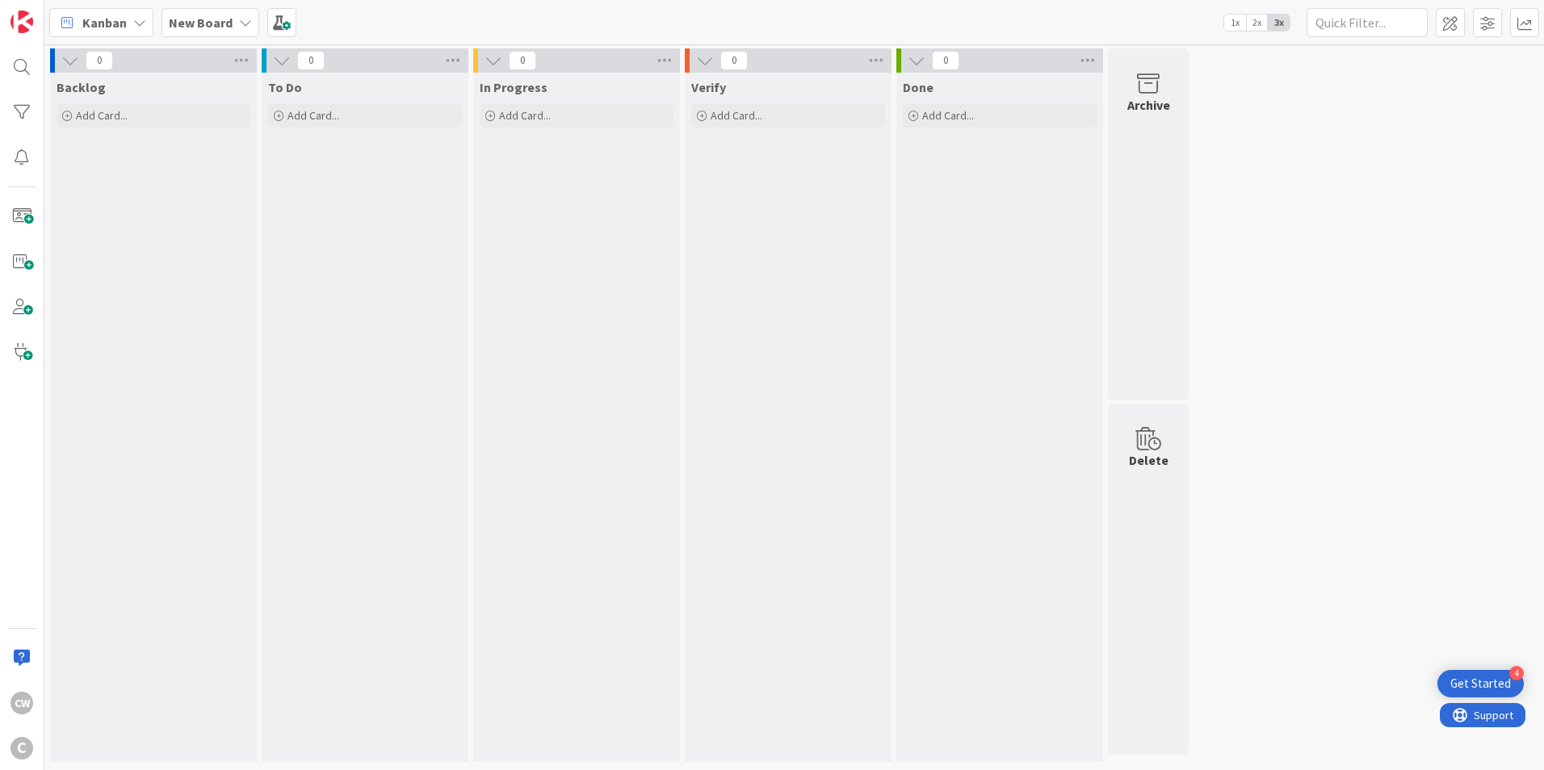
click at [1241, 27] on span "1x" at bounding box center [1235, 23] width 22 height 16
click at [232, 18] on div "New Board" at bounding box center [211, 22] width 98 height 29
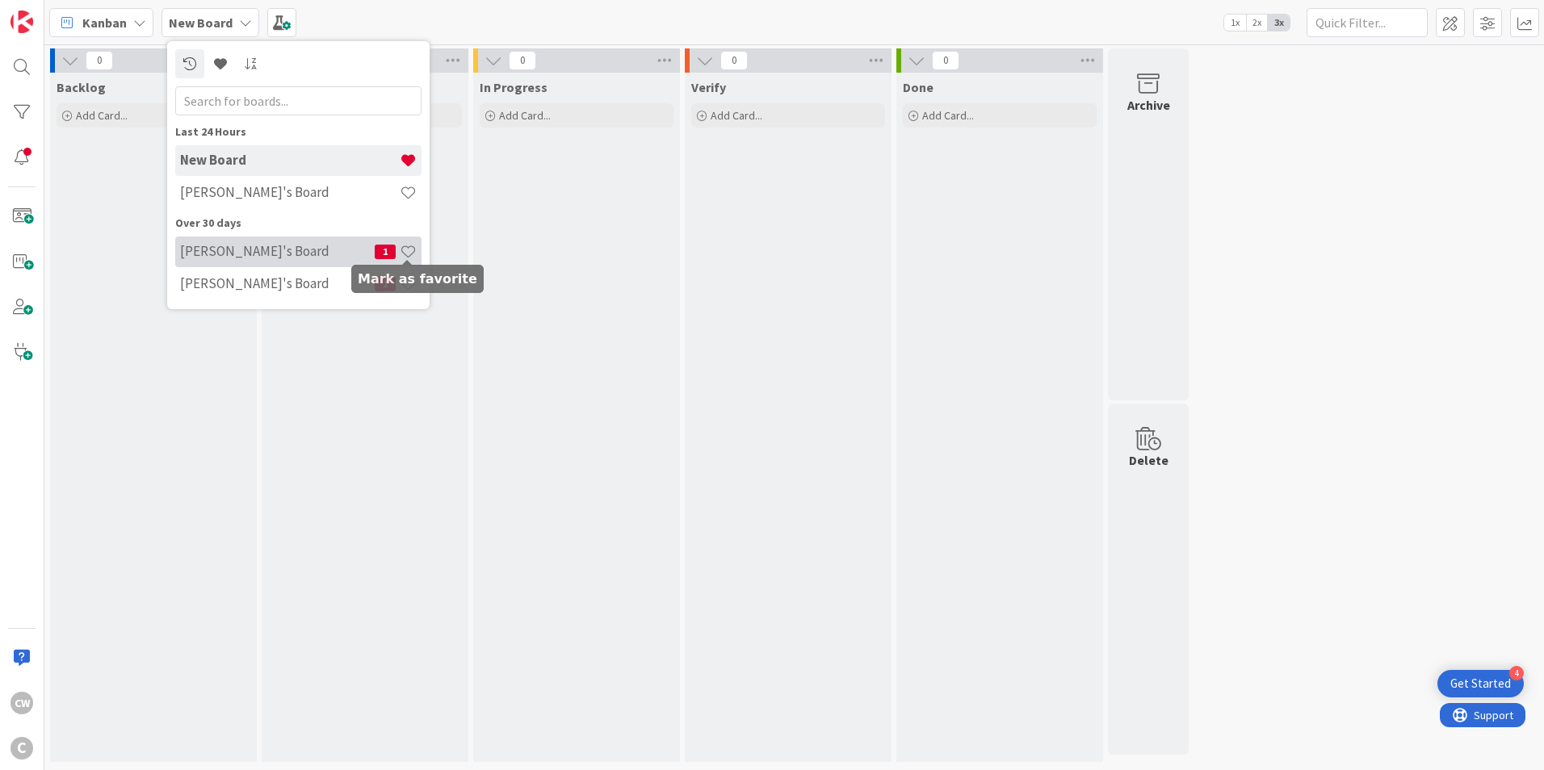
click at [405, 249] on span at bounding box center [408, 251] width 17 height 17
click at [325, 255] on h4 "[PERSON_NAME]'s Board" at bounding box center [277, 251] width 195 height 16
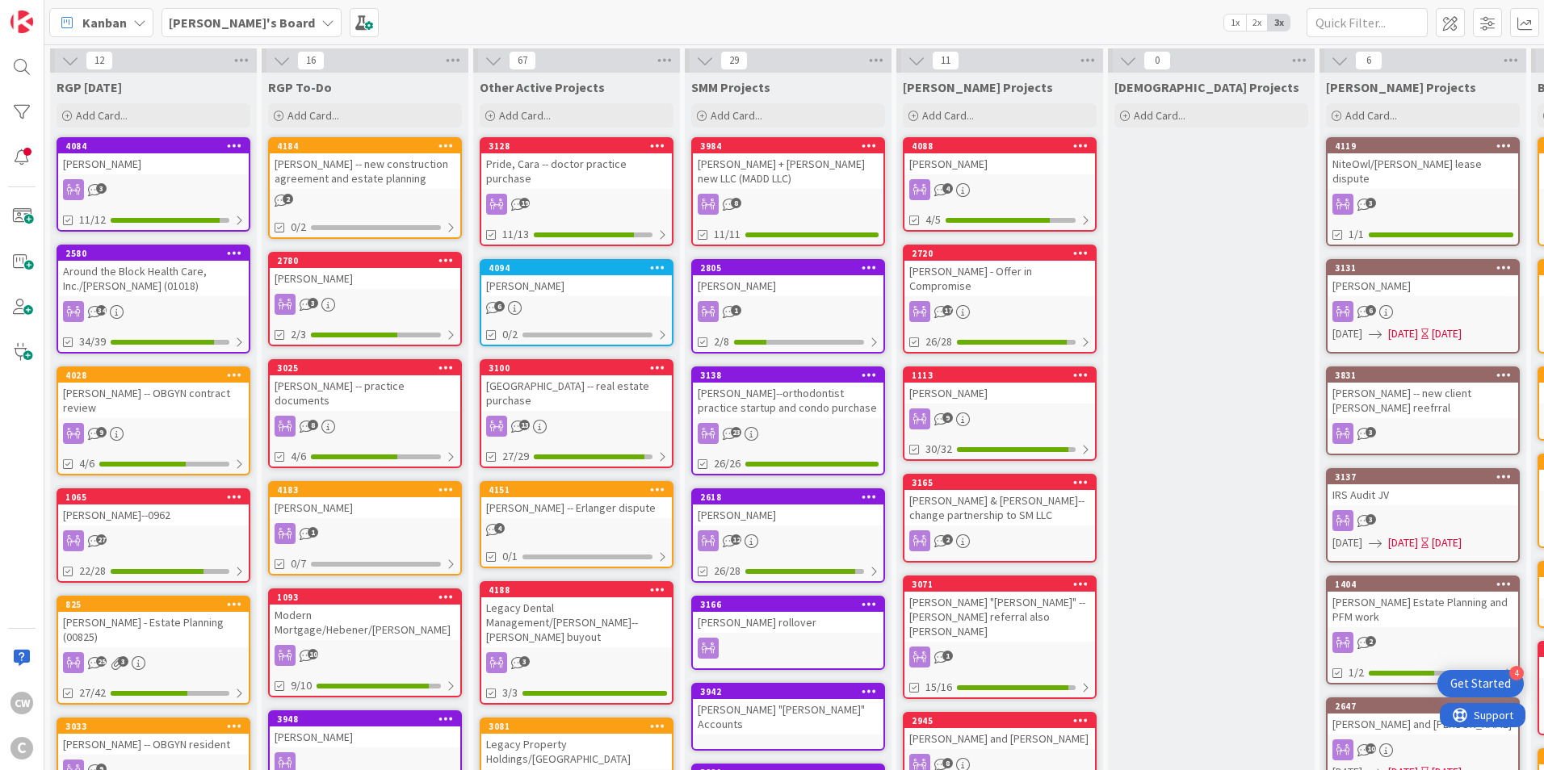
click at [216, 19] on b "[PERSON_NAME]'s Board" at bounding box center [242, 23] width 146 height 16
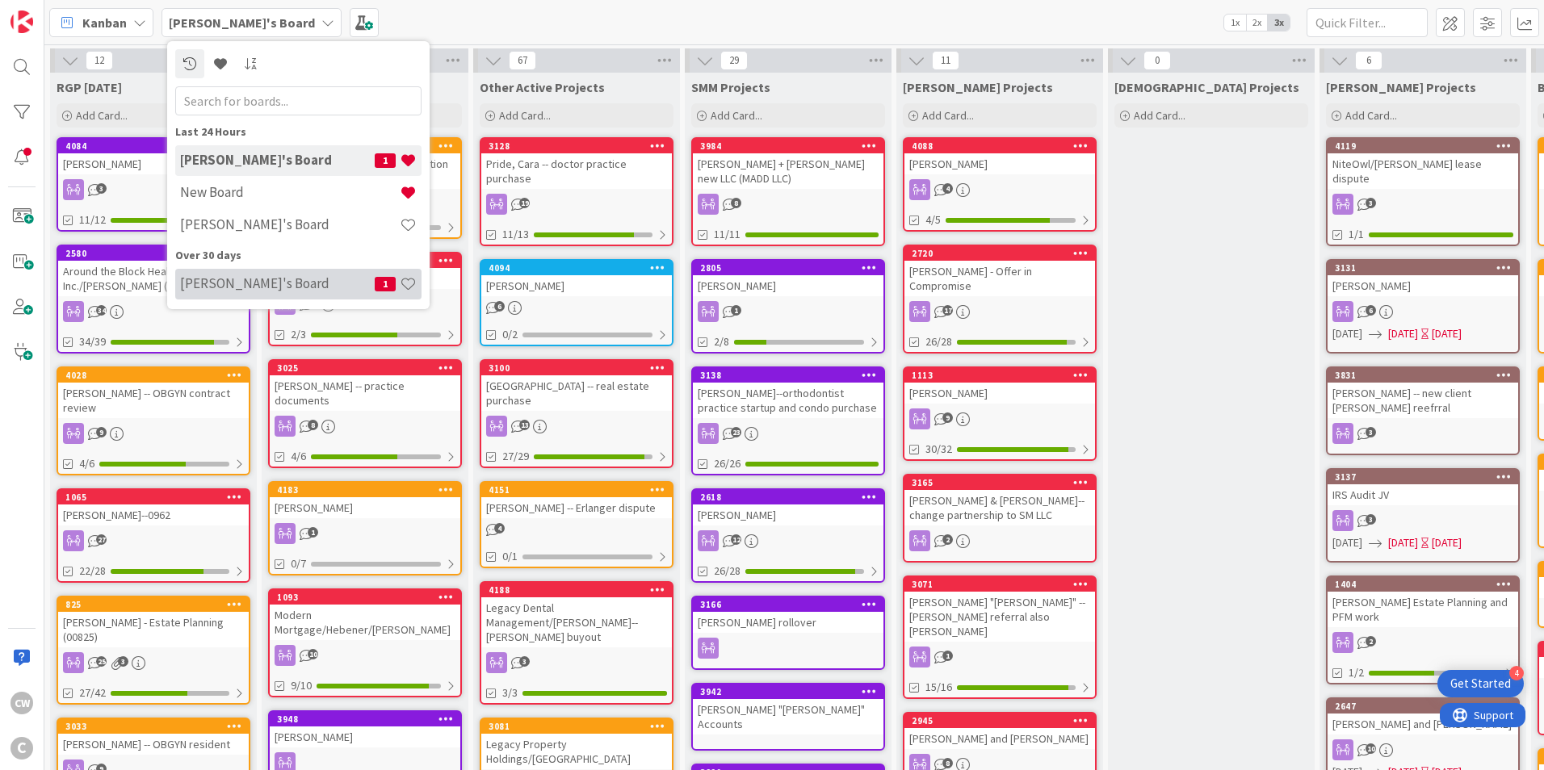
click at [303, 277] on h4 "[PERSON_NAME]'s Board" at bounding box center [277, 283] width 195 height 16
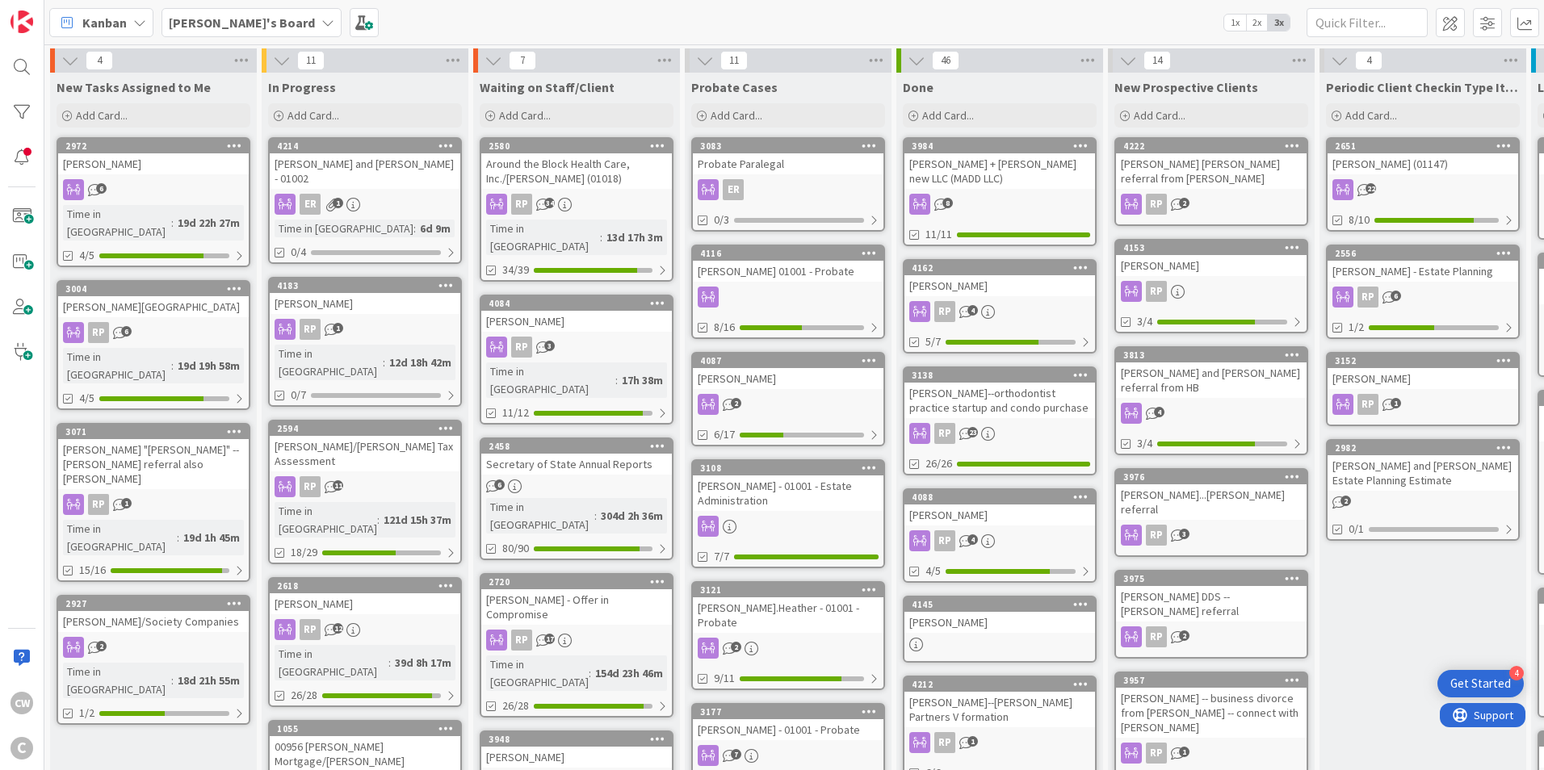
click at [275, 31] on div "[PERSON_NAME]'s Board" at bounding box center [252, 22] width 180 height 29
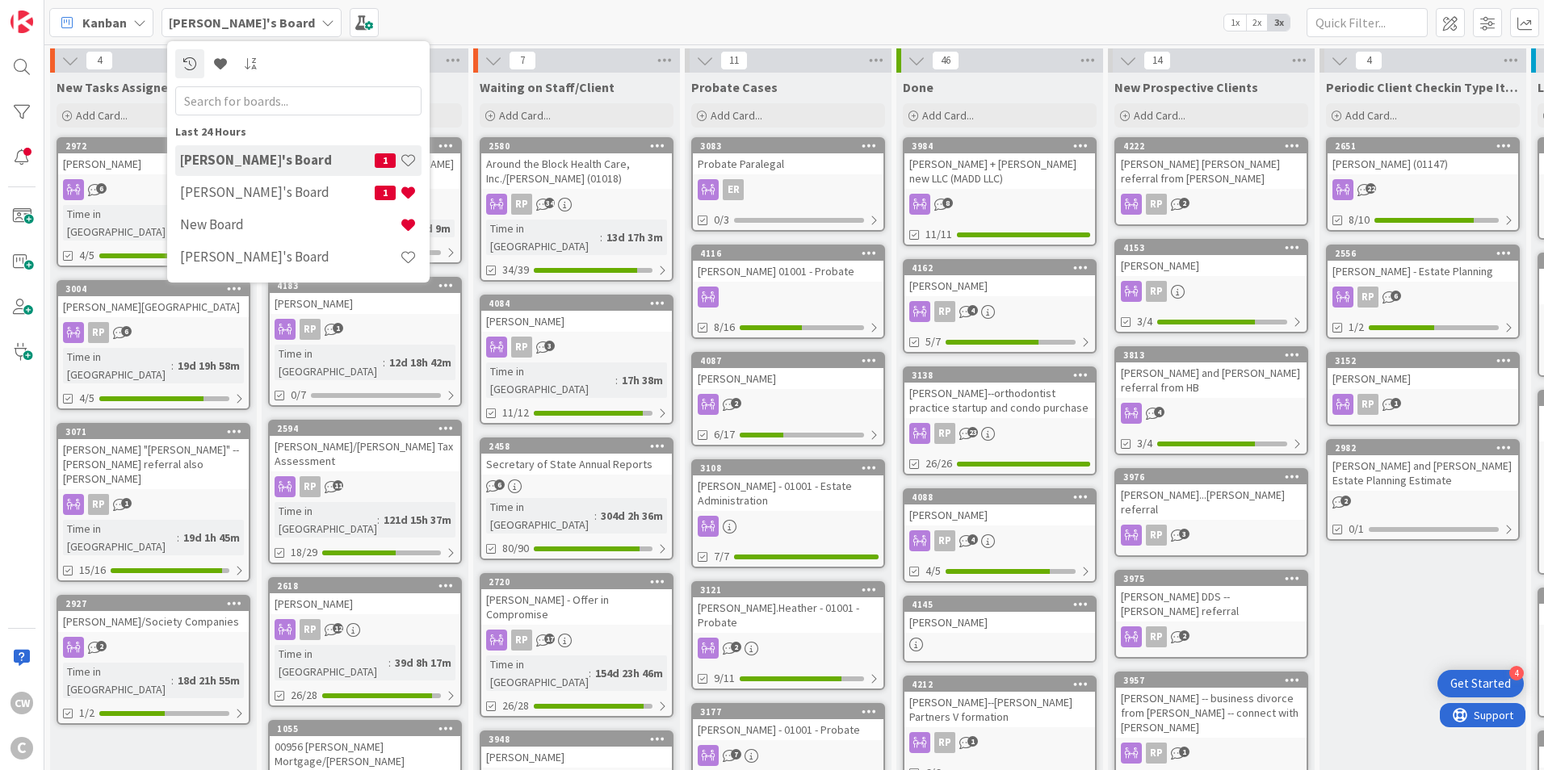
click at [275, 31] on div "[PERSON_NAME]'s Board" at bounding box center [252, 22] width 180 height 29
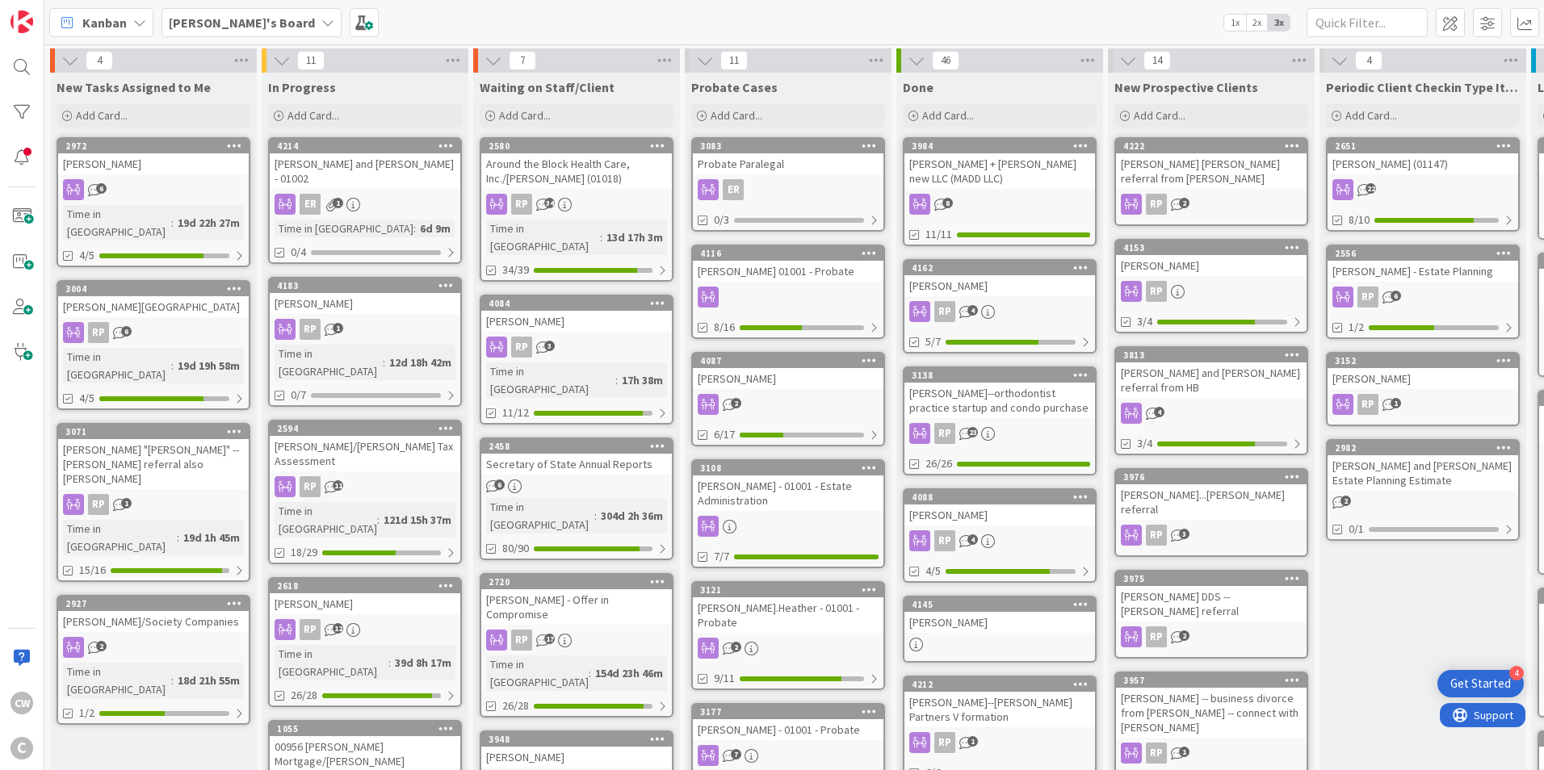
click at [276, 30] on div "[PERSON_NAME]'s Board" at bounding box center [252, 22] width 180 height 29
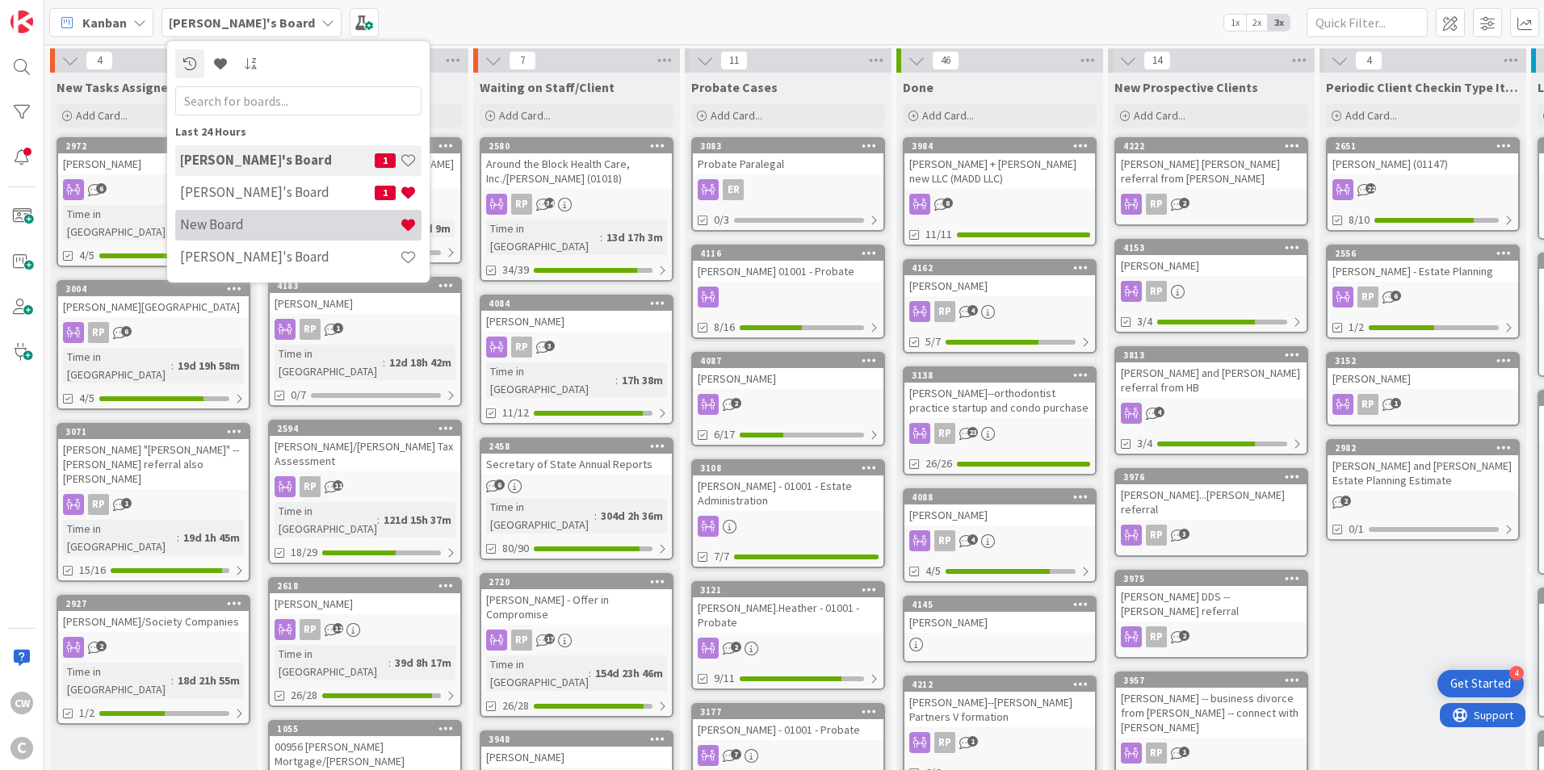
click at [265, 239] on div "New Board" at bounding box center [298, 225] width 246 height 31
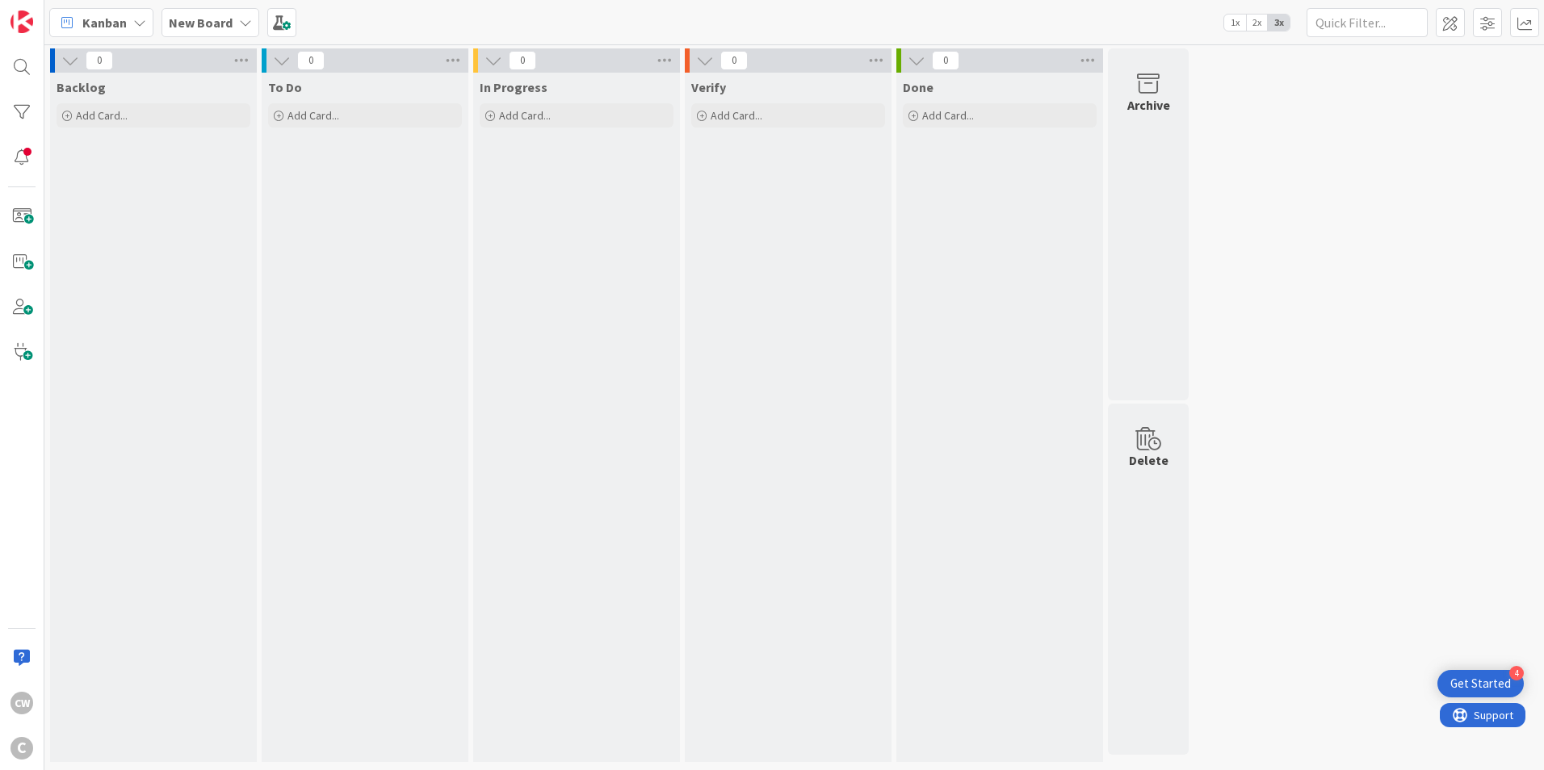
click at [300, 26] on div "Kanban New Board 1x 2x 3x" at bounding box center [794, 22] width 1500 height 44
click at [245, 63] on icon at bounding box center [241, 60] width 21 height 24
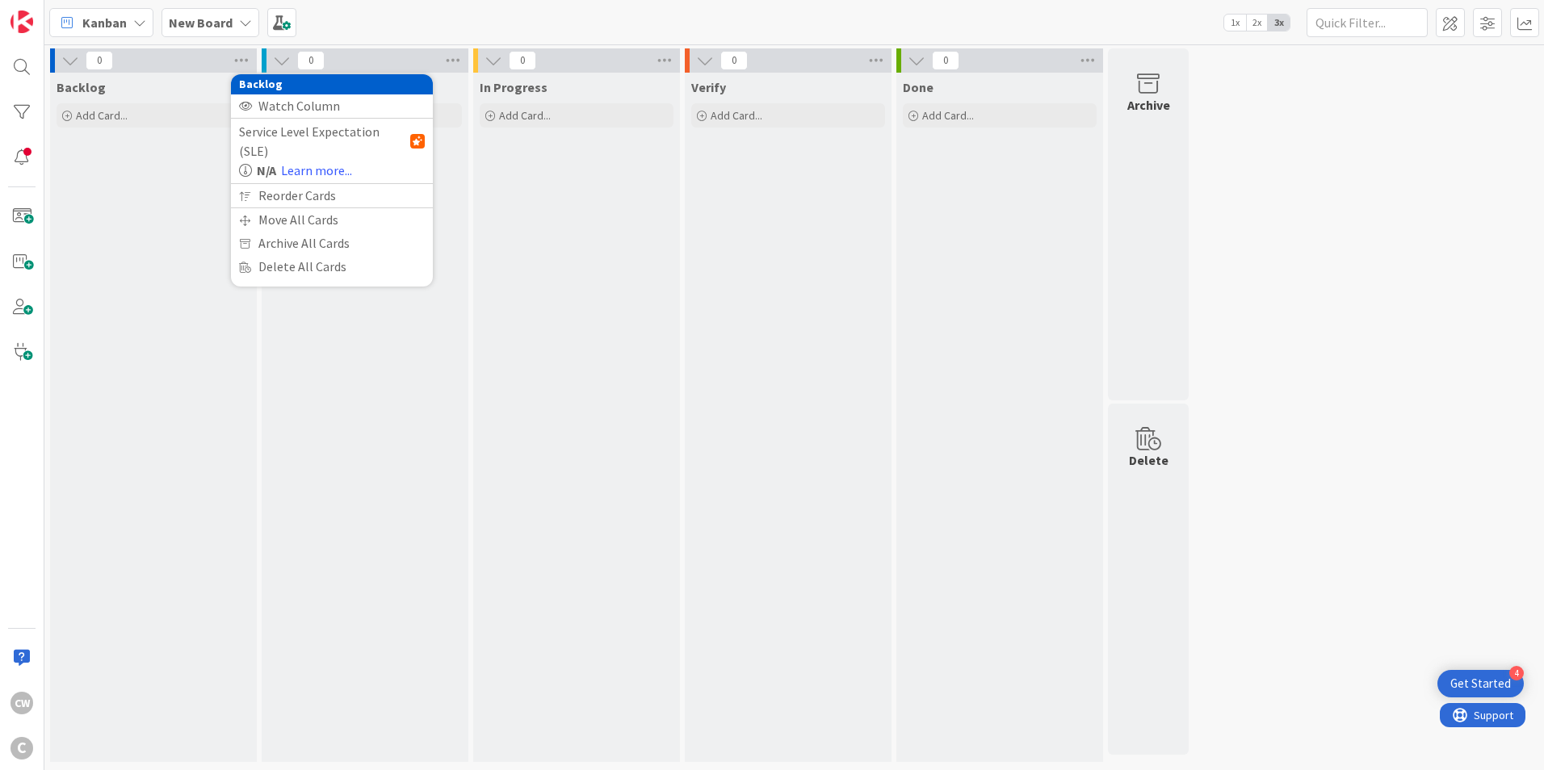
click at [558, 190] on div "In Progress Add Card..." at bounding box center [576, 418] width 207 height 690
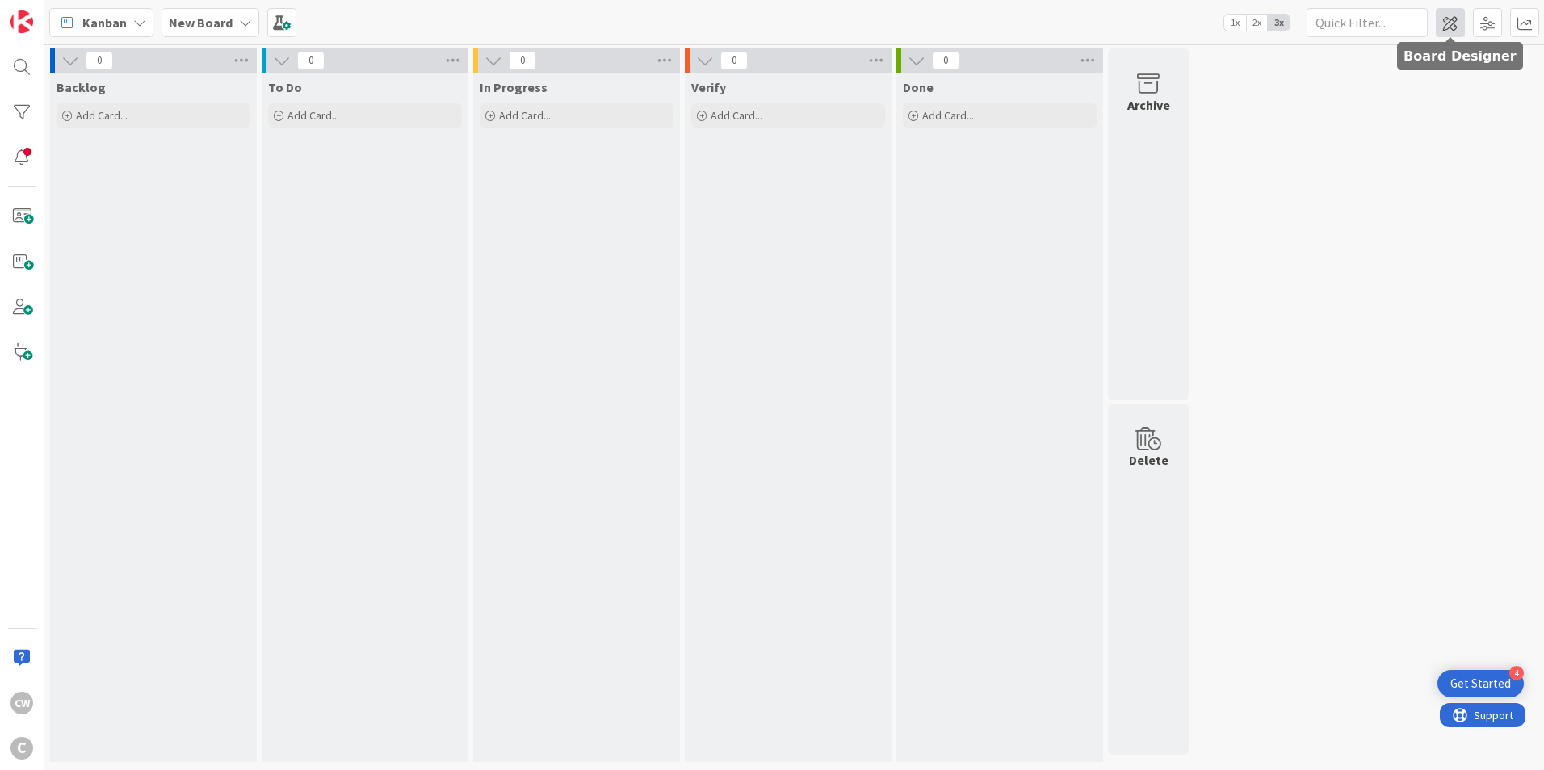
click at [1455, 25] on span at bounding box center [1450, 22] width 29 height 29
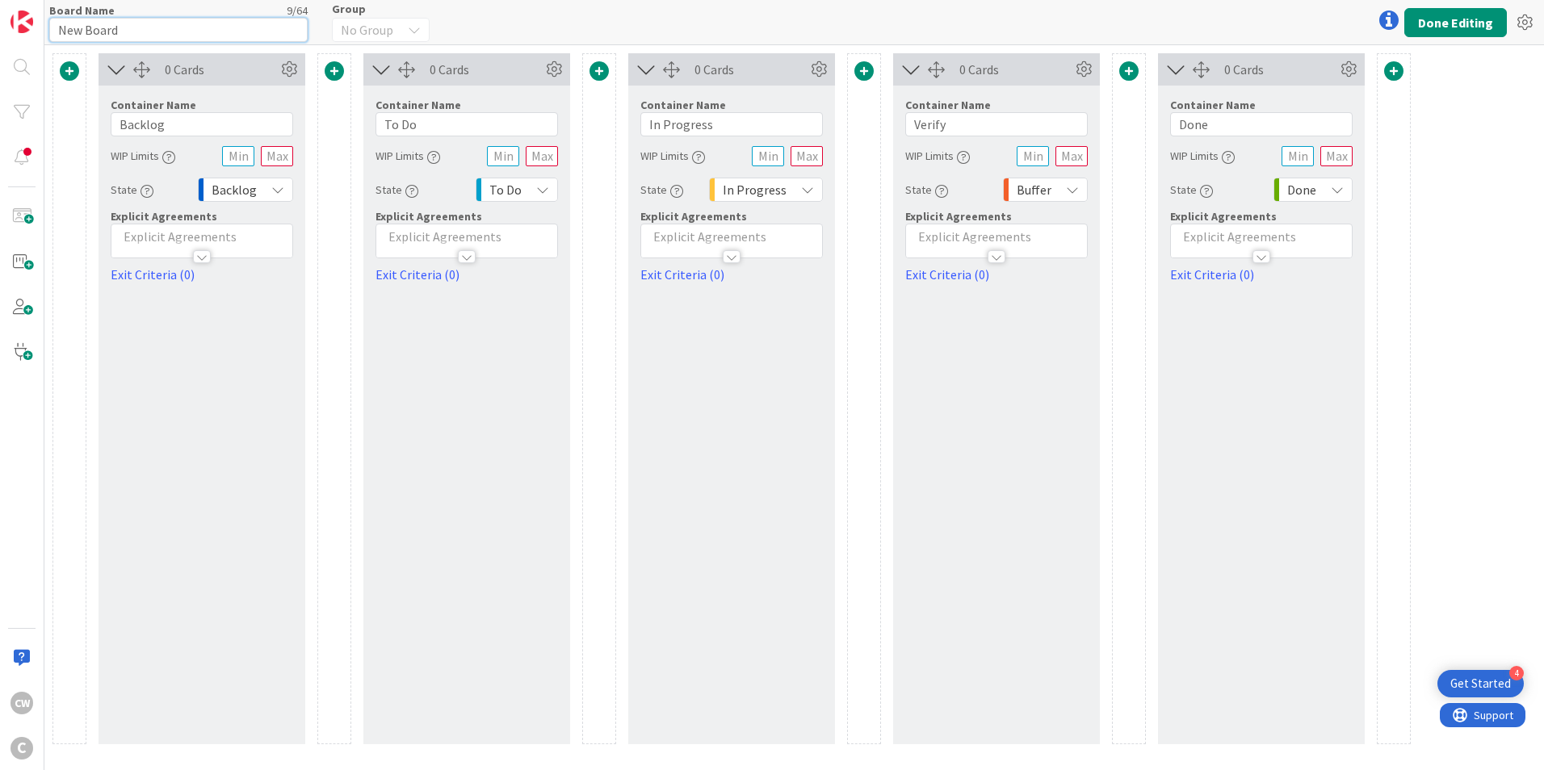
drag, startPoint x: 129, startPoint y: 38, endPoint x: 17, endPoint y: 41, distance: 112.3
click at [17, 41] on div "CW C Board Name 9 / 64 New Board Group No Group Done Editing 0 Cards Container …" at bounding box center [772, 385] width 1544 height 770
type input "[DEMOGRAPHIC_DATA]'s Board"
click at [1401, 65] on span at bounding box center [1393, 70] width 19 height 19
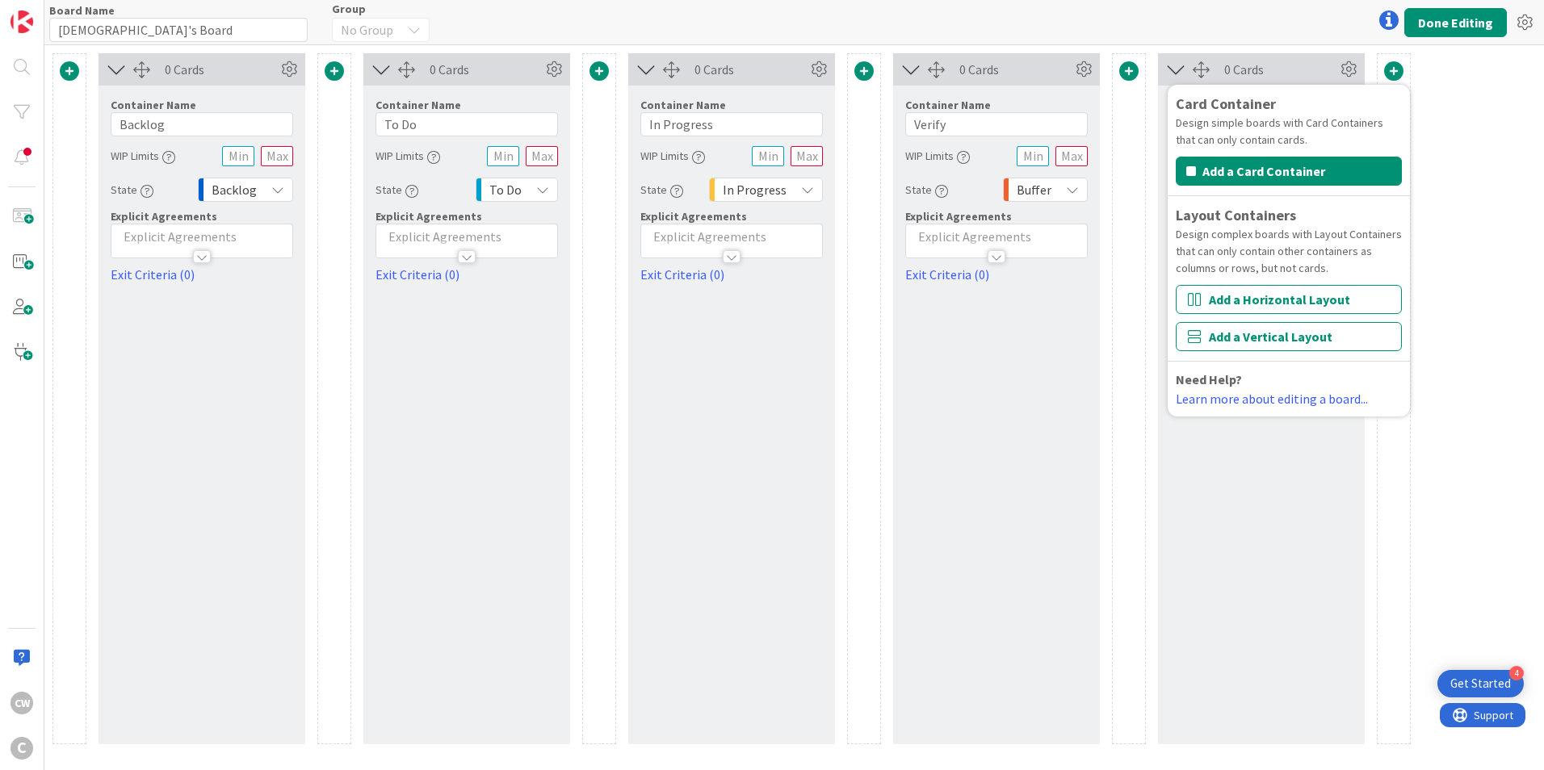
click at [1473, 116] on div "0 Cards Container Name 7 / 64 Backlog WIP Limits State Backlog Explicit Agreeme…" at bounding box center [794, 407] width 1500 height 725
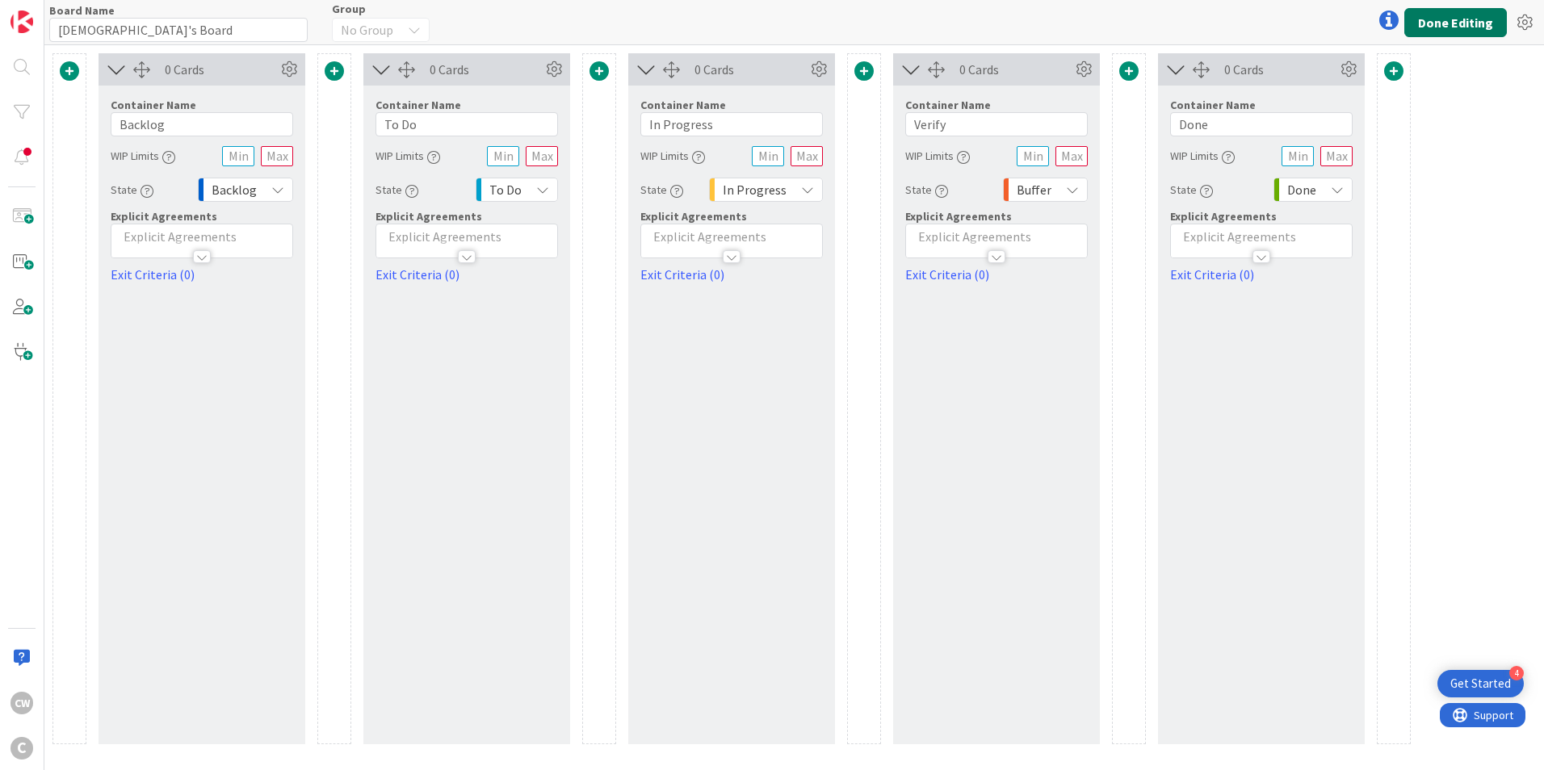
click at [1468, 11] on button "Done Editing" at bounding box center [1455, 22] width 103 height 29
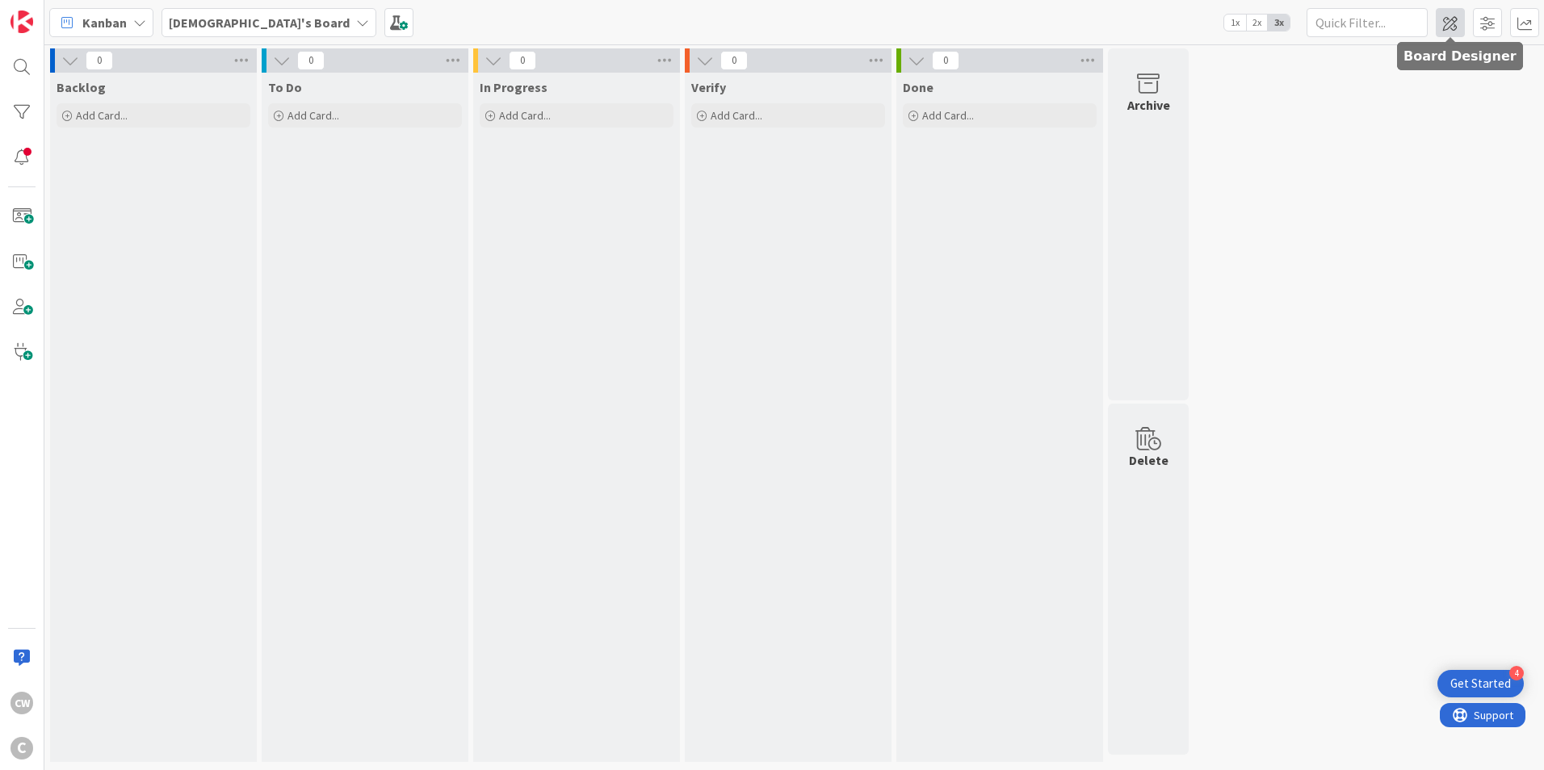
click at [1444, 16] on span at bounding box center [1450, 22] width 29 height 29
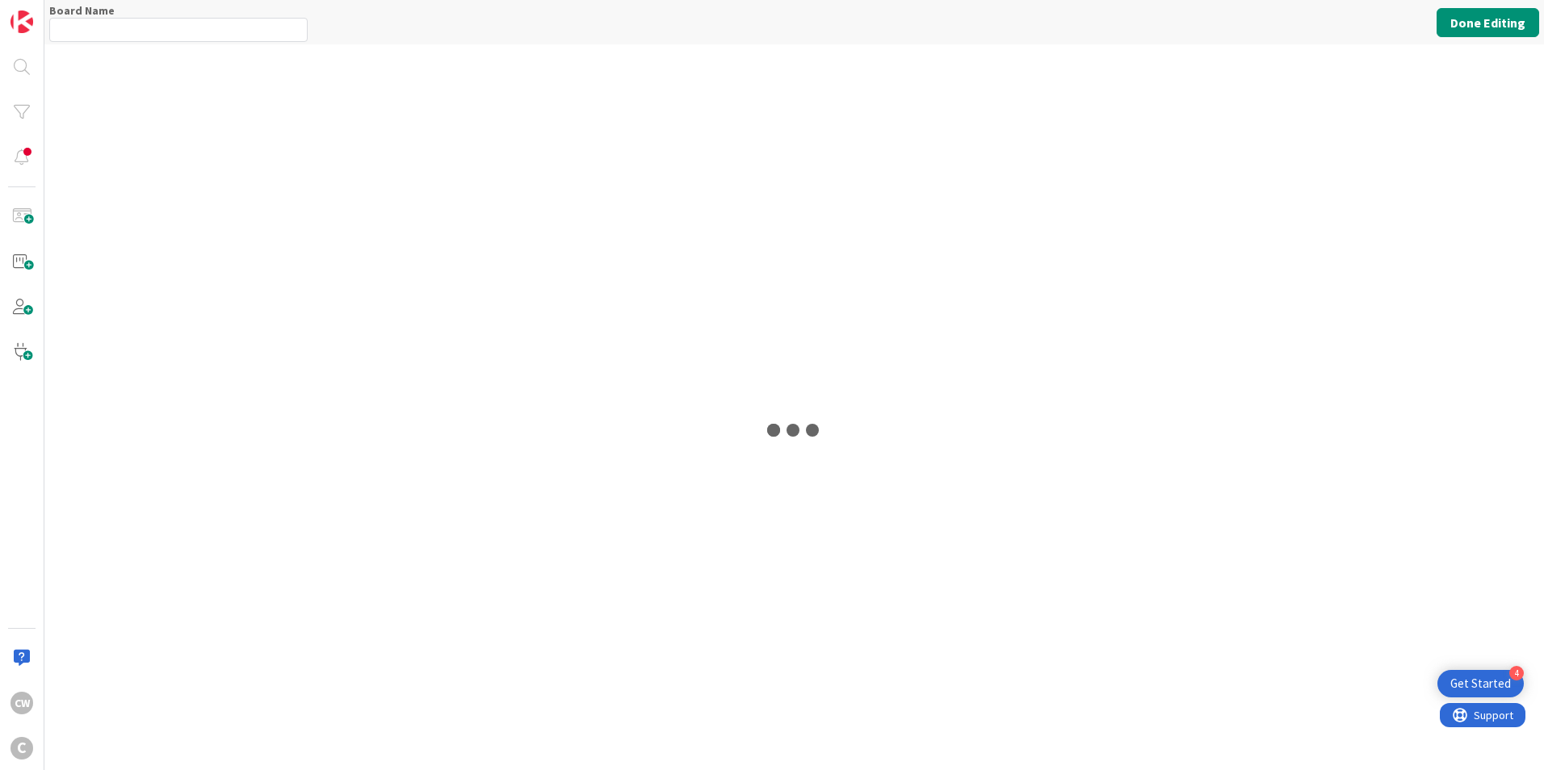
type input "[DEMOGRAPHIC_DATA]'s Board"
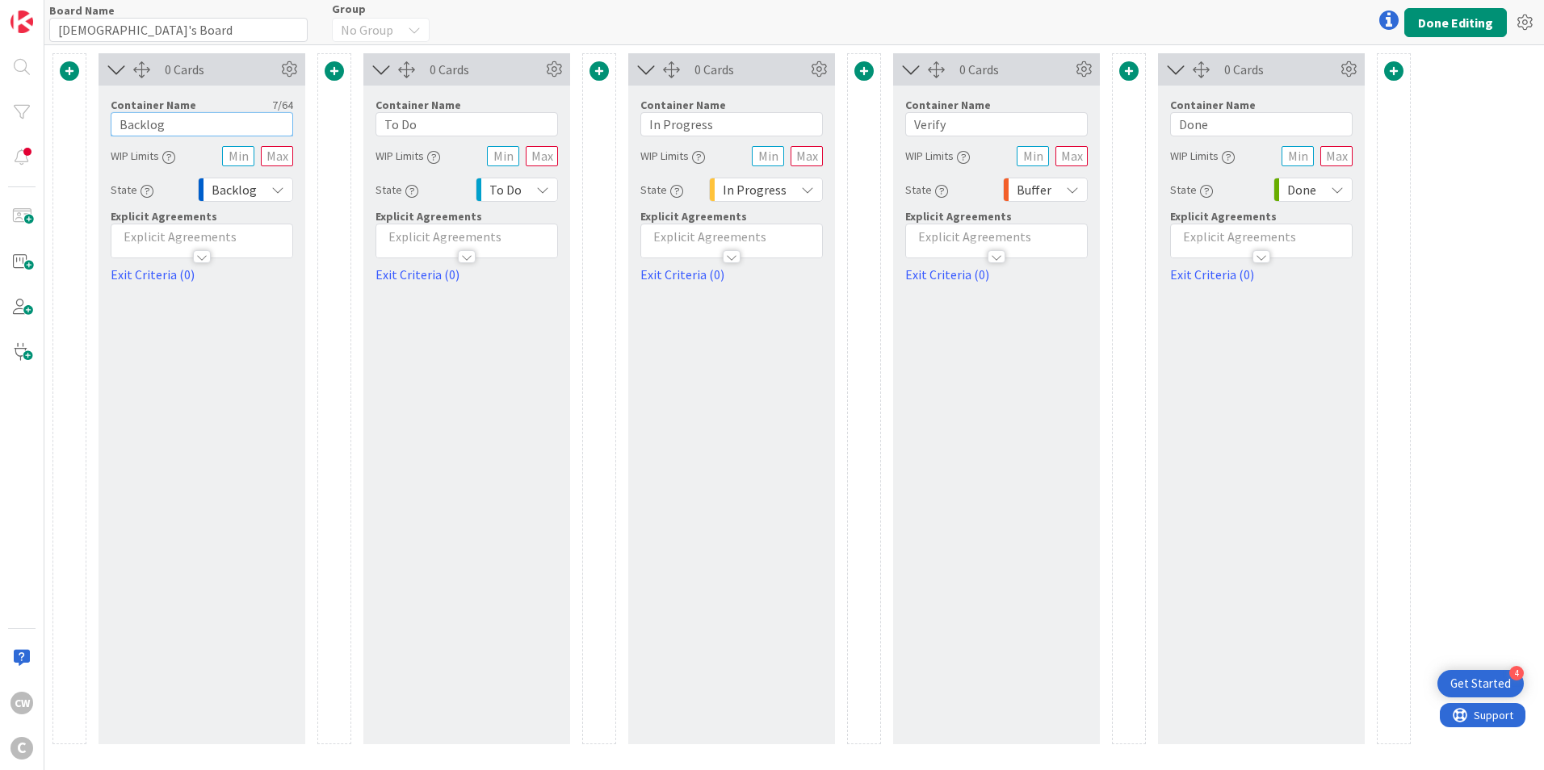
drag, startPoint x: 187, startPoint y: 133, endPoint x: 71, endPoint y: 140, distance: 116.5
click at [71, 140] on div "0 Cards Container Name 7 / 64 Backlog WIP Limits State Backlog Explicit Agreeme…" at bounding box center [731, 398] width 1358 height 691
type input "To Do - [DATE]"
click at [1439, 13] on button "Done Editing" at bounding box center [1455, 22] width 103 height 29
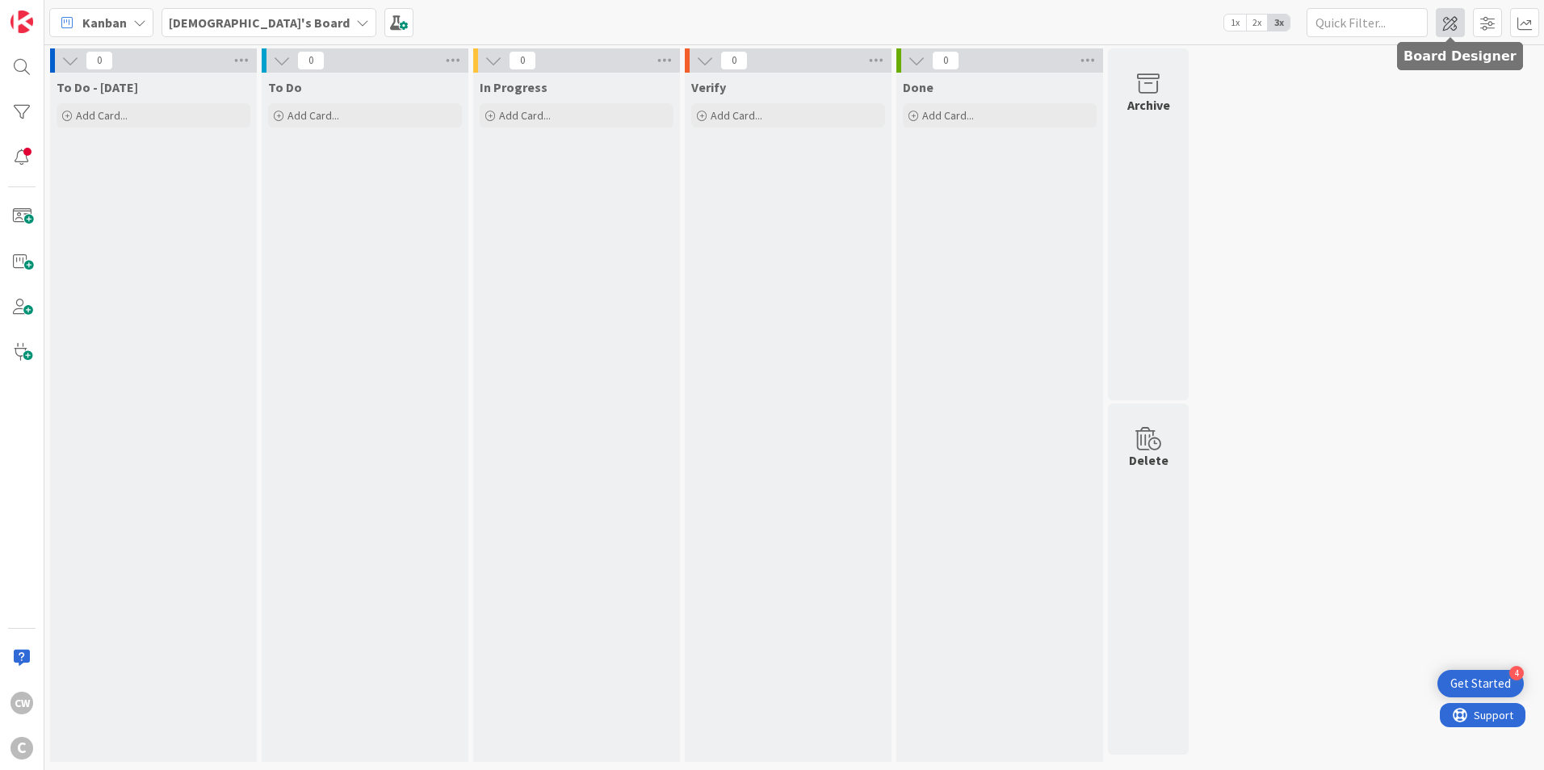
click at [1458, 31] on span at bounding box center [1450, 22] width 29 height 29
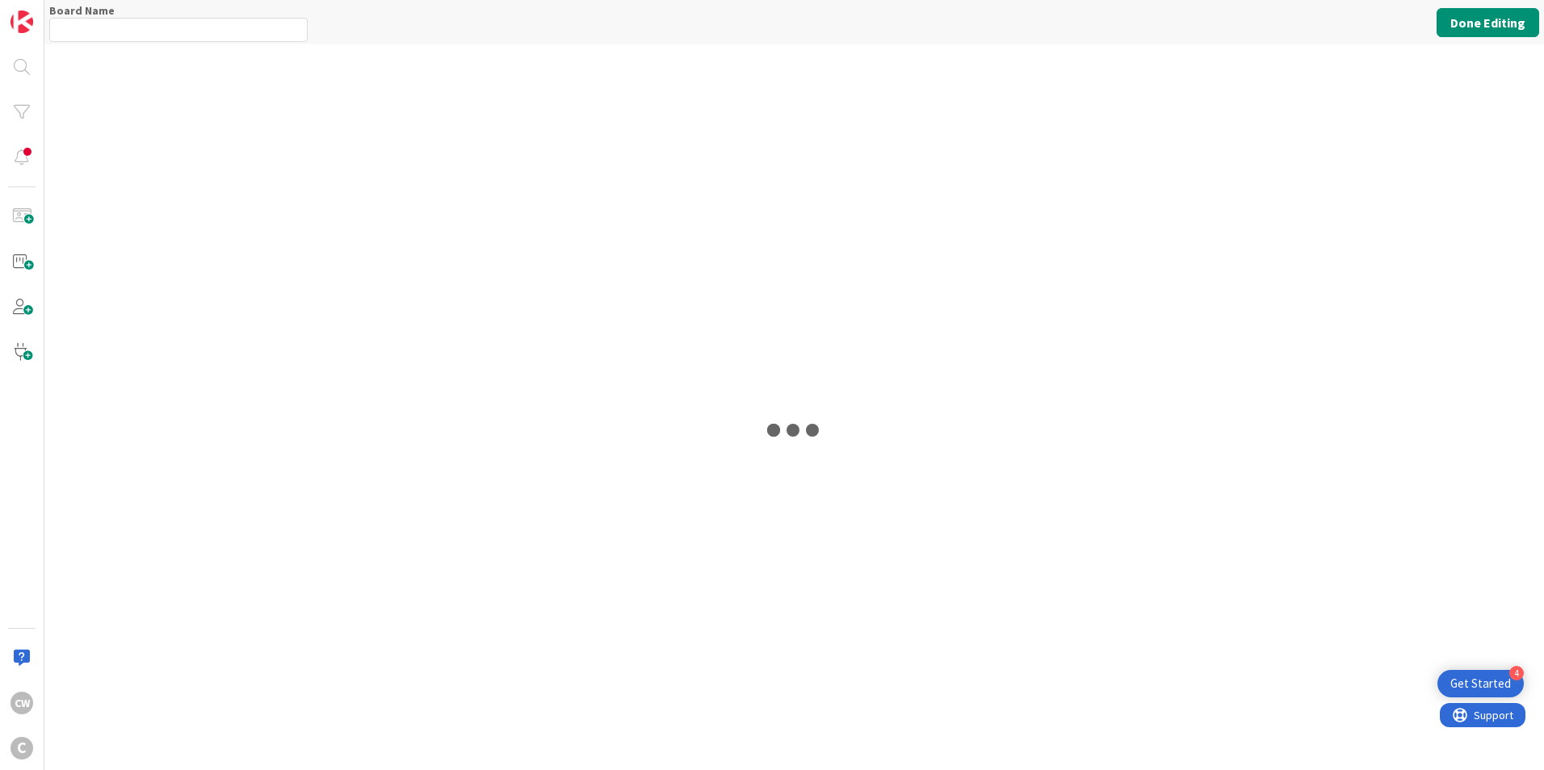
type input "[DEMOGRAPHIC_DATA]'s Board"
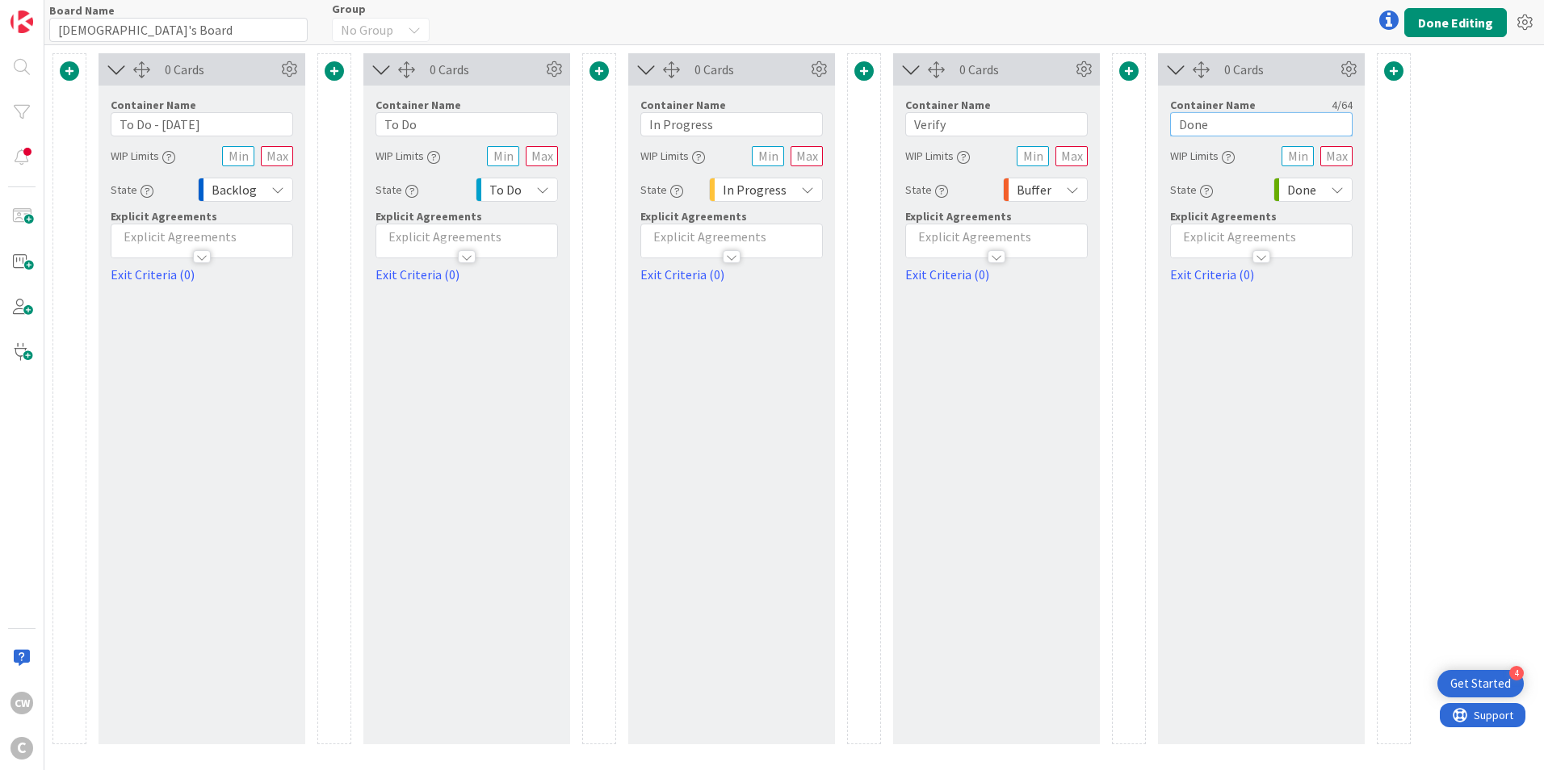
drag, startPoint x: 1222, startPoint y: 124, endPoint x: 1165, endPoint y: 127, distance: 57.4
click at [1165, 127] on div "Container Name 4 / 64 Done WIP Limits State Done Explicit Agreements Exit Crite…" at bounding box center [1261, 185] width 207 height 199
drag, startPoint x: 978, startPoint y: 120, endPoint x: 851, endPoint y: 120, distance: 126.8
click at [851, 120] on div "0 Cards Container Name 13 / 64 To Do - [DATE] WIP Limits State Backlog Explicit…" at bounding box center [731, 398] width 1358 height 691
type input "Review"
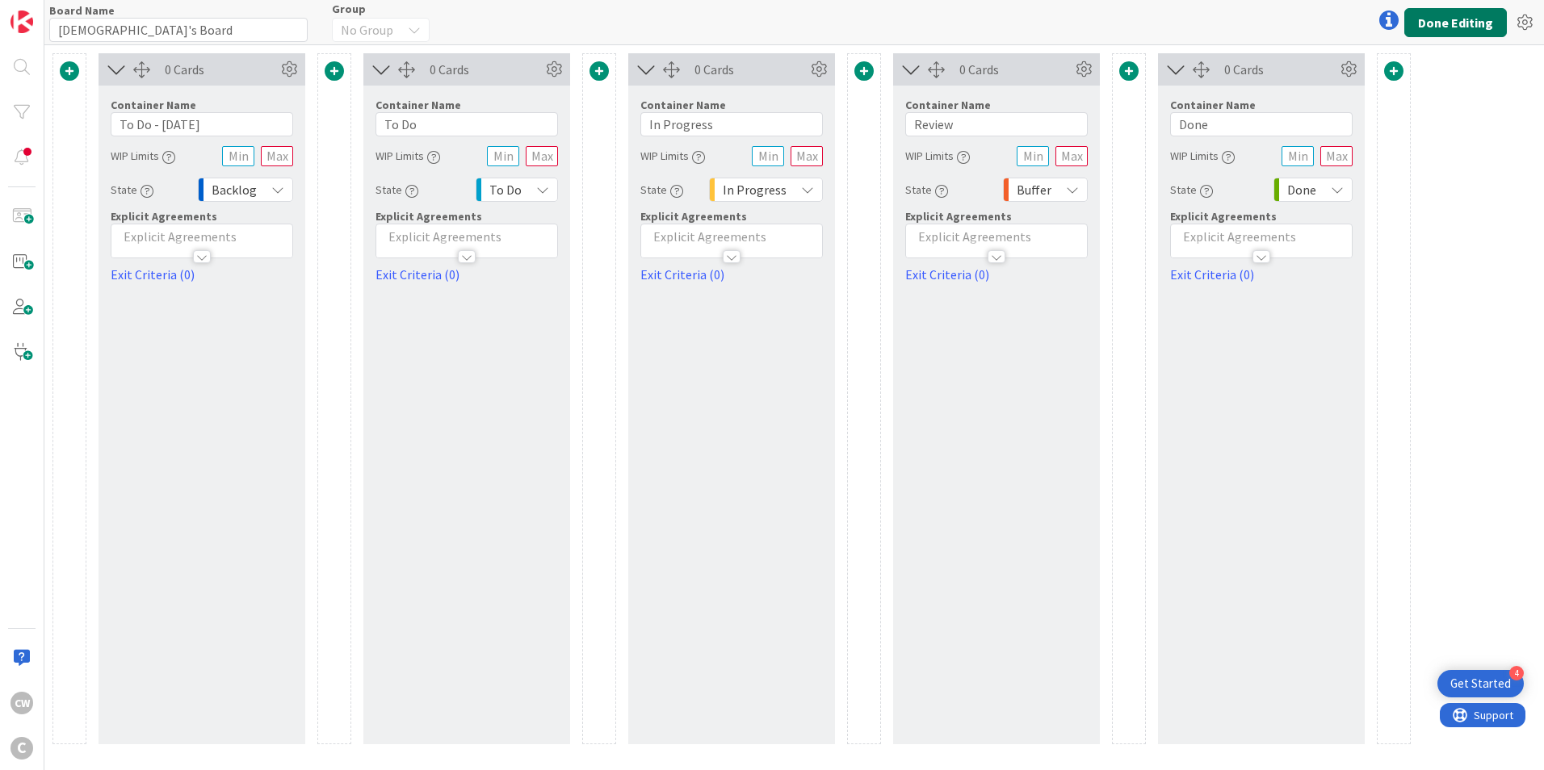
click at [1474, 26] on button "Done Editing" at bounding box center [1455, 22] width 103 height 29
